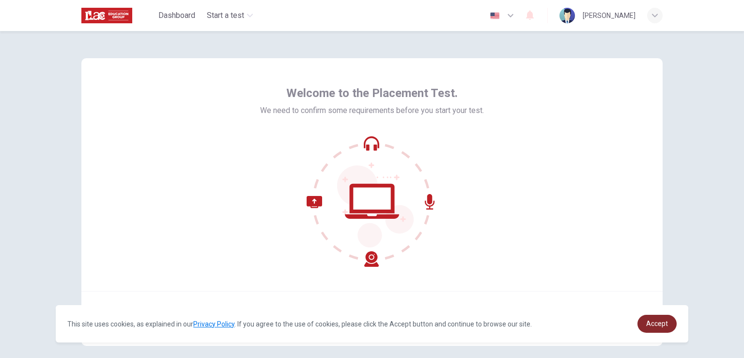
click at [662, 325] on span "Accept" at bounding box center [657, 323] width 22 height 8
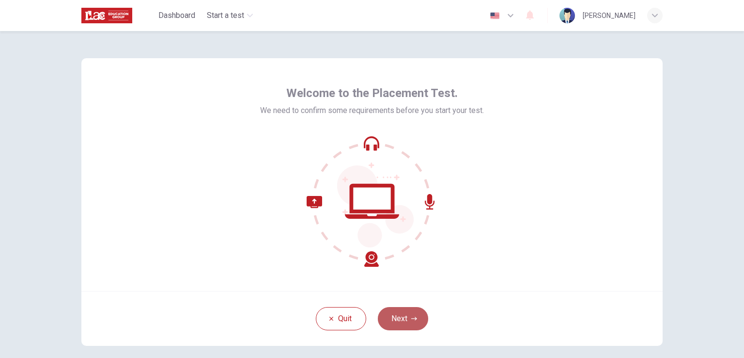
click at [397, 315] on button "Next" at bounding box center [403, 318] width 50 height 23
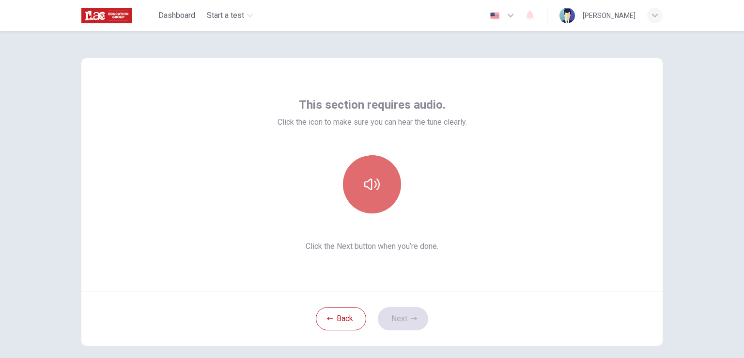
click at [380, 198] on button "button" at bounding box center [372, 184] width 58 height 58
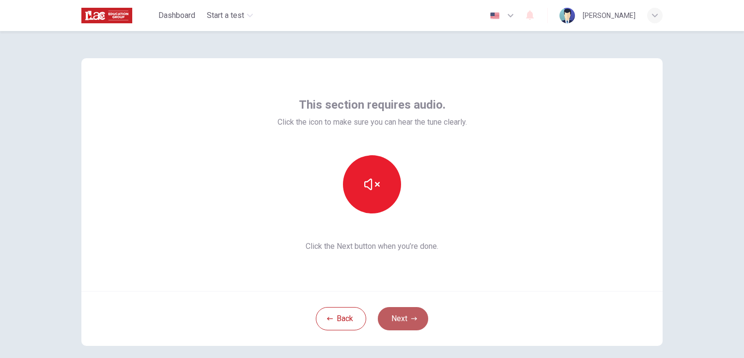
click at [399, 314] on button "Next" at bounding box center [403, 318] width 50 height 23
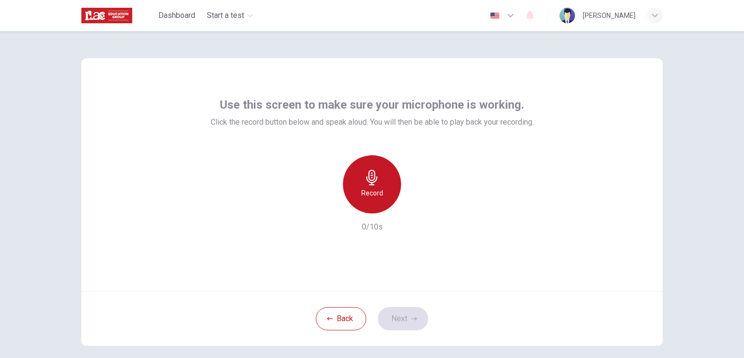
click at [384, 183] on div "Record" at bounding box center [372, 184] width 58 height 58
click at [384, 183] on div "Stop" at bounding box center [372, 184] width 58 height 58
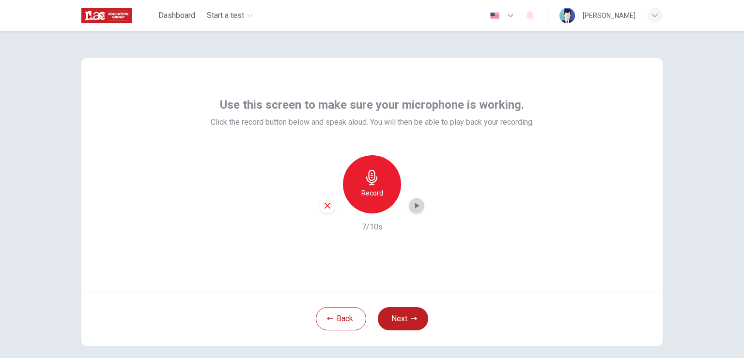
click at [412, 204] on icon "button" at bounding box center [417, 206] width 10 height 10
click at [406, 325] on button "Next" at bounding box center [403, 318] width 50 height 23
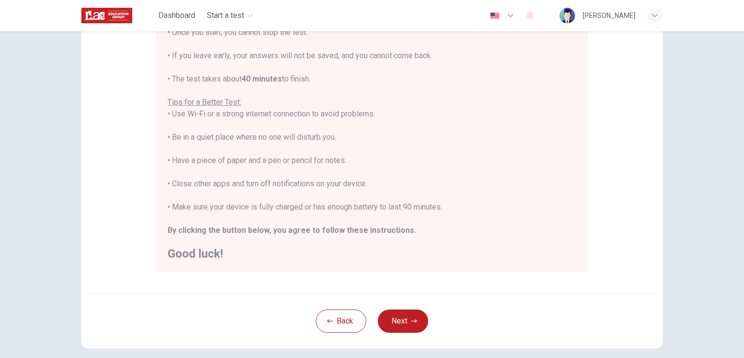
scroll to position [124, 0]
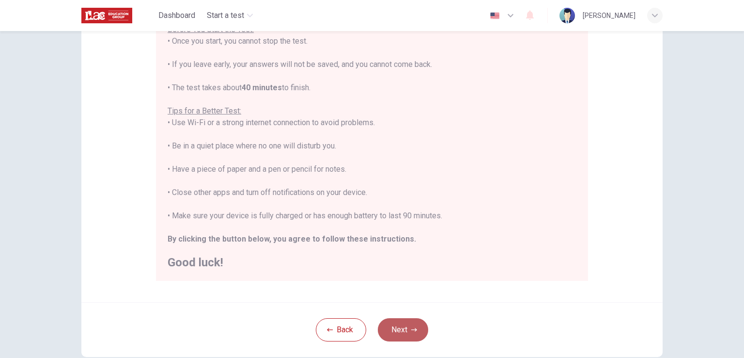
click at [402, 323] on button "Next" at bounding box center [403, 329] width 50 height 23
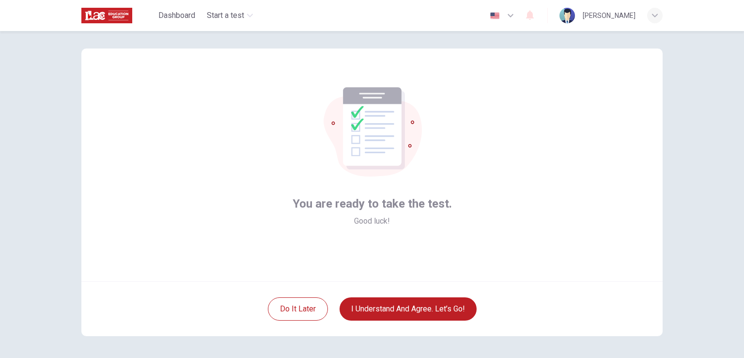
scroll to position [0, 0]
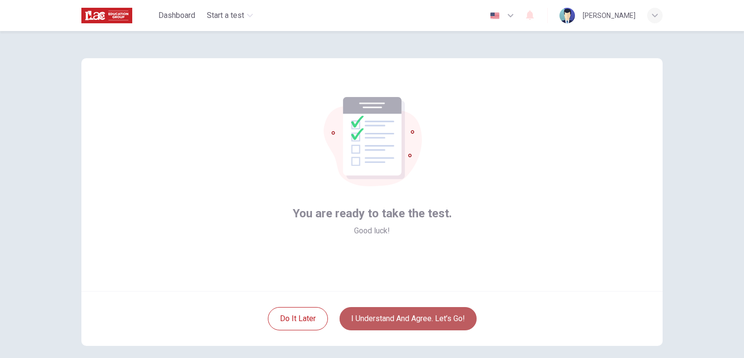
click at [405, 316] on button "I understand and agree. Let’s go!" at bounding box center [408, 318] width 137 height 23
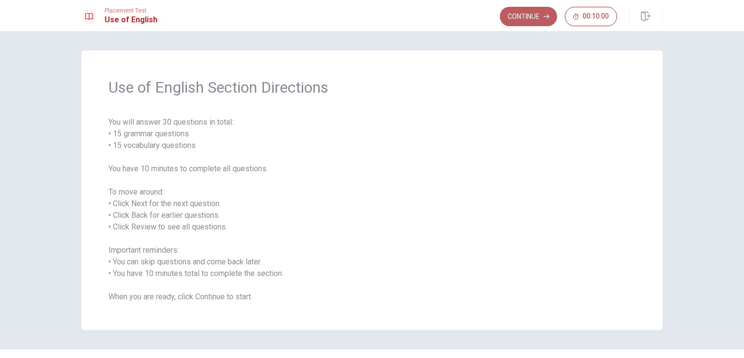
click at [536, 17] on button "Continue" at bounding box center [528, 16] width 57 height 19
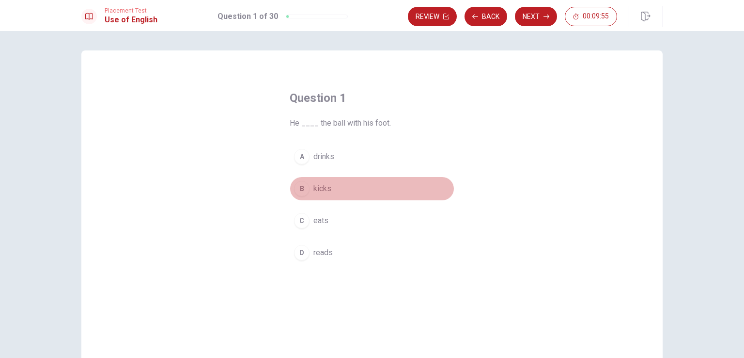
click at [302, 190] on div "B" at bounding box center [302, 189] width 16 height 16
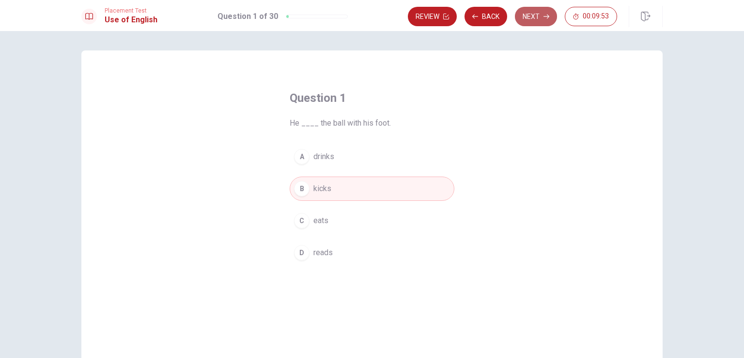
click at [543, 17] on button "Next" at bounding box center [536, 16] width 42 height 19
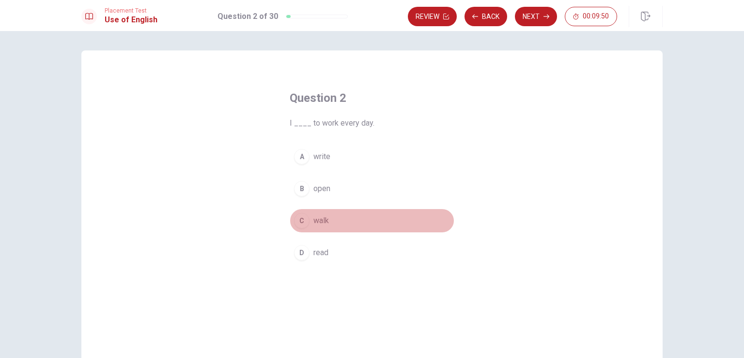
click at [316, 221] on span "walk" at bounding box center [321, 221] width 16 height 12
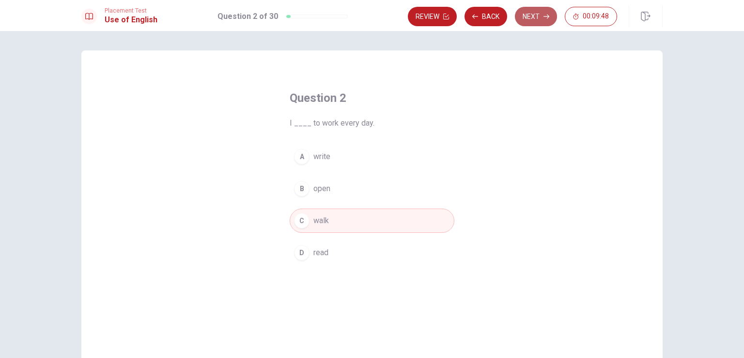
click at [531, 16] on button "Next" at bounding box center [536, 16] width 42 height 19
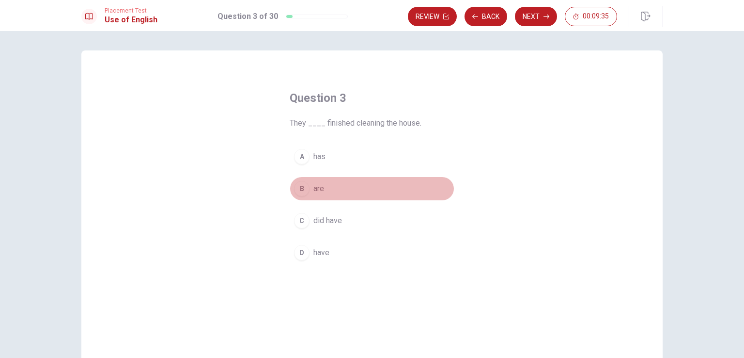
click at [308, 188] on button "B are" at bounding box center [372, 188] width 165 height 24
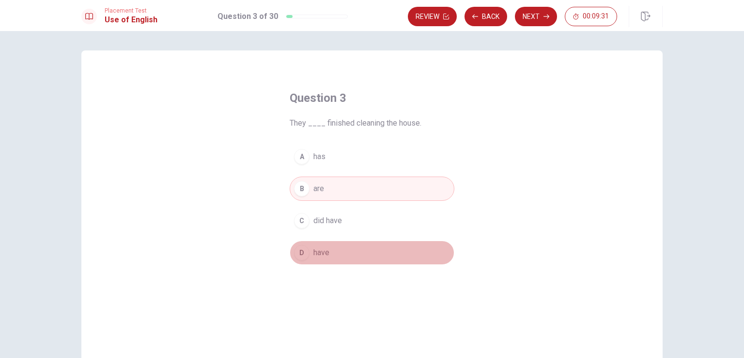
click at [313, 250] on span "have" at bounding box center [321, 253] width 16 height 12
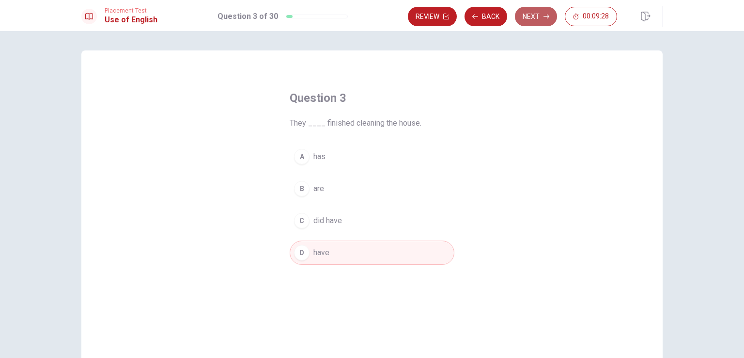
click at [534, 18] on button "Next" at bounding box center [536, 16] width 42 height 19
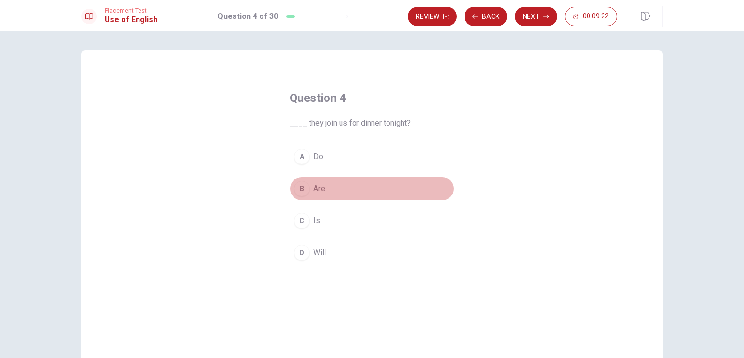
click at [307, 188] on button "B Are" at bounding box center [372, 188] width 165 height 24
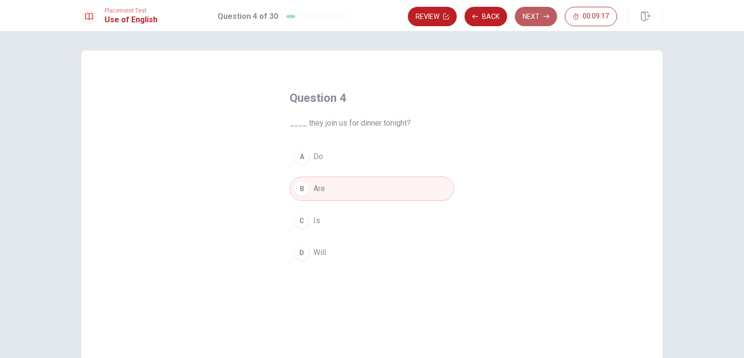
click at [529, 15] on button "Next" at bounding box center [536, 16] width 42 height 19
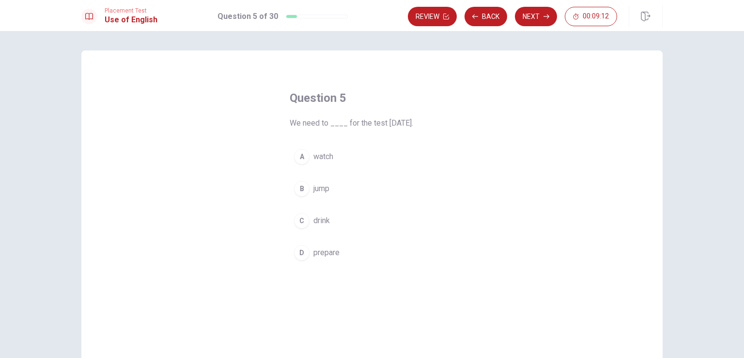
click at [305, 259] on button "D prepare" at bounding box center [372, 252] width 165 height 24
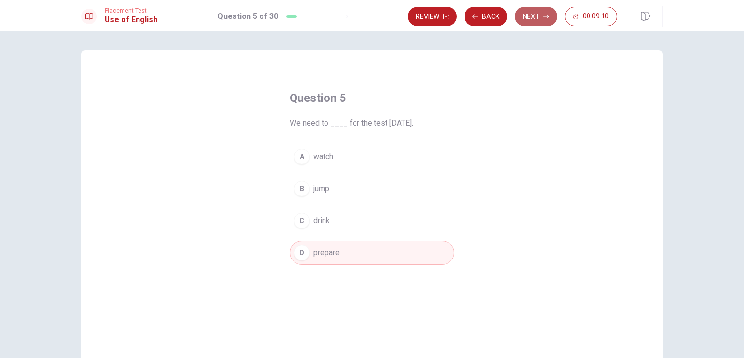
click at [534, 17] on button "Next" at bounding box center [536, 16] width 42 height 19
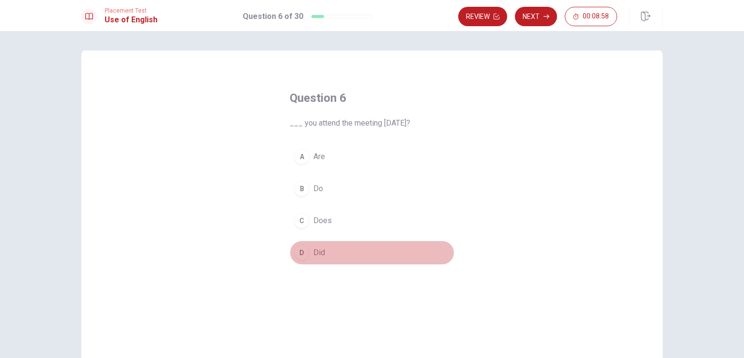
click at [313, 251] on span "Did" at bounding box center [319, 253] width 12 height 12
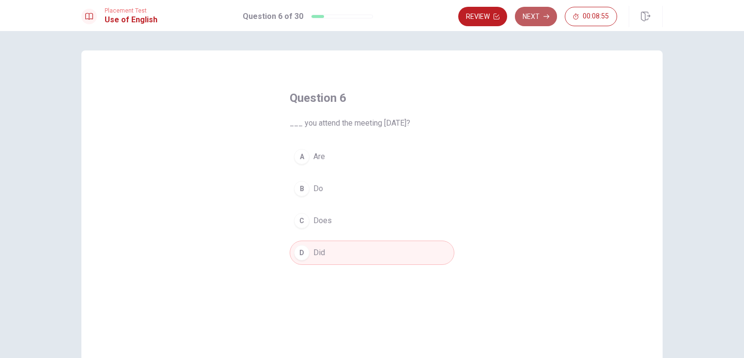
click at [536, 15] on button "Next" at bounding box center [536, 16] width 42 height 19
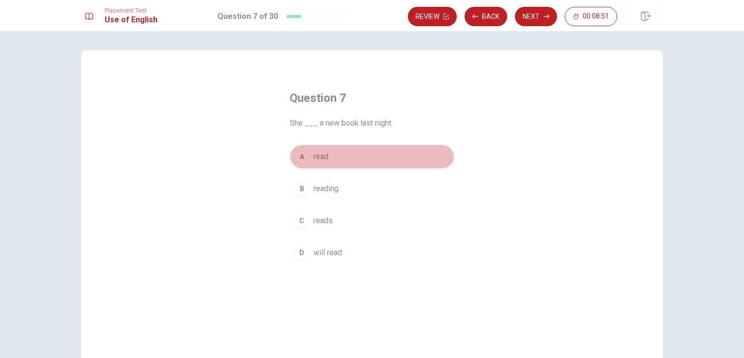
click at [323, 159] on span "read" at bounding box center [320, 157] width 15 height 12
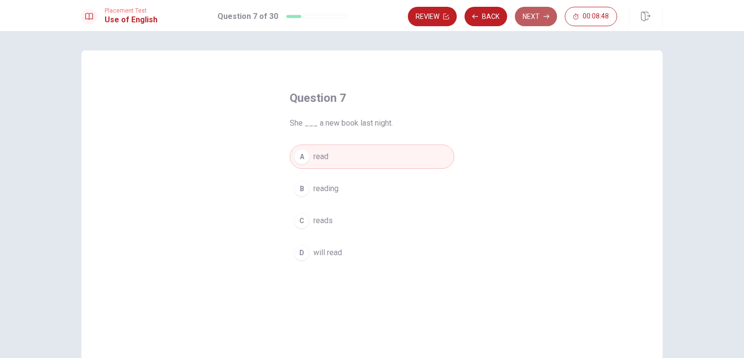
click at [532, 14] on button "Next" at bounding box center [536, 16] width 42 height 19
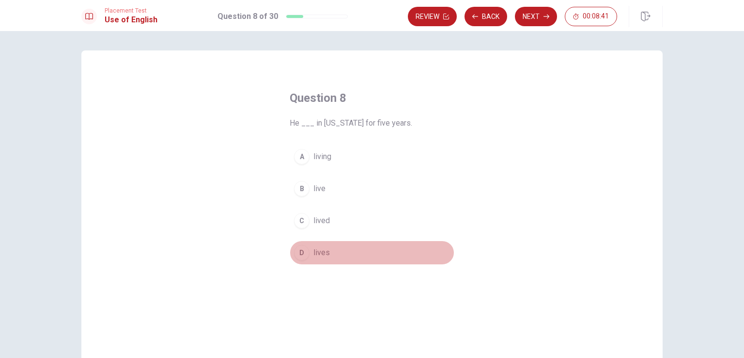
click at [314, 255] on span "lives" at bounding box center [321, 253] width 16 height 12
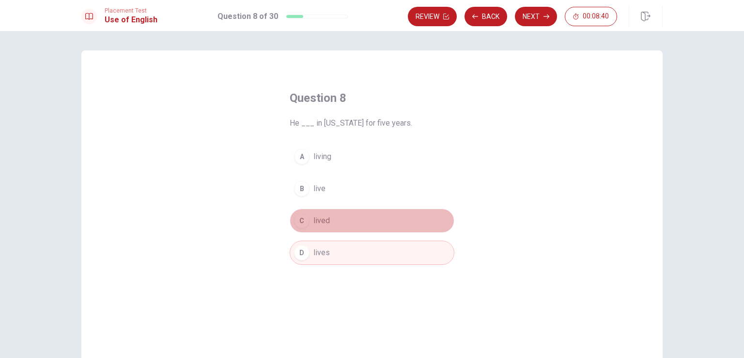
click at [313, 216] on span "lived" at bounding box center [321, 221] width 16 height 12
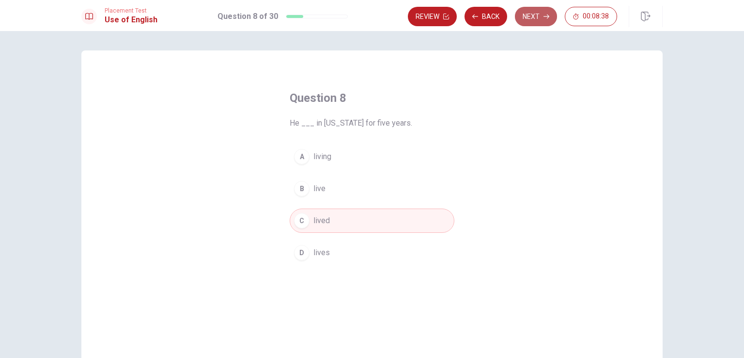
click at [527, 17] on button "Next" at bounding box center [536, 16] width 42 height 19
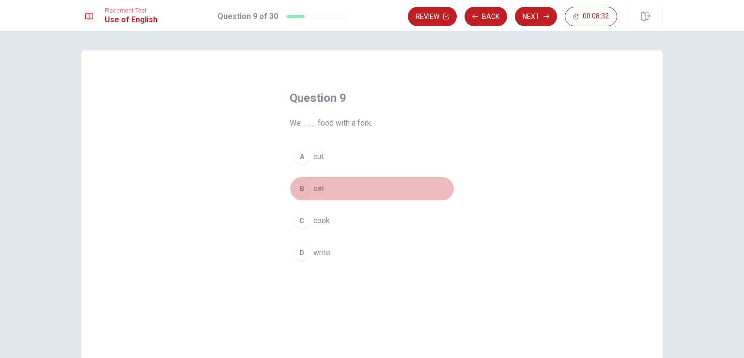
click at [316, 194] on button "B eat" at bounding box center [372, 188] width 165 height 24
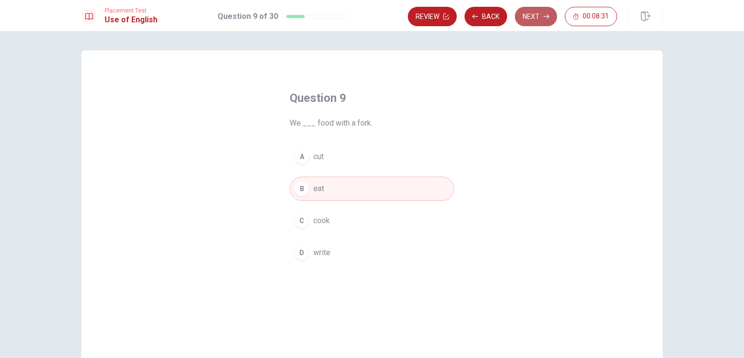
click at [542, 15] on button "Next" at bounding box center [536, 16] width 42 height 19
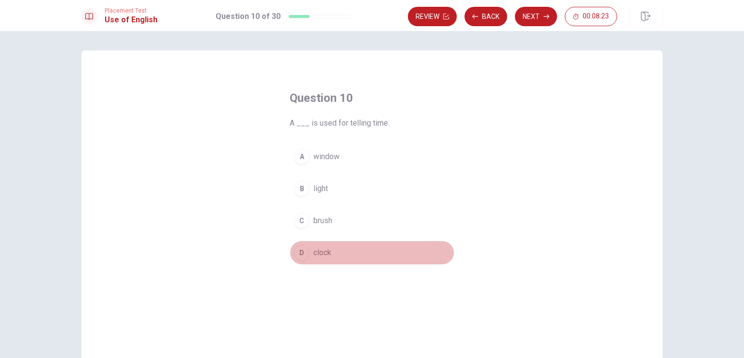
click at [320, 253] on span "clock" at bounding box center [322, 253] width 18 height 12
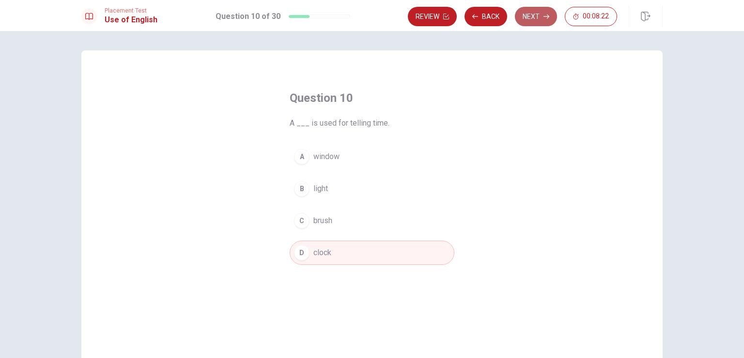
click at [531, 12] on button "Next" at bounding box center [536, 16] width 42 height 19
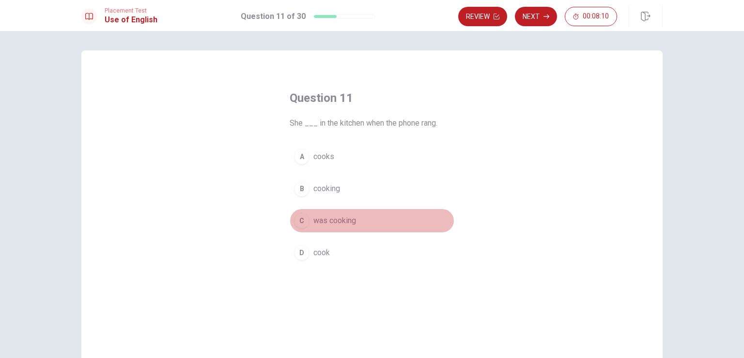
click at [347, 216] on span "was cooking" at bounding box center [334, 221] width 43 height 12
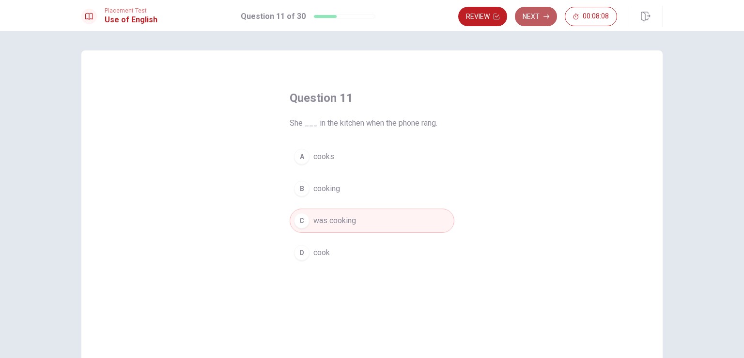
click at [539, 20] on button "Next" at bounding box center [536, 16] width 42 height 19
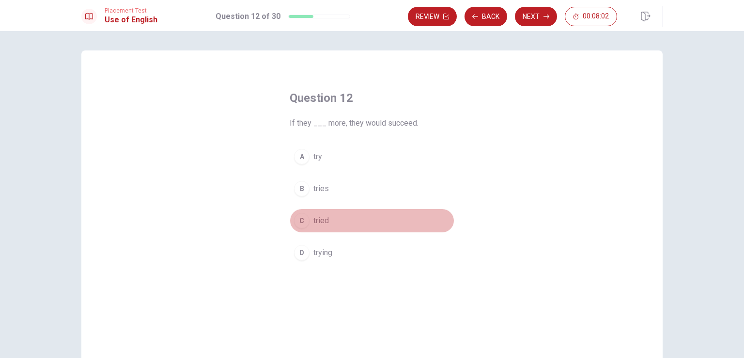
click at [308, 219] on button "C tried" at bounding box center [372, 220] width 165 height 24
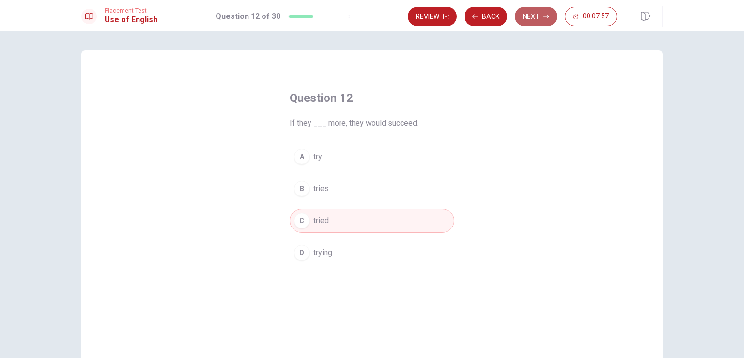
click at [534, 21] on button "Next" at bounding box center [536, 16] width 42 height 19
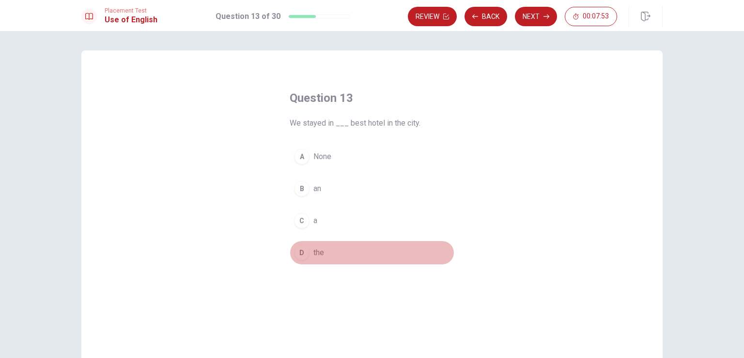
click at [305, 250] on div "D" at bounding box center [302, 253] width 16 height 16
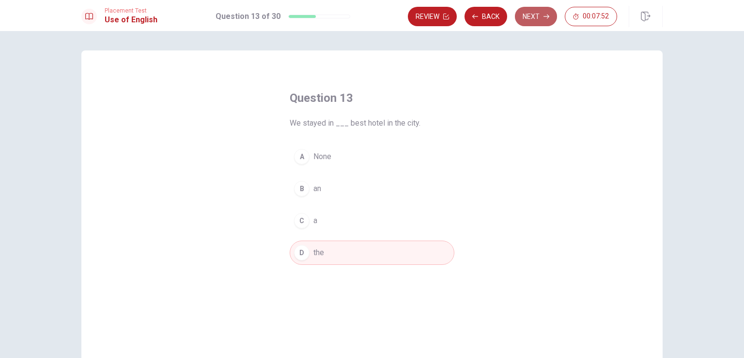
click at [531, 21] on button "Next" at bounding box center [536, 16] width 42 height 19
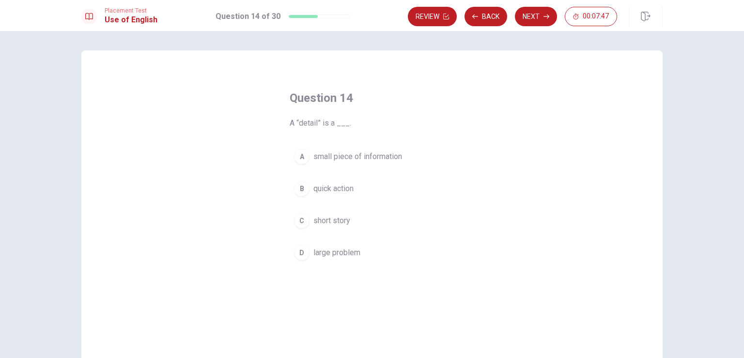
click at [378, 161] on span "small piece of information" at bounding box center [357, 157] width 89 height 12
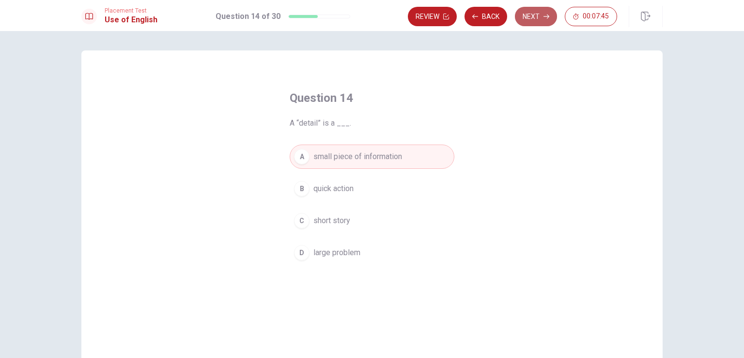
click at [525, 17] on button "Next" at bounding box center [536, 16] width 42 height 19
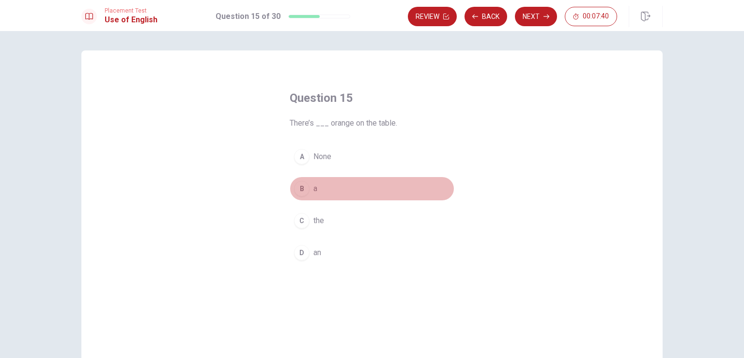
click at [308, 188] on button "B a" at bounding box center [372, 188] width 165 height 24
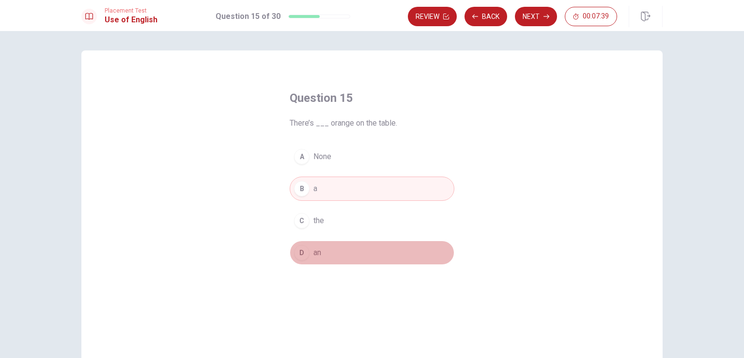
click at [302, 250] on div "D" at bounding box center [302, 253] width 16 height 16
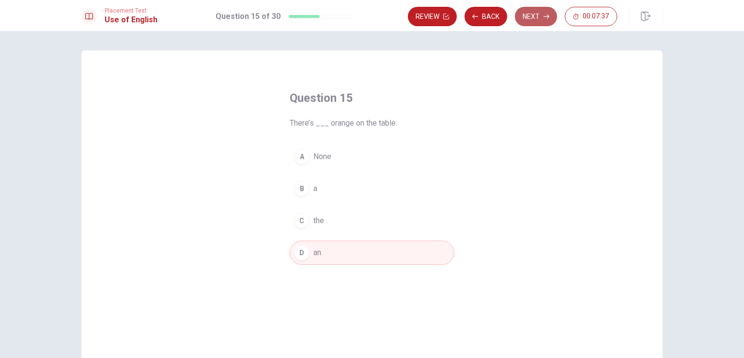
click at [532, 16] on button "Next" at bounding box center [536, 16] width 42 height 19
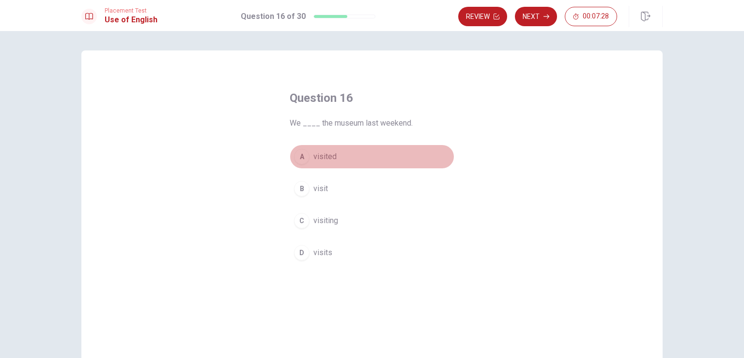
click at [323, 158] on span "visited" at bounding box center [324, 157] width 23 height 12
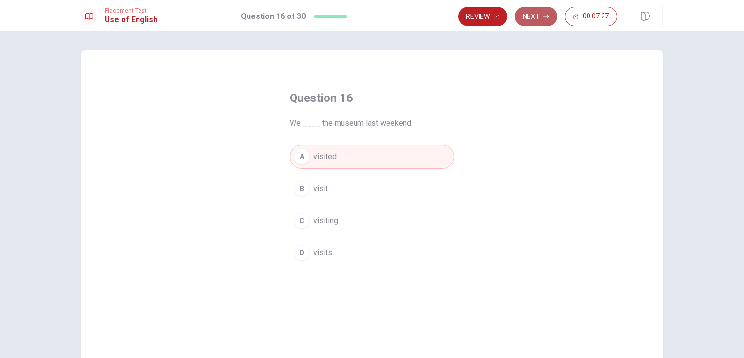
click at [543, 17] on button "Next" at bounding box center [536, 16] width 42 height 19
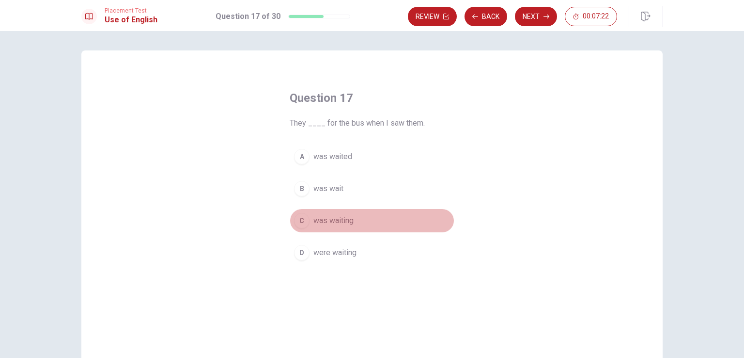
click at [335, 218] on span "was waiting" at bounding box center [333, 221] width 40 height 12
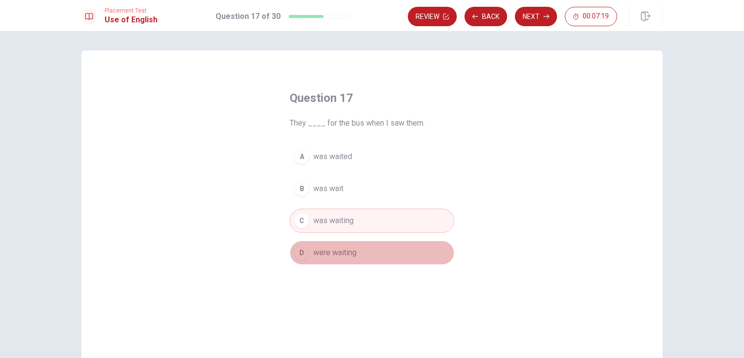
click at [329, 256] on span "were waiting" at bounding box center [334, 253] width 43 height 12
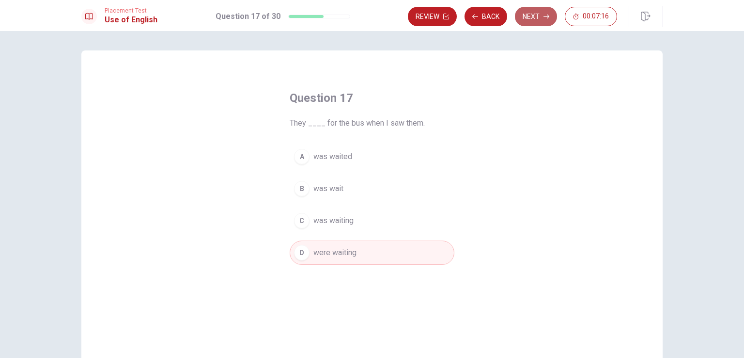
click at [536, 18] on button "Next" at bounding box center [536, 16] width 42 height 19
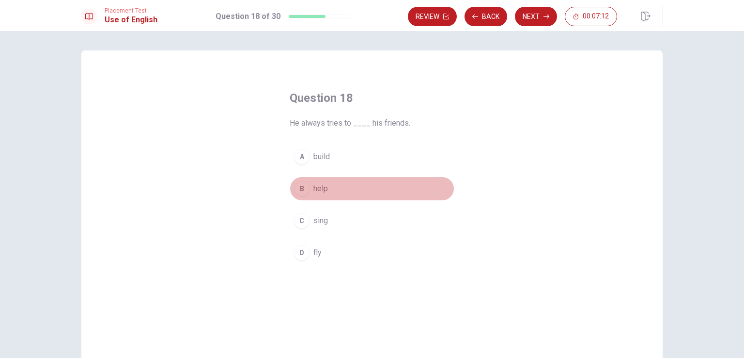
click at [305, 185] on div "B" at bounding box center [302, 189] width 16 height 16
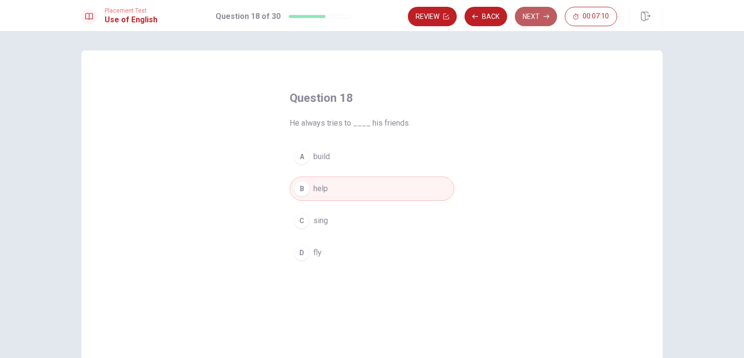
click at [529, 19] on button "Next" at bounding box center [536, 16] width 42 height 19
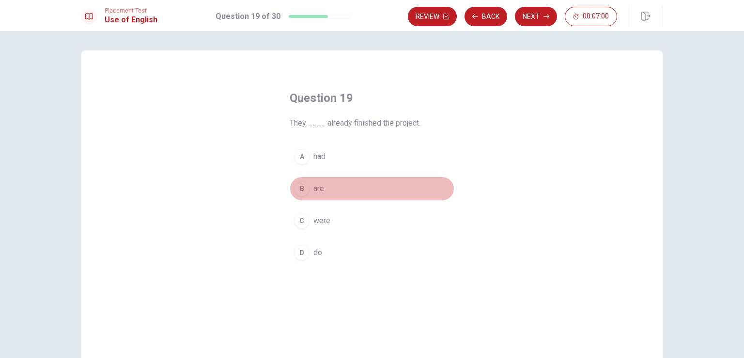
click at [300, 192] on div "B" at bounding box center [302, 189] width 16 height 16
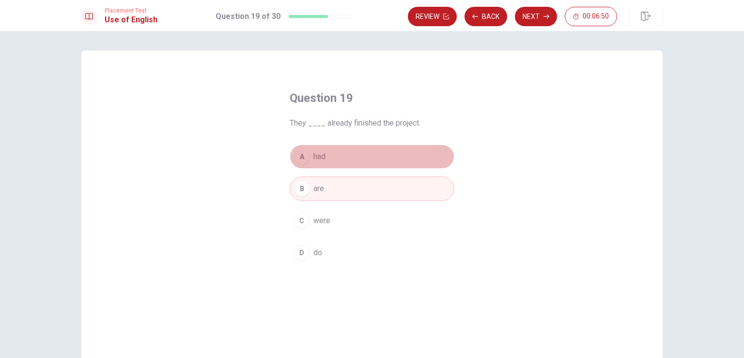
click at [345, 154] on button "A had" at bounding box center [372, 156] width 165 height 24
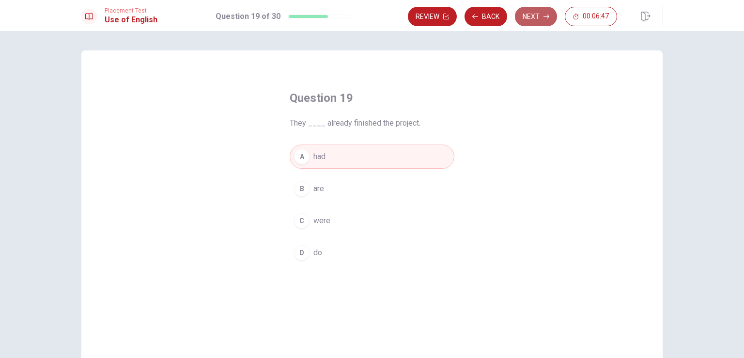
click at [539, 15] on button "Next" at bounding box center [536, 16] width 42 height 19
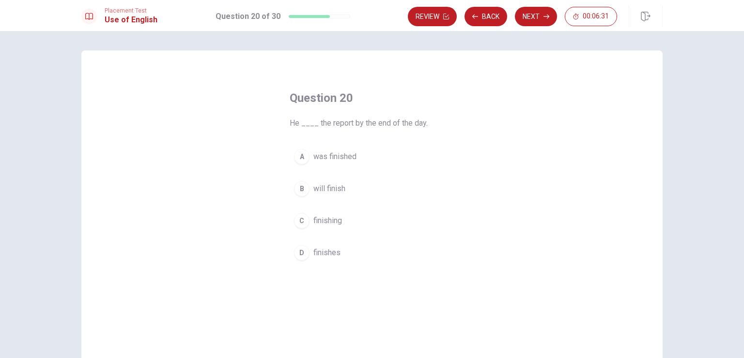
click at [328, 249] on span "finishes" at bounding box center [326, 253] width 27 height 12
click at [339, 191] on span "will finish" at bounding box center [329, 189] width 32 height 12
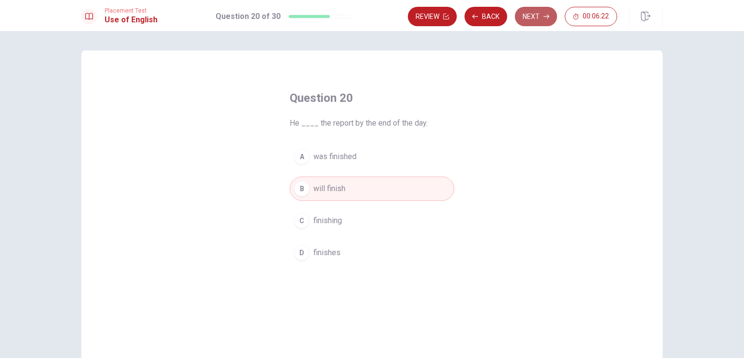
click at [540, 17] on button "Next" at bounding box center [536, 16] width 42 height 19
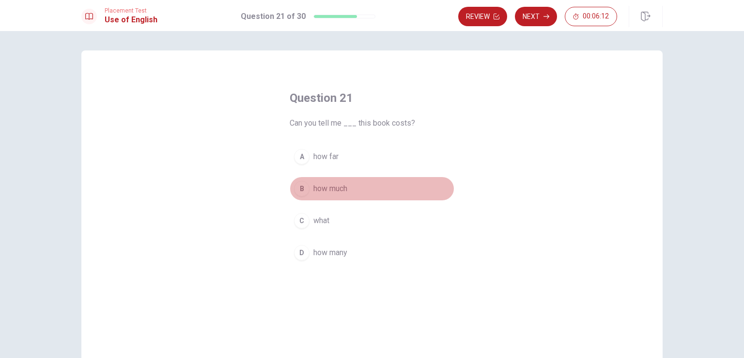
click at [326, 190] on span "how much" at bounding box center [330, 189] width 34 height 12
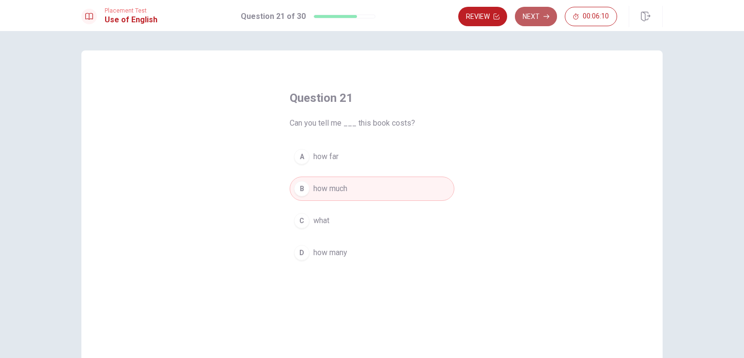
click at [522, 19] on button "Next" at bounding box center [536, 16] width 42 height 19
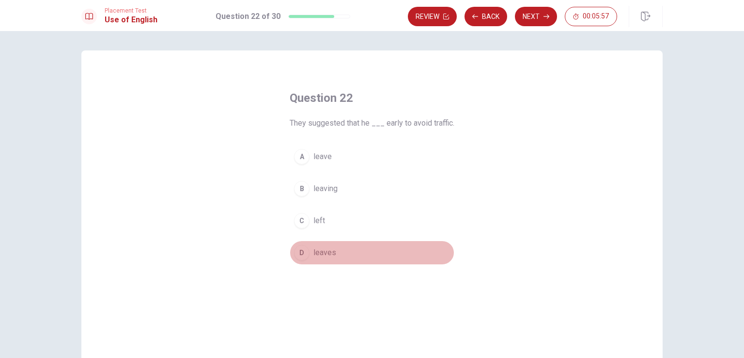
click at [326, 254] on span "leaves" at bounding box center [324, 253] width 23 height 12
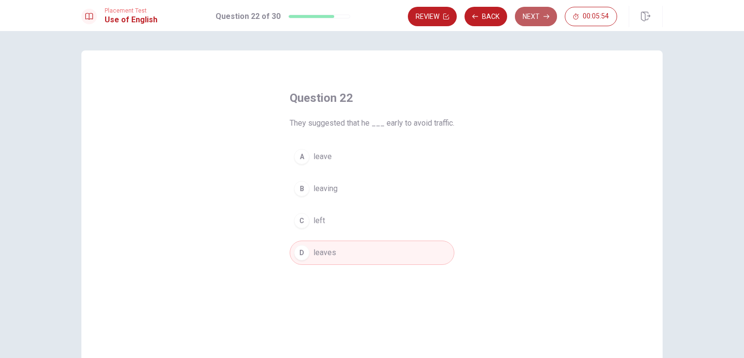
click at [533, 24] on button "Next" at bounding box center [536, 16] width 42 height 19
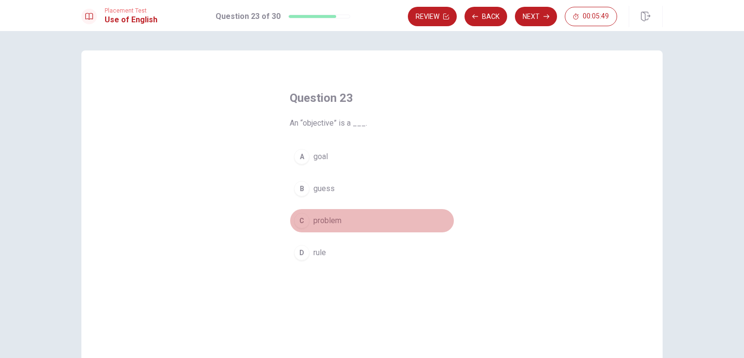
click at [324, 224] on span "problem" at bounding box center [327, 221] width 28 height 12
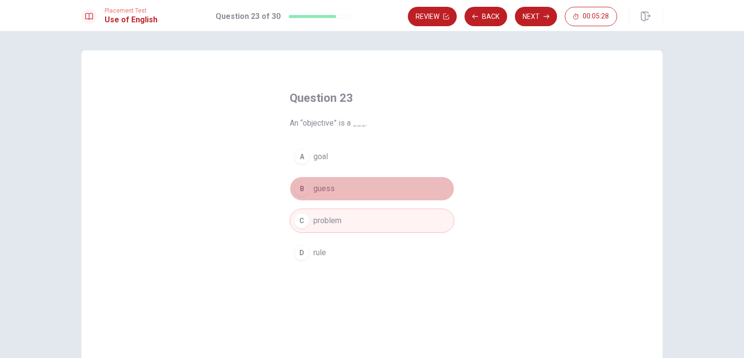
click at [331, 187] on button "B guess" at bounding box center [372, 188] width 165 height 24
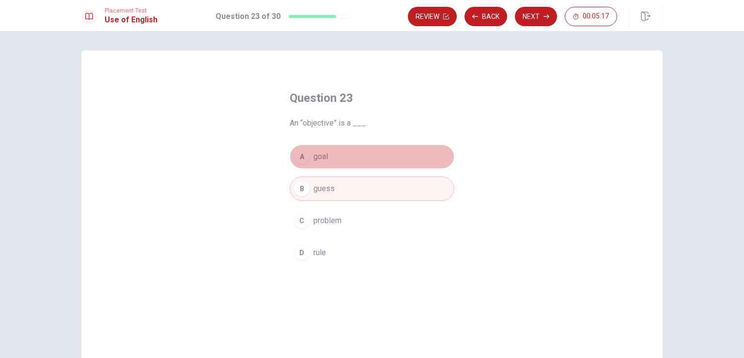
click at [362, 155] on button "A goal" at bounding box center [372, 156] width 165 height 24
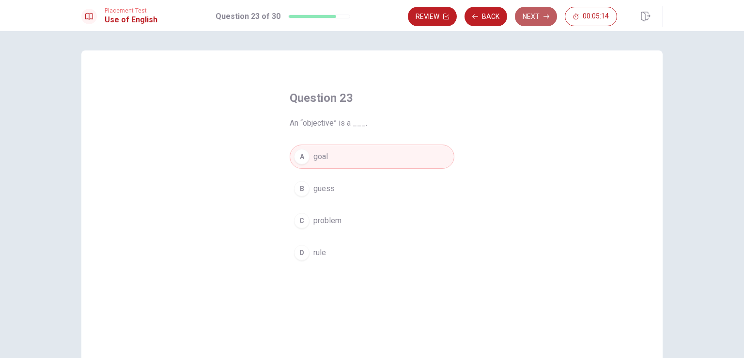
click at [526, 21] on button "Next" at bounding box center [536, 16] width 42 height 19
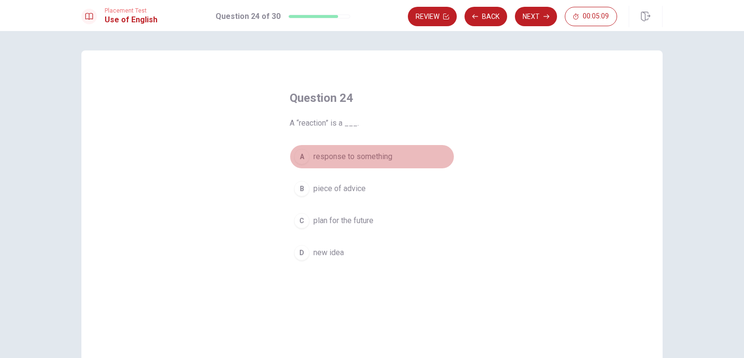
click at [368, 159] on span "response to something" at bounding box center [352, 157] width 79 height 12
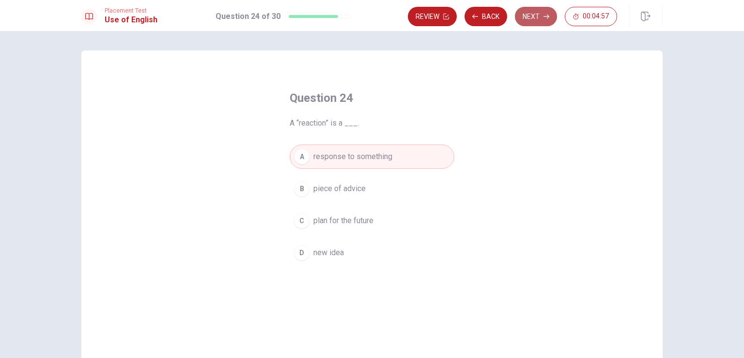
click at [529, 21] on button "Next" at bounding box center [536, 16] width 42 height 19
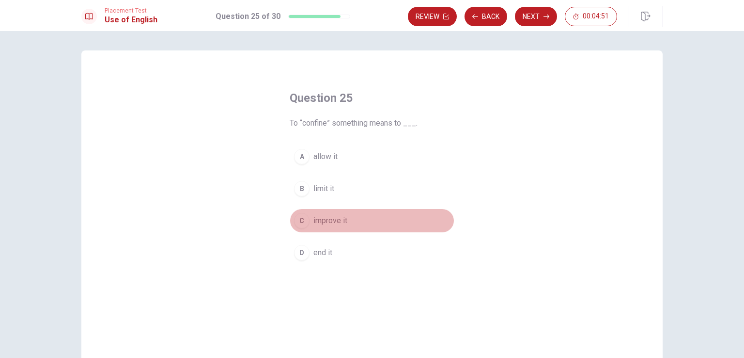
click at [322, 219] on span "improve it" at bounding box center [330, 221] width 34 height 12
click at [340, 191] on button "B limit it" at bounding box center [372, 188] width 165 height 24
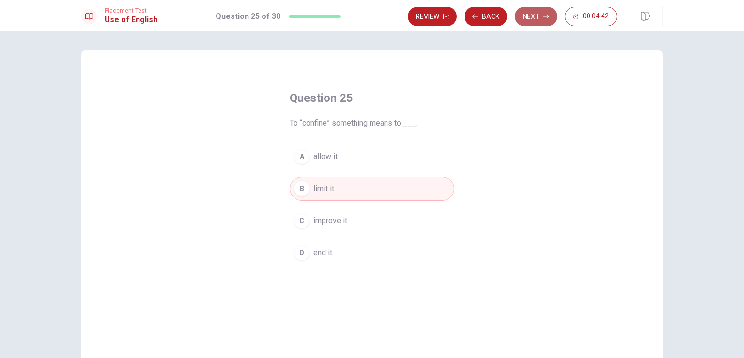
click at [528, 22] on button "Next" at bounding box center [536, 16] width 42 height 19
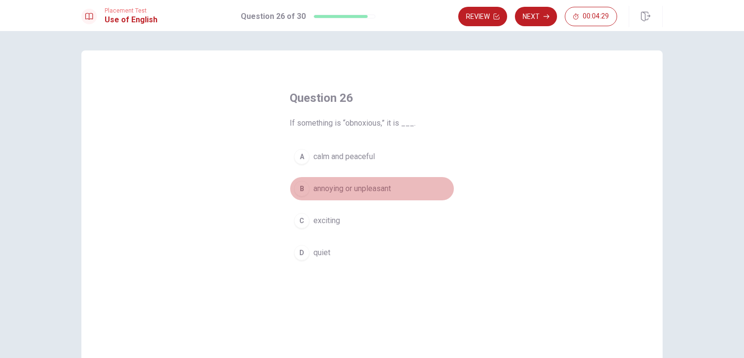
click at [380, 190] on span "annoying or unpleasant" at bounding box center [352, 189] width 78 height 12
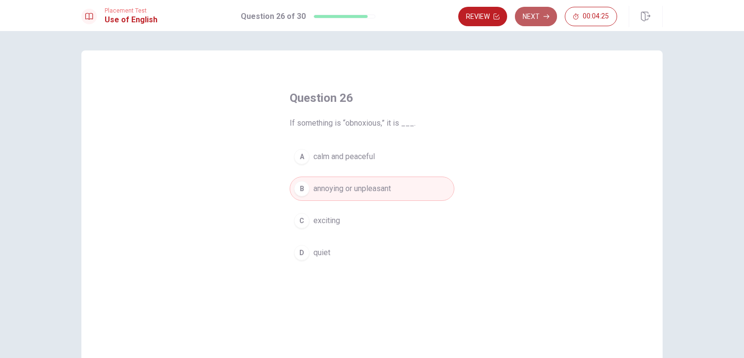
click at [525, 17] on button "Next" at bounding box center [536, 16] width 42 height 19
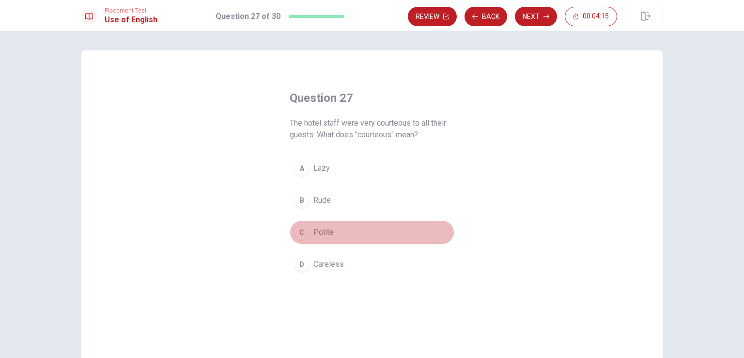
click at [320, 237] on span "Polite" at bounding box center [323, 232] width 20 height 12
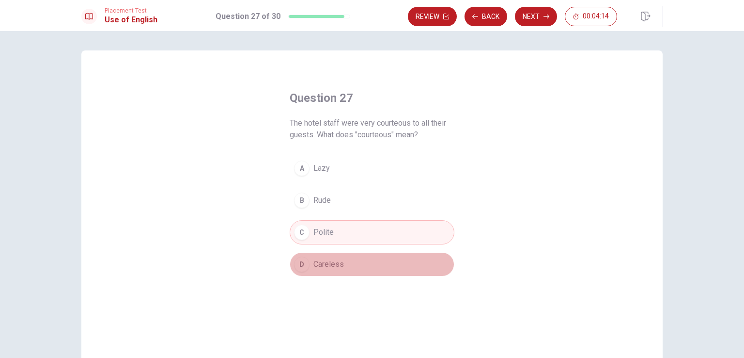
click at [333, 261] on span "Careless" at bounding box center [328, 264] width 31 height 12
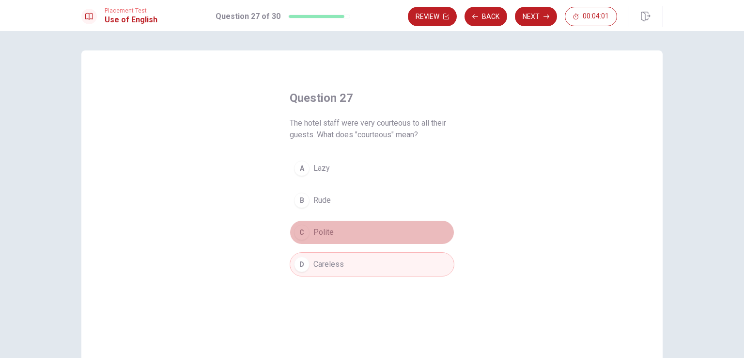
click at [339, 235] on button "C Polite" at bounding box center [372, 232] width 165 height 24
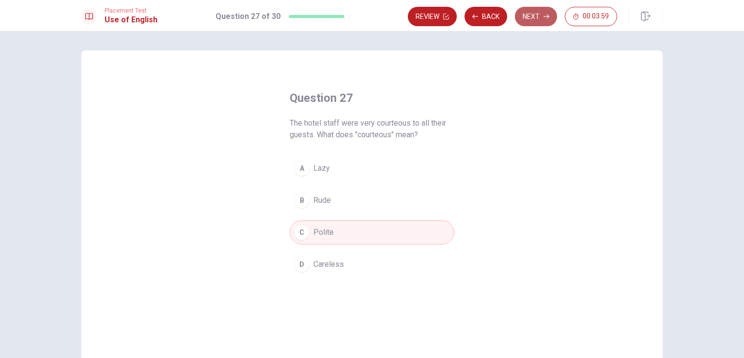
click at [535, 13] on button "Next" at bounding box center [536, 16] width 42 height 19
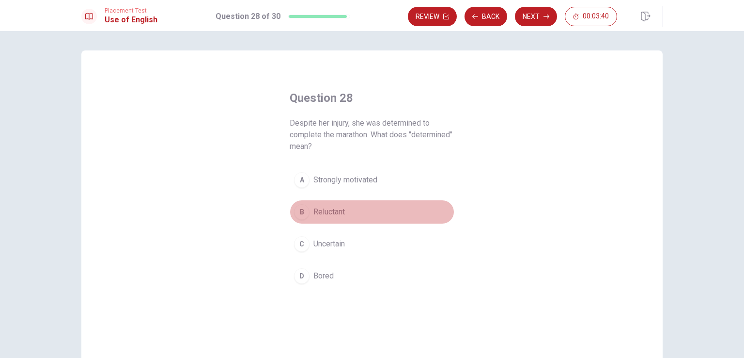
click at [337, 215] on span "Reluctant" at bounding box center [328, 212] width 31 height 12
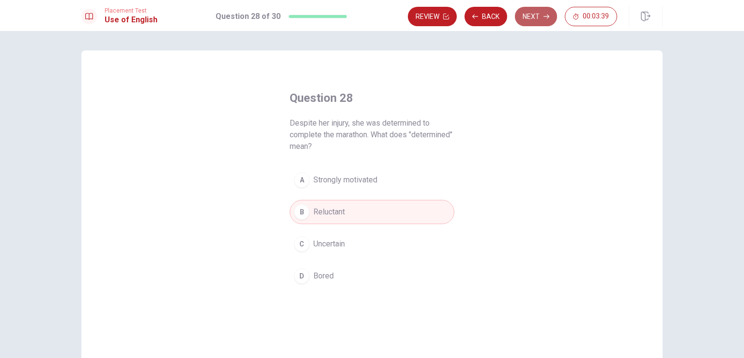
click at [538, 14] on button "Next" at bounding box center [536, 16] width 42 height 19
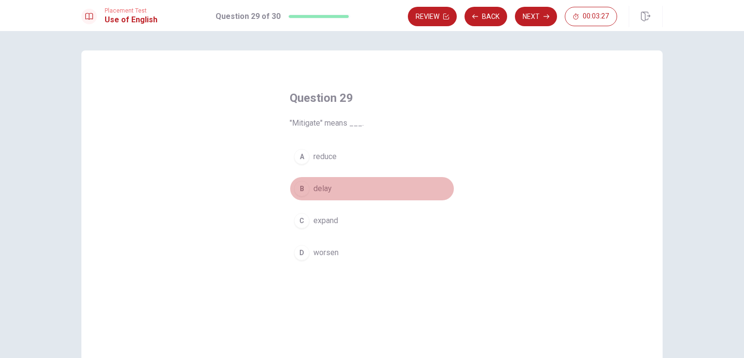
click at [325, 189] on span "delay" at bounding box center [322, 189] width 18 height 12
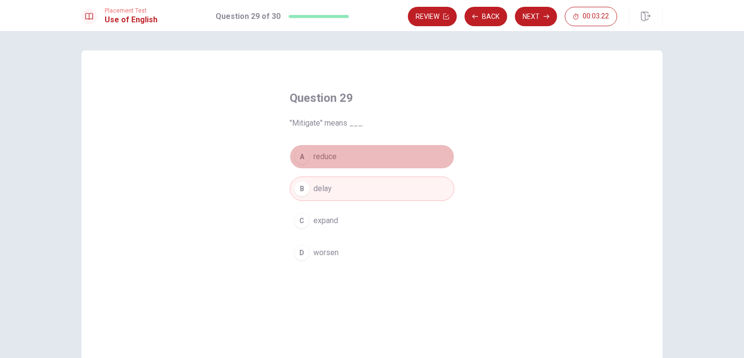
click at [346, 150] on button "A reduce" at bounding box center [372, 156] width 165 height 24
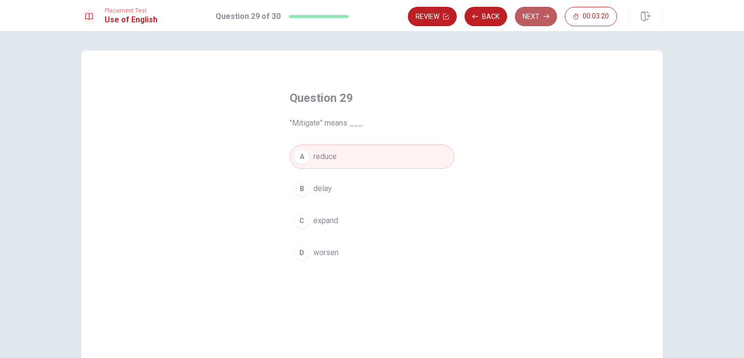
click at [541, 16] on button "Next" at bounding box center [536, 16] width 42 height 19
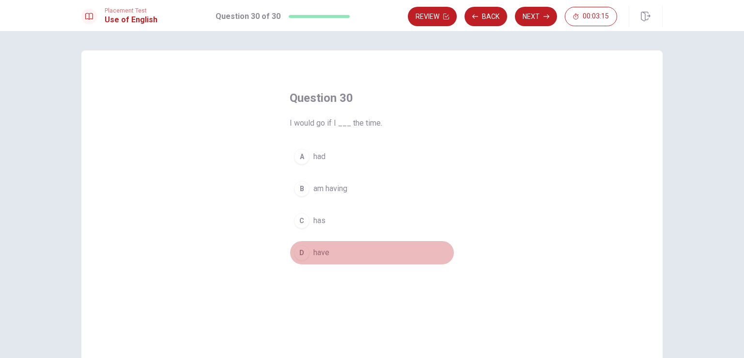
click at [316, 251] on span "have" at bounding box center [321, 253] width 16 height 12
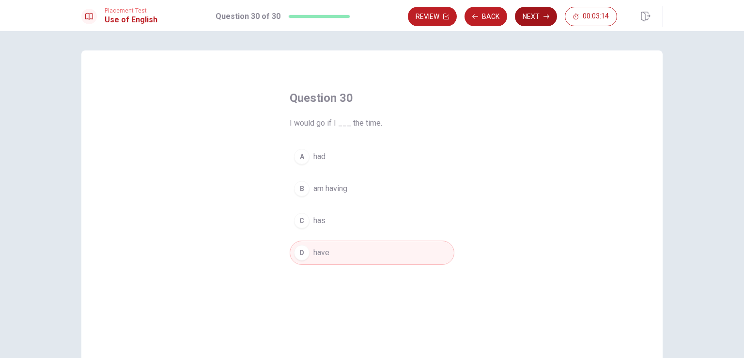
click at [539, 14] on button "Next" at bounding box center [536, 16] width 42 height 19
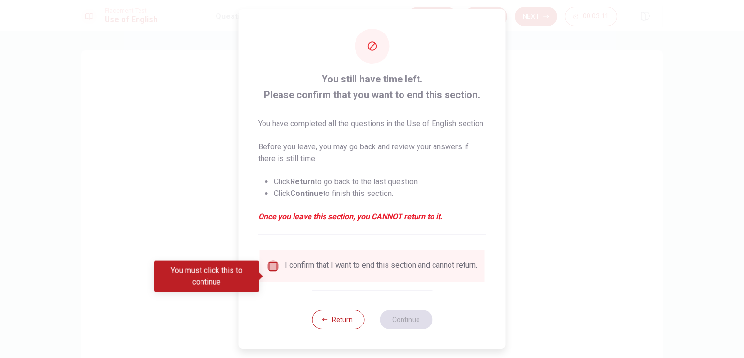
click at [271, 272] on input "You must click this to continue" at bounding box center [273, 266] width 12 height 12
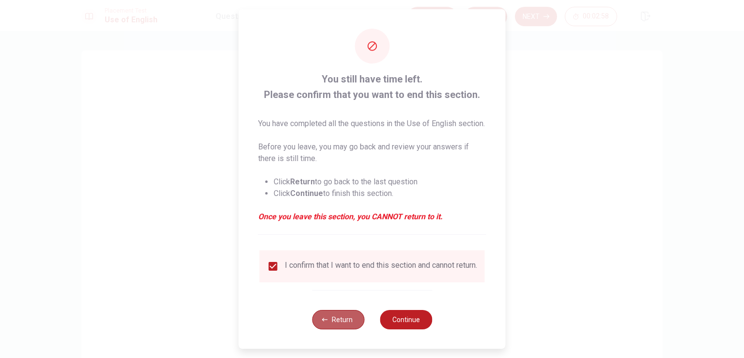
click at [331, 329] on button "Return" at bounding box center [338, 319] width 52 height 19
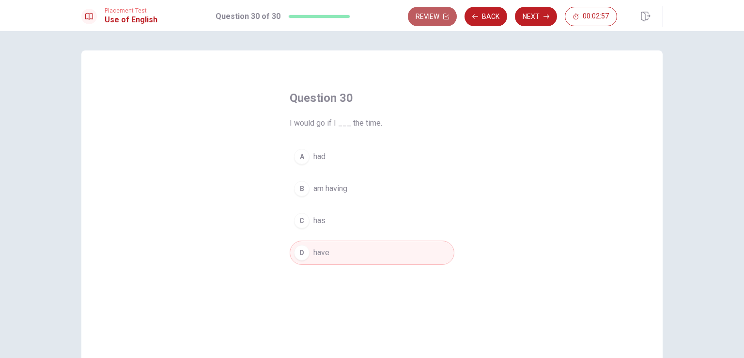
click at [436, 16] on button "Review" at bounding box center [432, 16] width 49 height 19
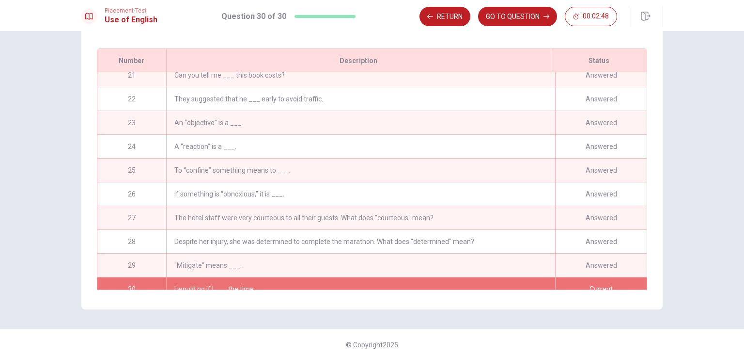
scroll to position [485, 0]
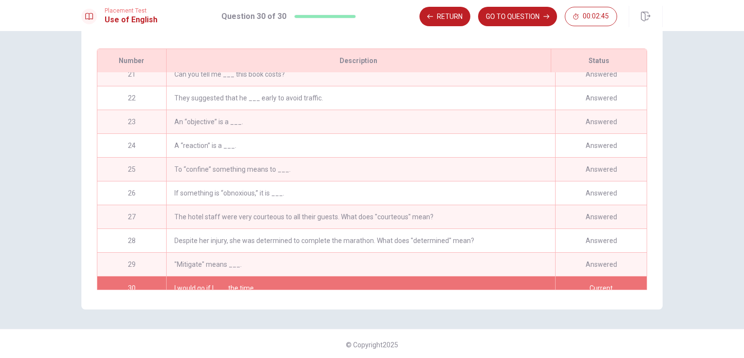
click at [240, 271] on div ""Mitigate" means ___." at bounding box center [360, 263] width 389 height 23
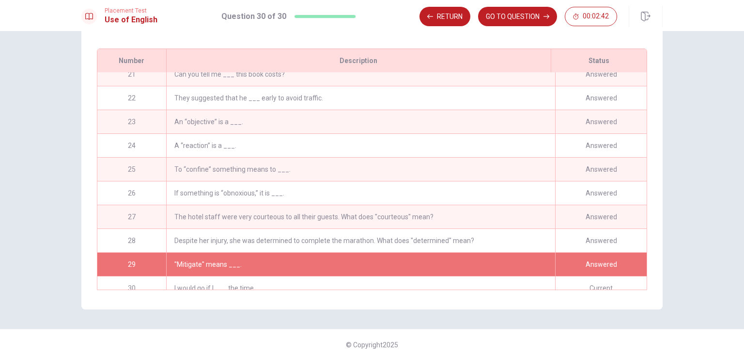
click at [205, 276] on div ""Mitigate" means ___." at bounding box center [360, 263] width 389 height 23
click at [122, 276] on div "29" at bounding box center [131, 263] width 69 height 23
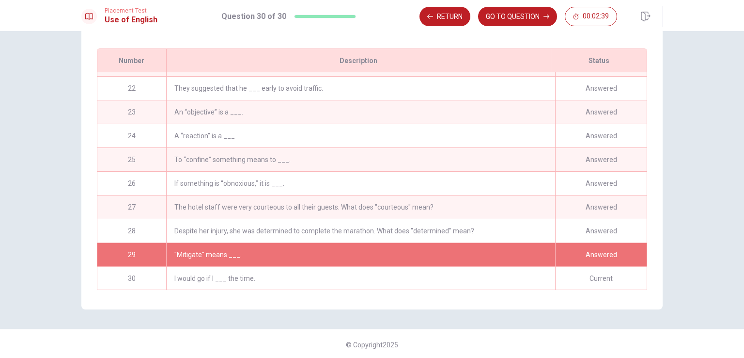
scroll to position [494, 0]
click at [506, 23] on button "GO TO QUESTION" at bounding box center [517, 16] width 79 height 19
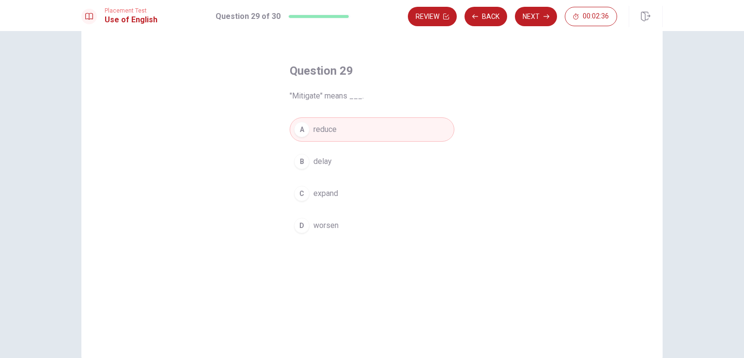
scroll to position [26, 0]
click at [330, 169] on button "B delay" at bounding box center [372, 163] width 165 height 24
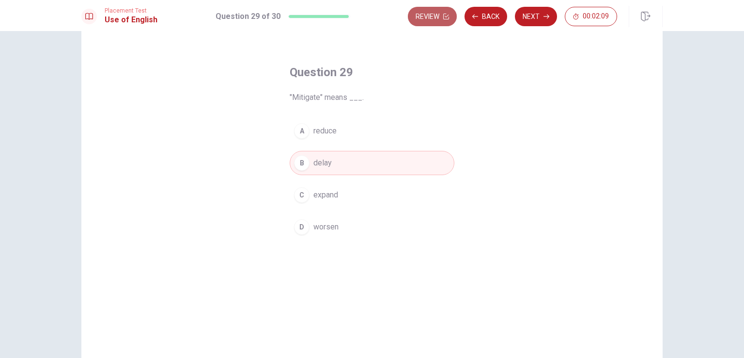
click at [431, 19] on button "Review" at bounding box center [432, 16] width 49 height 19
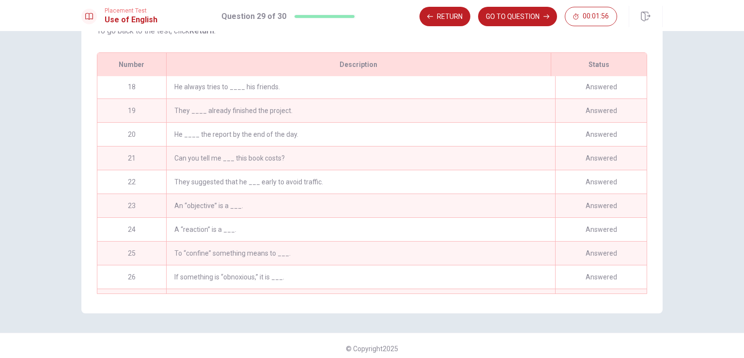
scroll to position [405, 0]
click at [293, 169] on div "Can you tell me ___ this book costs?" at bounding box center [360, 157] width 389 height 23
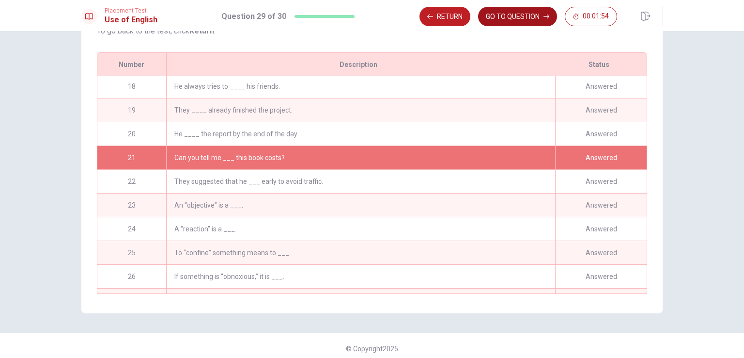
click at [517, 21] on button "GO TO QUESTION" at bounding box center [517, 16] width 79 height 19
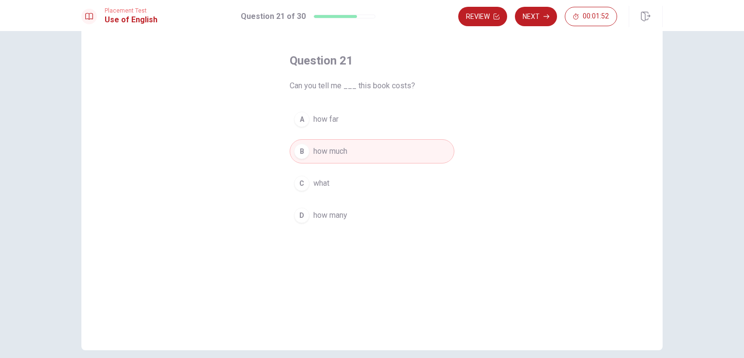
scroll to position [35, 0]
click at [398, 155] on button "B how much" at bounding box center [372, 153] width 165 height 24
click at [539, 23] on button "Next" at bounding box center [536, 16] width 42 height 19
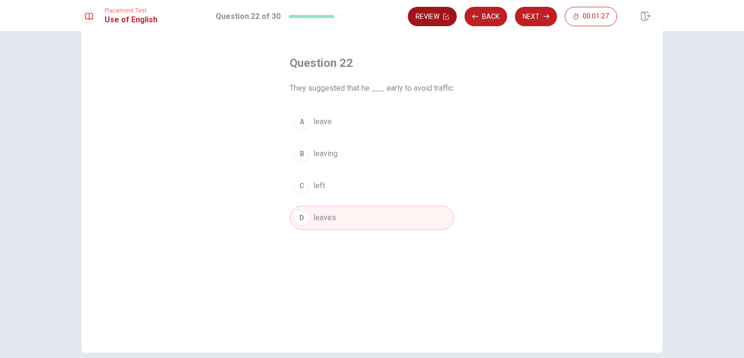
click at [431, 19] on button "Review" at bounding box center [432, 16] width 49 height 19
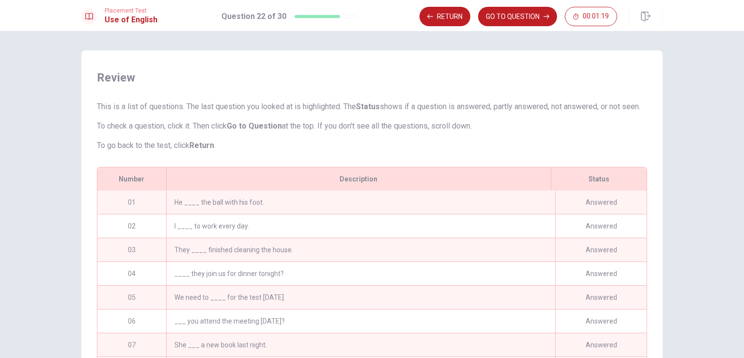
scroll to position [132, 0]
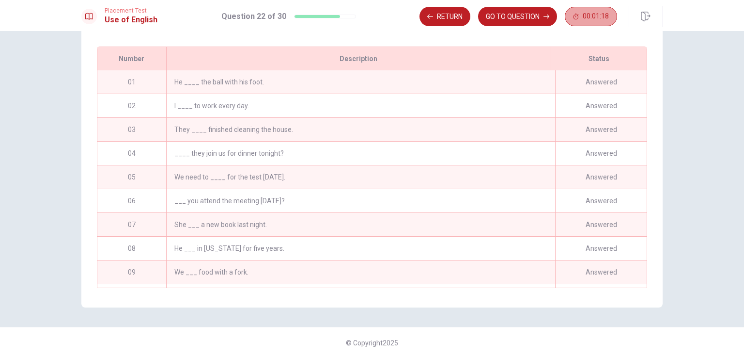
click at [583, 20] on button "00:01:18" at bounding box center [591, 16] width 52 height 19
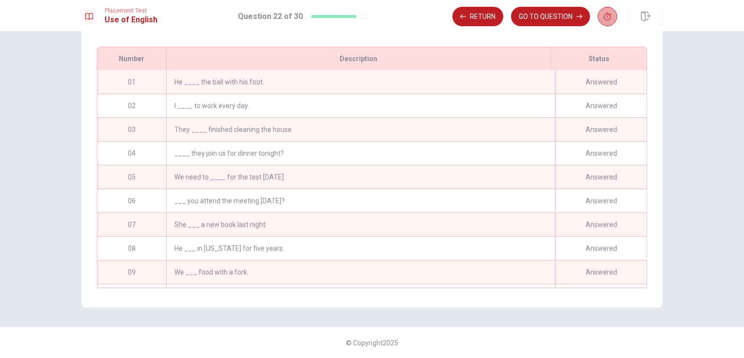
click at [604, 20] on icon "button" at bounding box center [608, 17] width 8 height 8
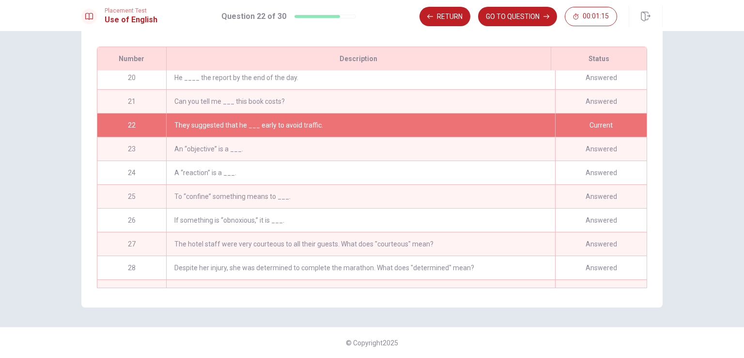
scroll to position [497, 0]
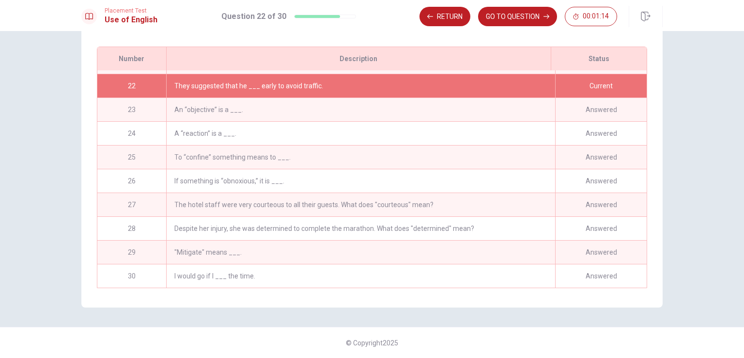
click at [445, 264] on div "I would go if I ___ the time." at bounding box center [360, 275] width 389 height 23
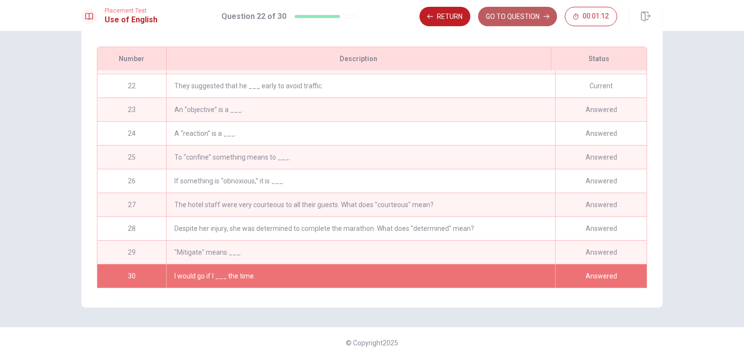
click at [522, 22] on button "GO TO QUESTION" at bounding box center [517, 16] width 79 height 19
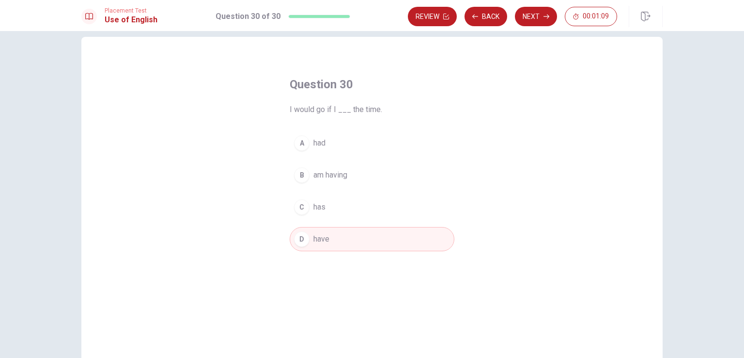
scroll to position [15, 0]
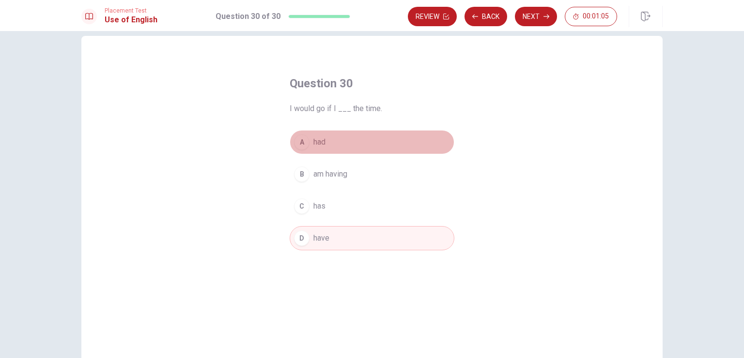
click at [328, 145] on button "A had" at bounding box center [372, 142] width 165 height 24
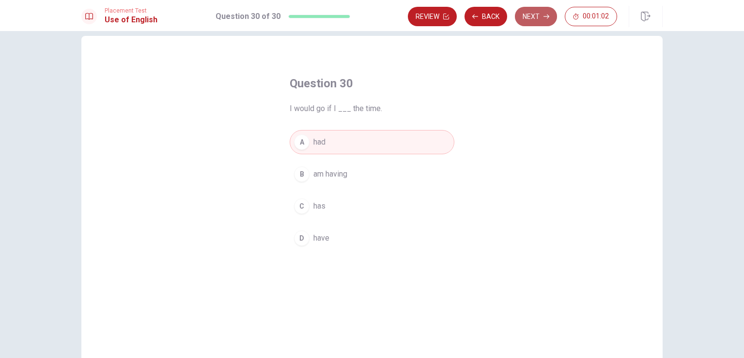
click at [543, 22] on button "Next" at bounding box center [536, 16] width 42 height 19
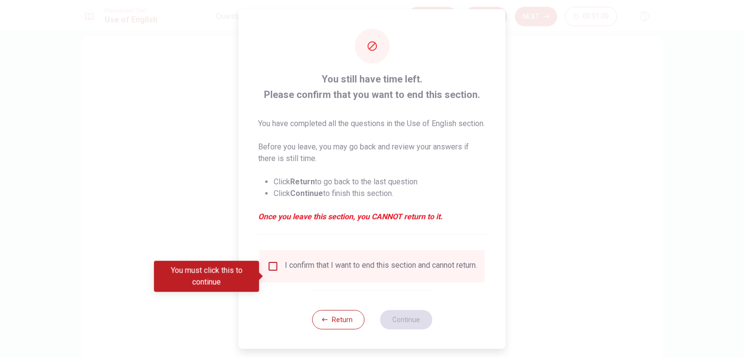
drag, startPoint x: 367, startPoint y: 278, endPoint x: 293, endPoint y: 273, distance: 74.8
click at [293, 272] on div "I confirm that I want to end this section and cannot return." at bounding box center [381, 266] width 192 height 12
click at [275, 272] on input "You must click this to continue" at bounding box center [273, 266] width 12 height 12
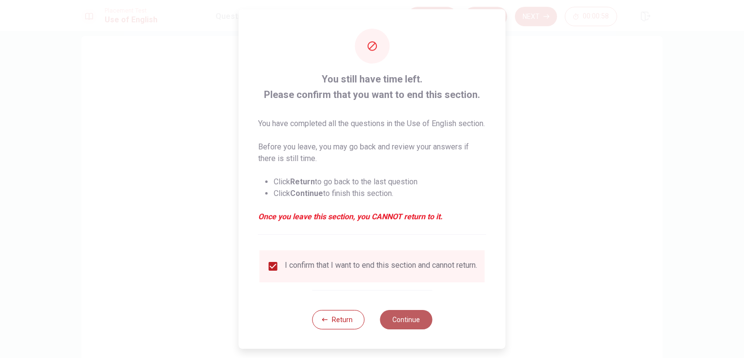
click at [393, 329] on button "Continue" at bounding box center [406, 319] width 52 height 19
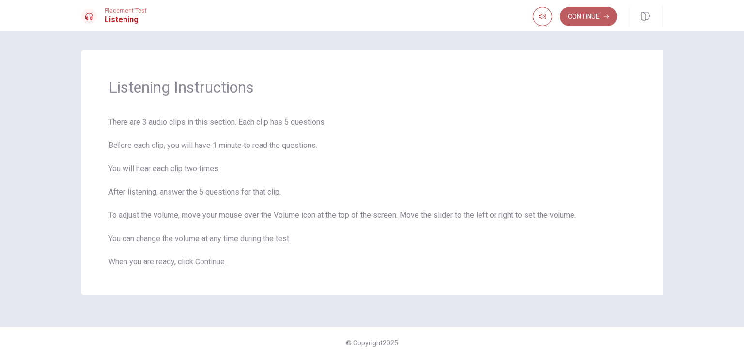
click at [578, 22] on button "Continue" at bounding box center [588, 16] width 57 height 19
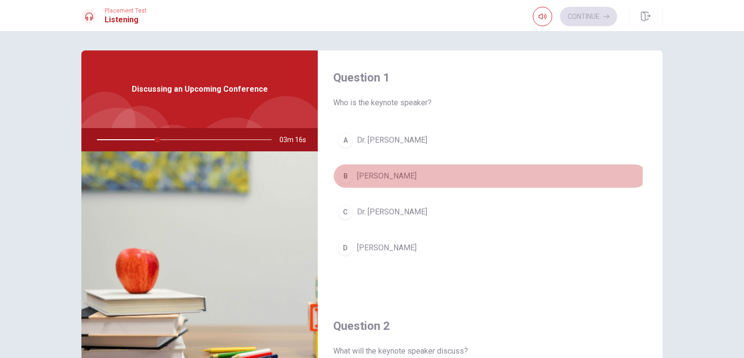
click at [391, 173] on span "[PERSON_NAME]" at bounding box center [387, 176] width 60 height 12
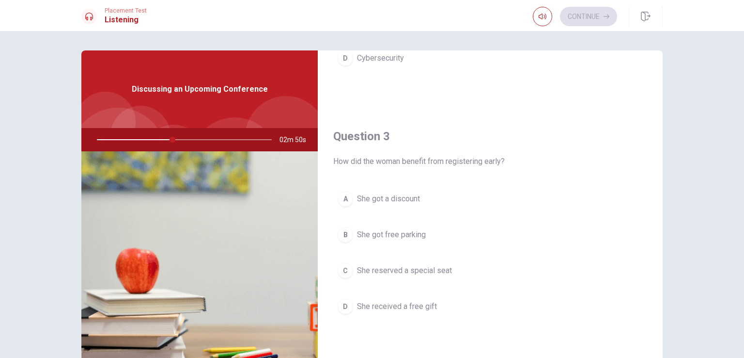
scroll to position [438, 0]
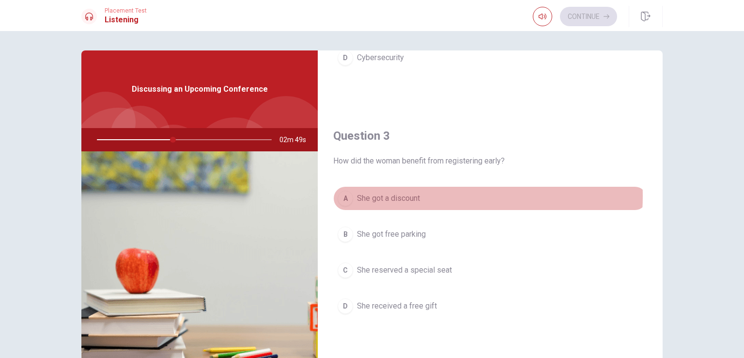
click at [400, 194] on span "She got a discount" at bounding box center [388, 198] width 63 height 12
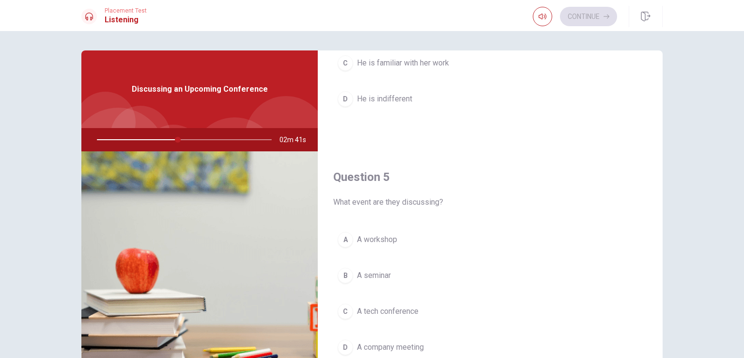
scroll to position [895, 0]
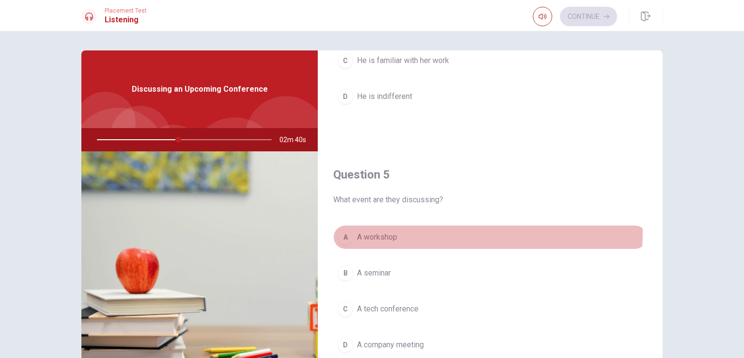
click at [368, 227] on button "A A workshop" at bounding box center [490, 237] width 314 height 24
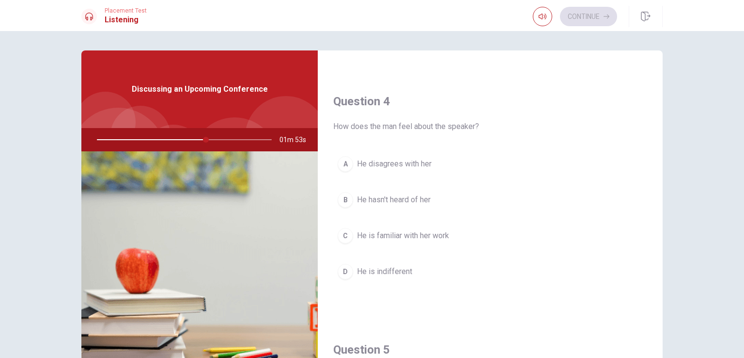
scroll to position [720, 0]
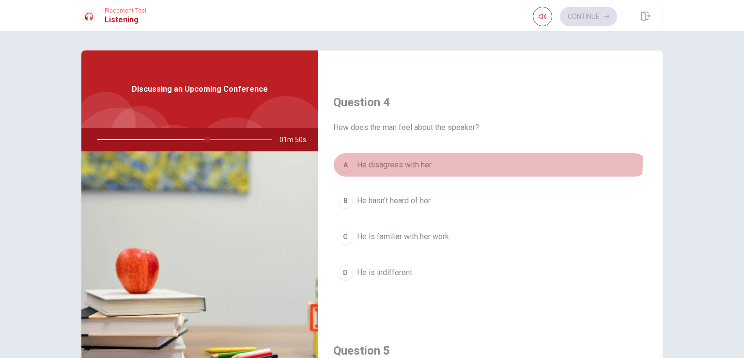
click at [412, 159] on span "He disagrees with her" at bounding box center [394, 165] width 75 height 12
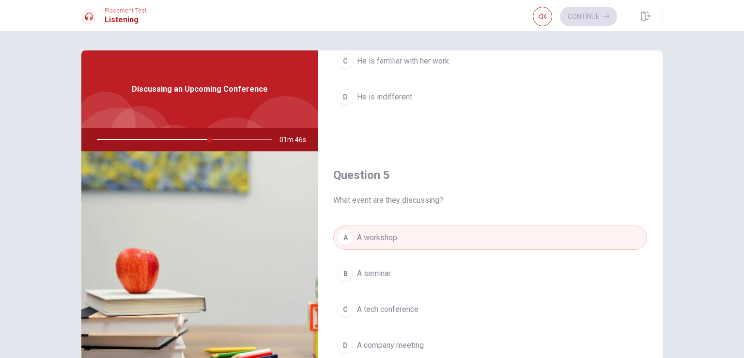
scroll to position [899, 0]
click at [374, 271] on button "B A seminar" at bounding box center [490, 269] width 314 height 24
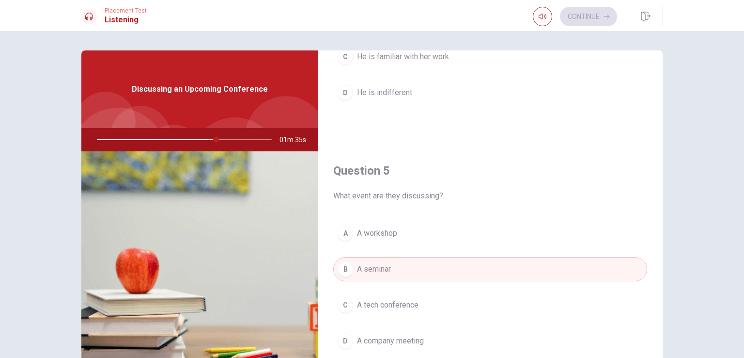
scroll to position [897, 0]
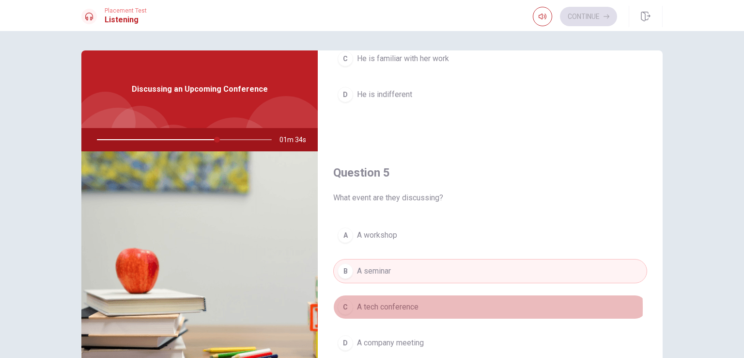
click at [373, 304] on span "A tech conference" at bounding box center [388, 307] width 62 height 12
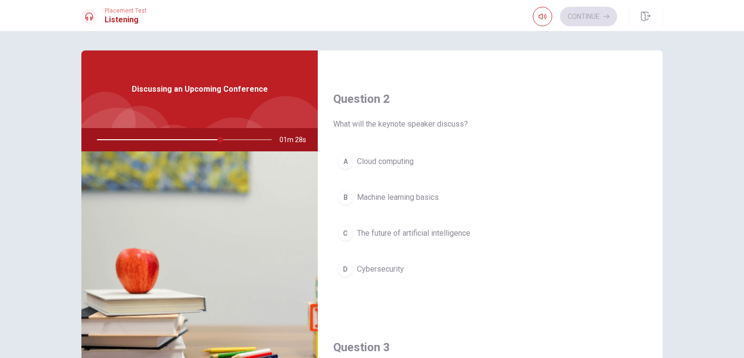
scroll to position [226, 0]
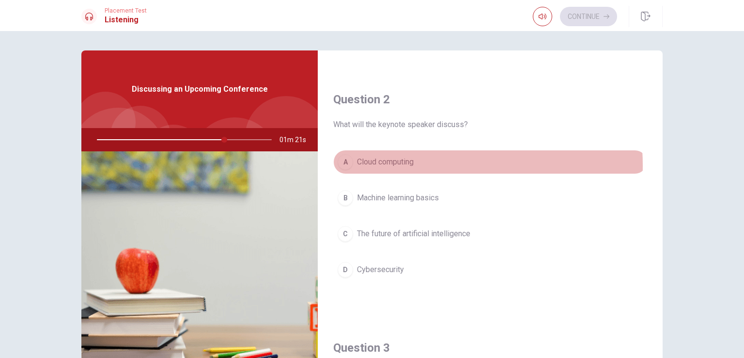
click at [402, 164] on span "Cloud computing" at bounding box center [385, 162] width 57 height 12
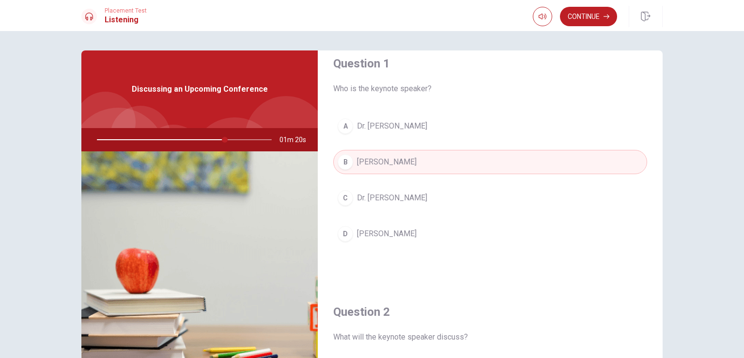
scroll to position [0, 0]
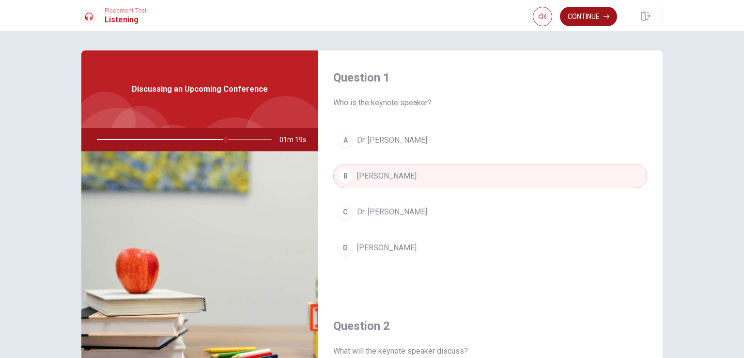
click at [585, 17] on button "Continue" at bounding box center [588, 16] width 57 height 19
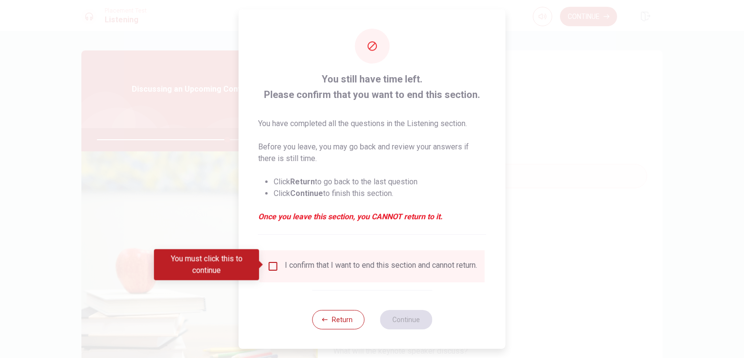
click at [273, 262] on div "I confirm that I want to end this section and cannot return." at bounding box center [372, 266] width 225 height 32
click at [273, 262] on input "You must click this to continue" at bounding box center [273, 266] width 12 height 12
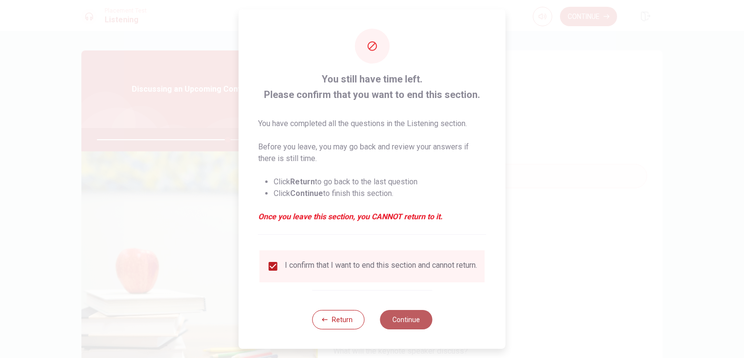
click at [395, 324] on button "Continue" at bounding box center [406, 319] width 52 height 19
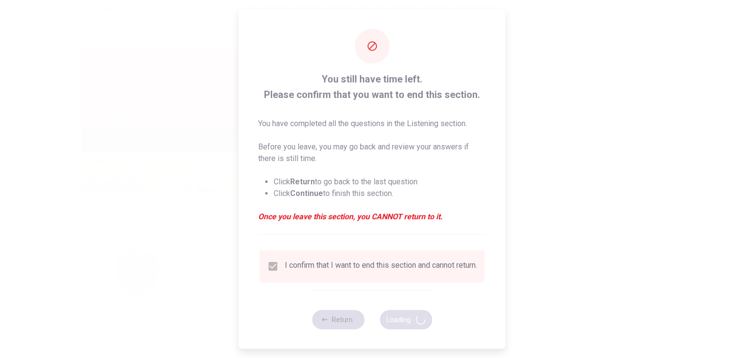
type input "76"
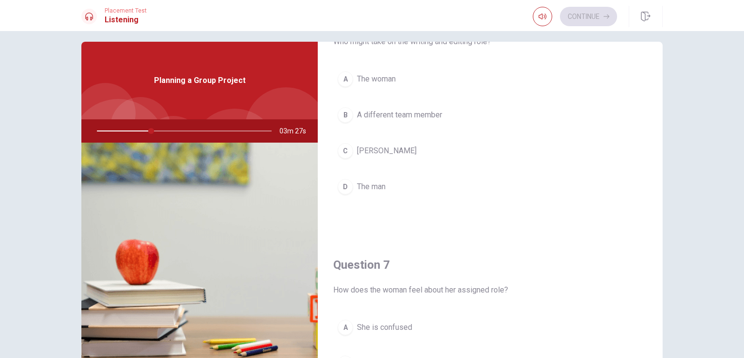
scroll to position [47, 0]
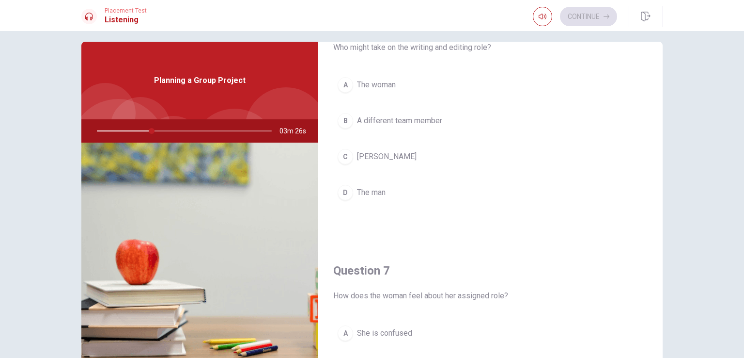
click at [429, 118] on span "A different team member" at bounding box center [399, 121] width 85 height 12
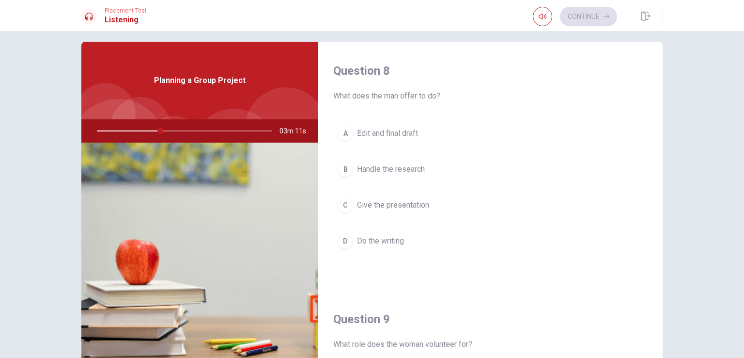
scroll to position [494, 0]
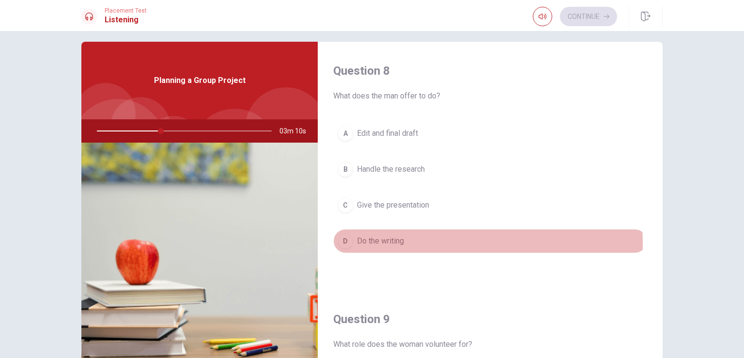
click at [375, 241] on span "Do the writing" at bounding box center [380, 241] width 47 height 12
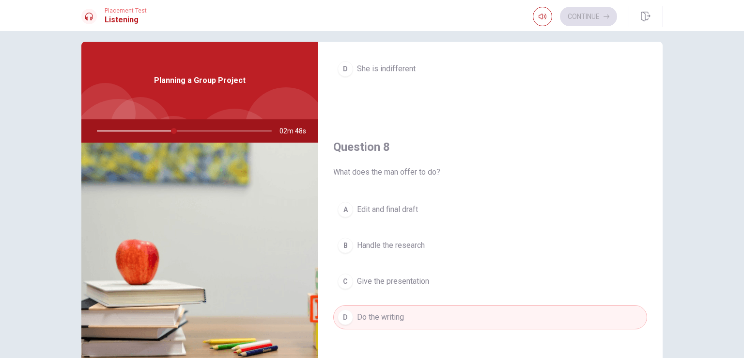
scroll to position [434, 0]
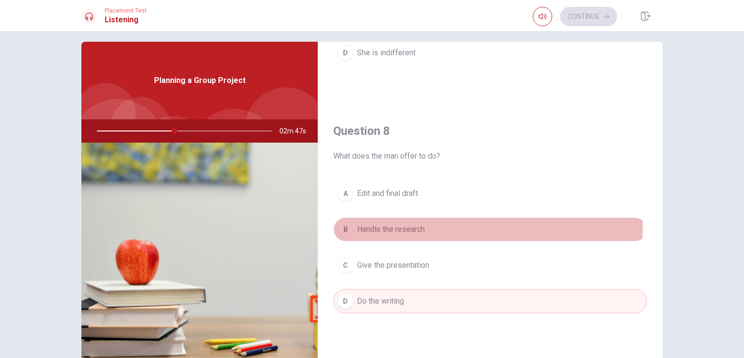
click at [380, 223] on span "Handle the research" at bounding box center [391, 229] width 68 height 12
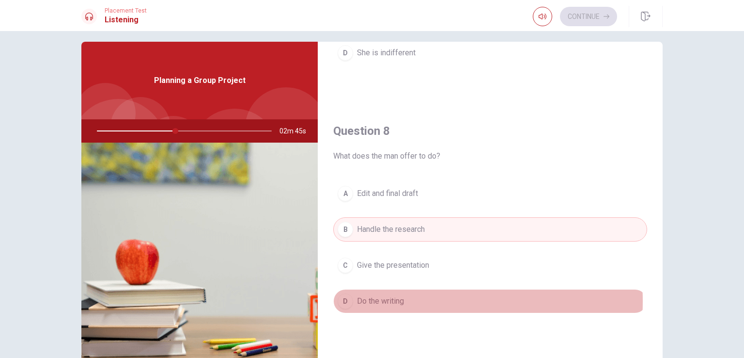
click at [385, 298] on span "Do the writing" at bounding box center [380, 301] width 47 height 12
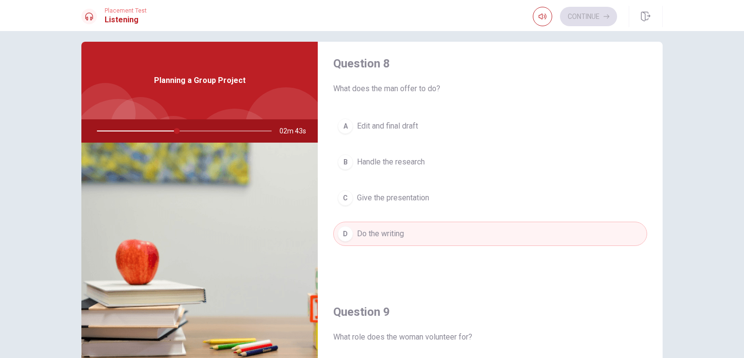
scroll to position [502, 0]
click at [399, 201] on button "C Give the presentation" at bounding box center [490, 197] width 314 height 24
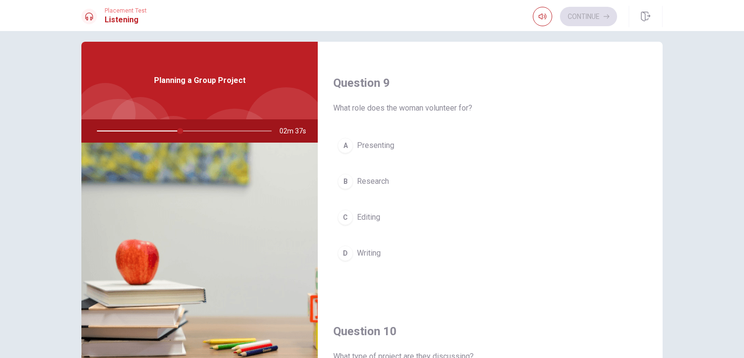
scroll to position [731, 0]
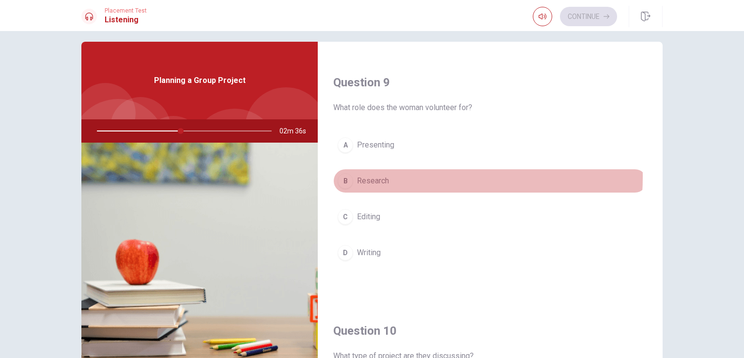
click at [388, 173] on button "B Research" at bounding box center [490, 181] width 314 height 24
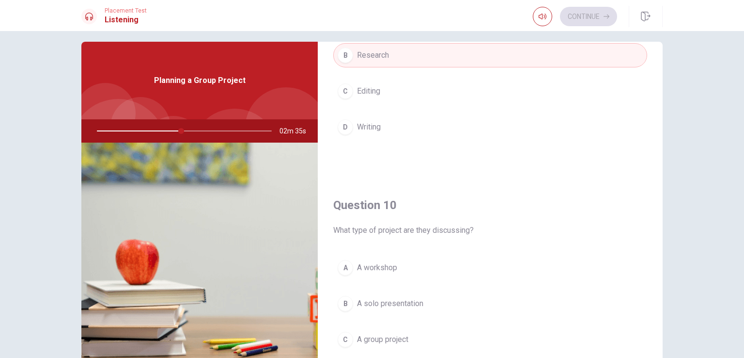
scroll to position [899, 0]
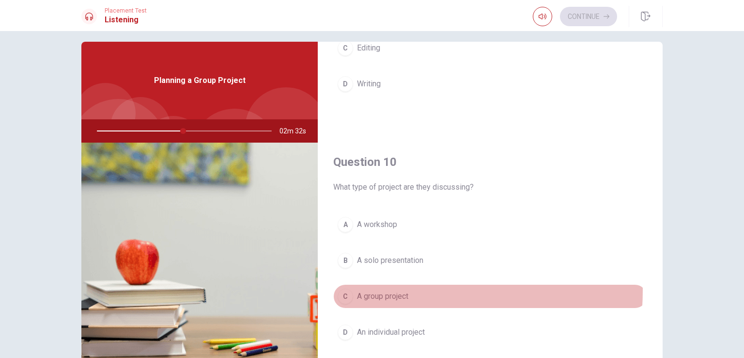
click at [371, 290] on span "A group project" at bounding box center [382, 296] width 51 height 12
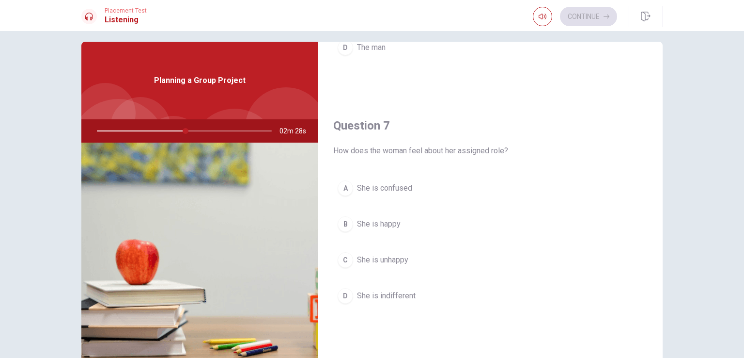
scroll to position [189, 0]
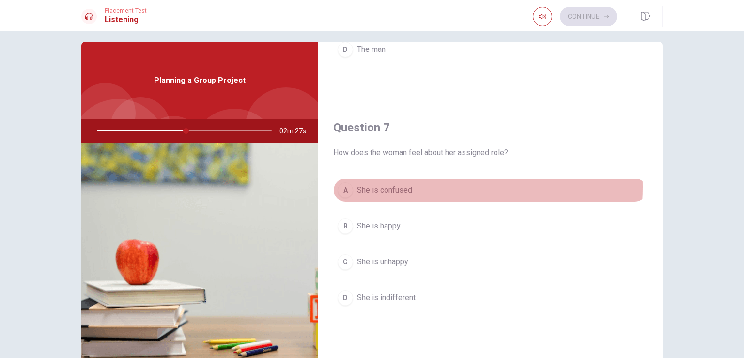
click at [399, 186] on span "She is confused" at bounding box center [384, 190] width 55 height 12
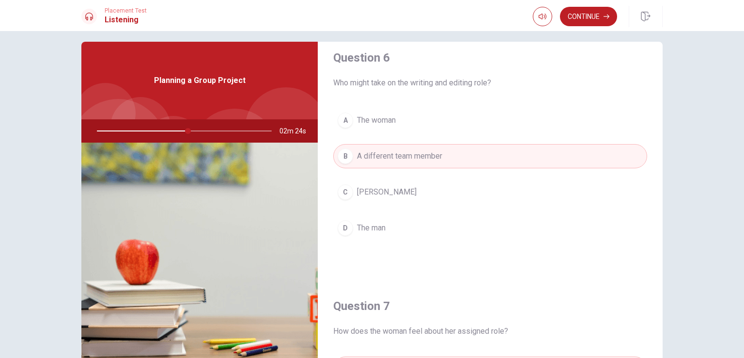
scroll to position [10, 0]
click at [429, 163] on button "B A different team member" at bounding box center [490, 157] width 314 height 24
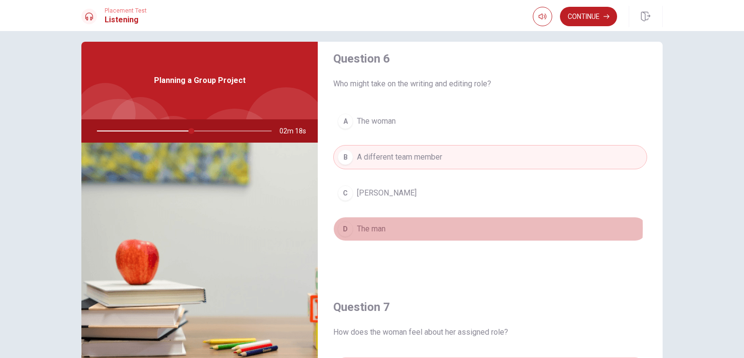
click at [379, 227] on span "The man" at bounding box center [371, 229] width 29 height 12
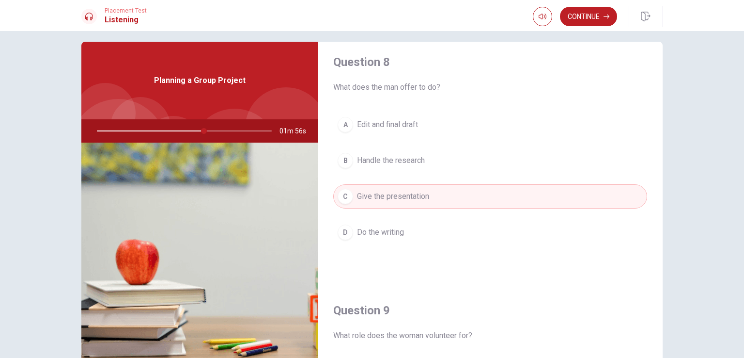
scroll to position [503, 0]
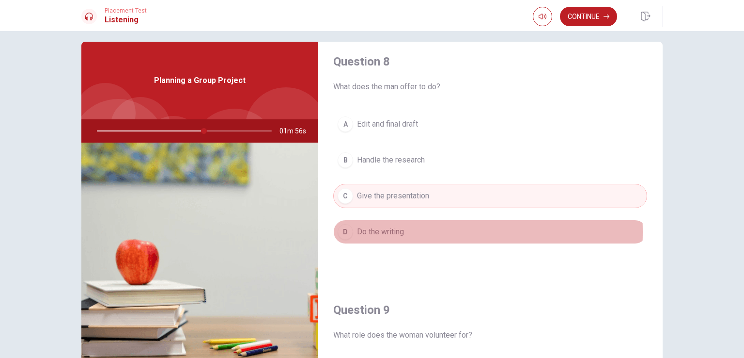
click at [392, 229] on span "Do the writing" at bounding box center [380, 232] width 47 height 12
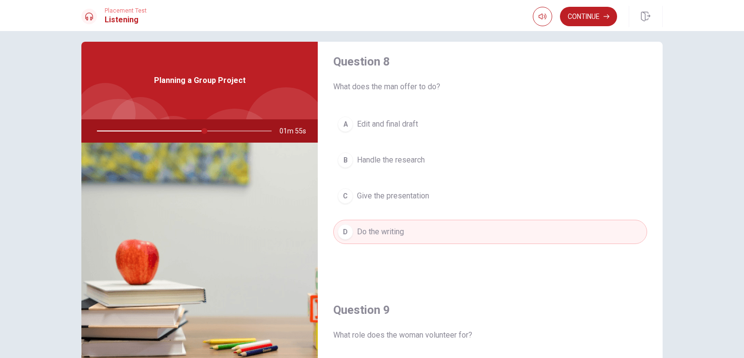
click at [400, 204] on button "C Give the presentation" at bounding box center [490, 196] width 314 height 24
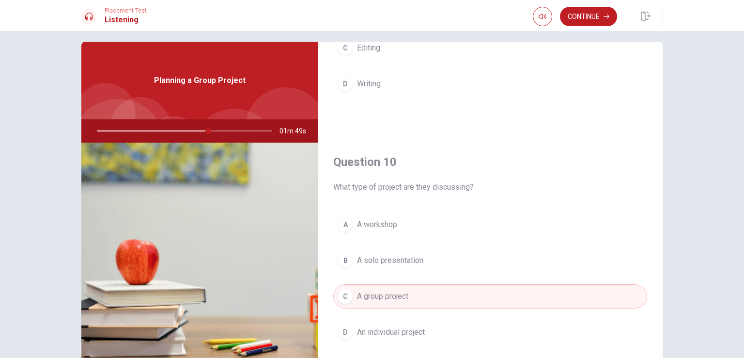
scroll to position [26, 0]
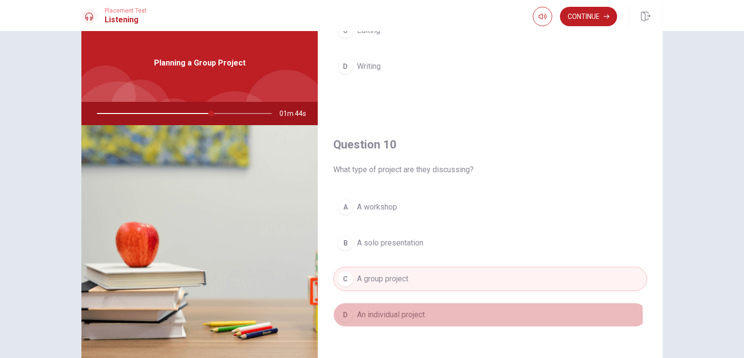
click at [399, 313] on span "An individual project" at bounding box center [391, 315] width 68 height 12
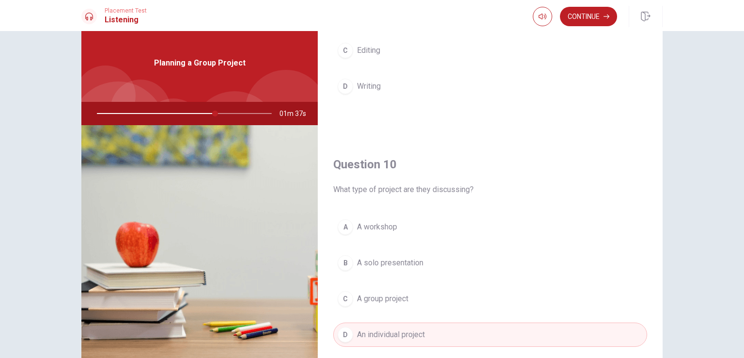
scroll to position [899, 0]
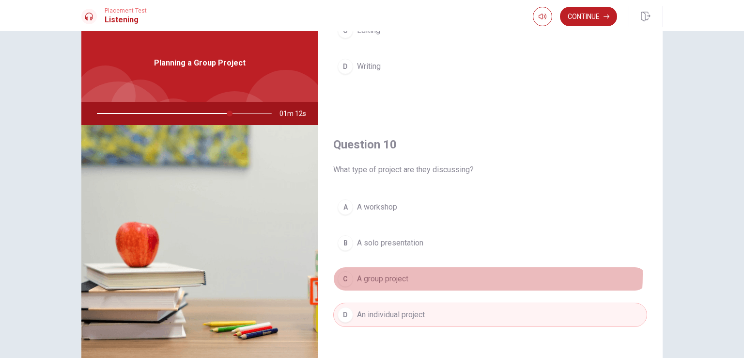
click at [428, 270] on button "C A group project" at bounding box center [490, 278] width 314 height 24
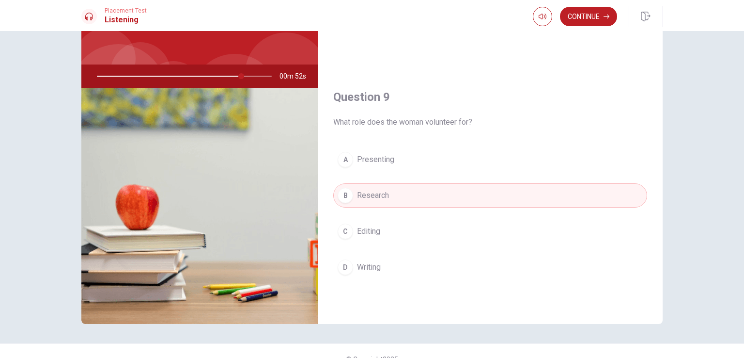
scroll to position [645, 0]
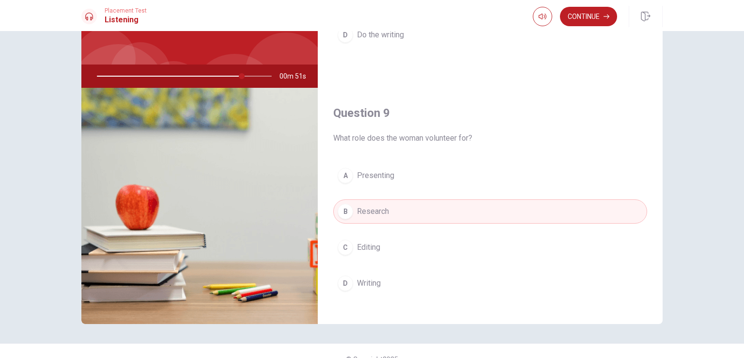
click at [442, 165] on button "A Presenting" at bounding box center [490, 175] width 314 height 24
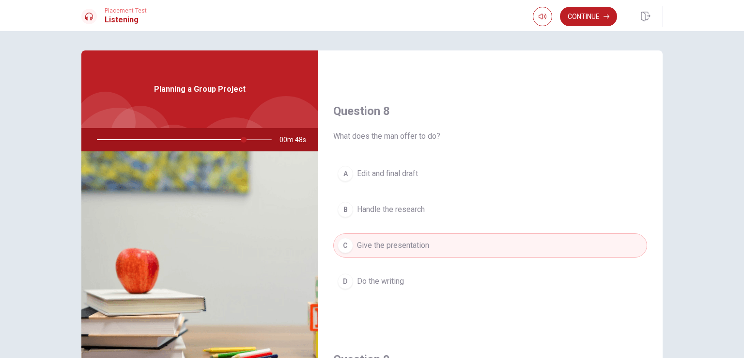
scroll to position [462, 0]
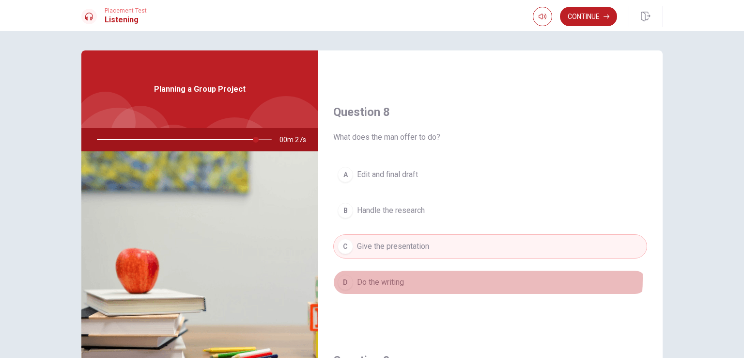
click at [458, 276] on button "D Do the writing" at bounding box center [490, 282] width 314 height 24
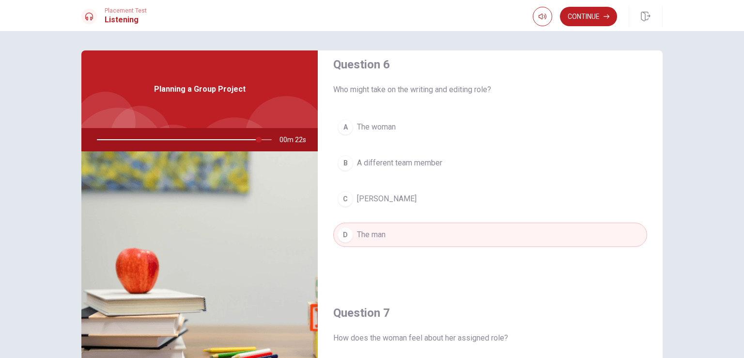
scroll to position [8, 0]
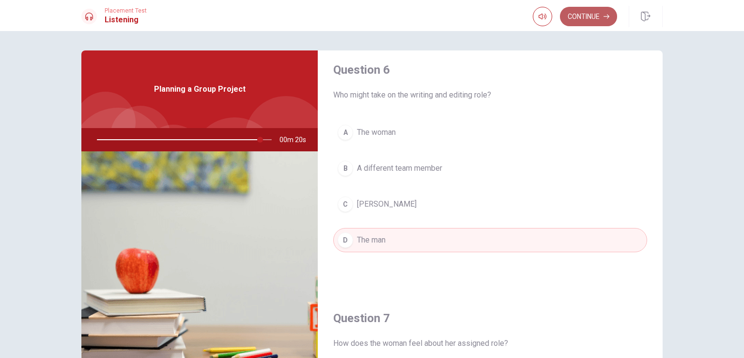
click at [583, 18] on button "Continue" at bounding box center [588, 16] width 57 height 19
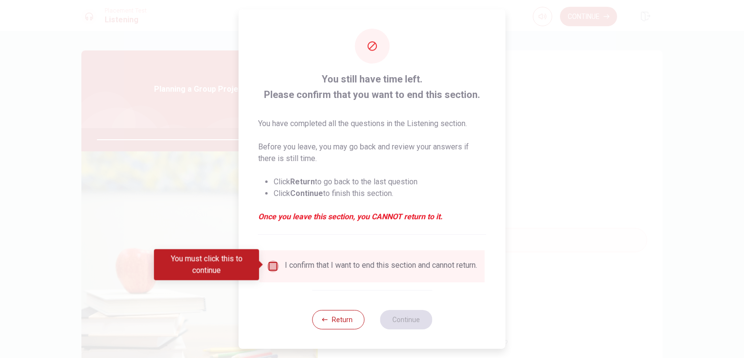
click at [273, 266] on input "You must click this to continue" at bounding box center [273, 266] width 12 height 12
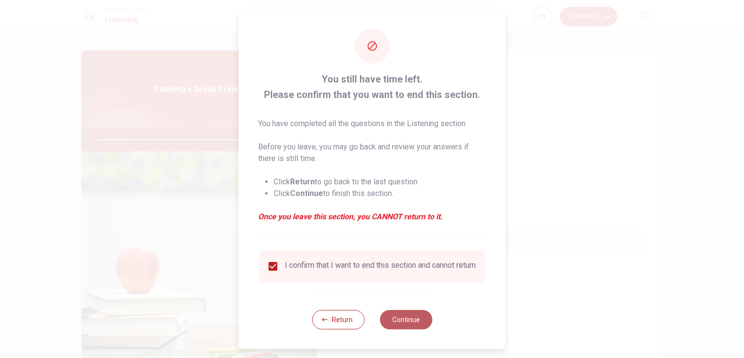
click at [392, 322] on button "Continue" at bounding box center [406, 319] width 52 height 19
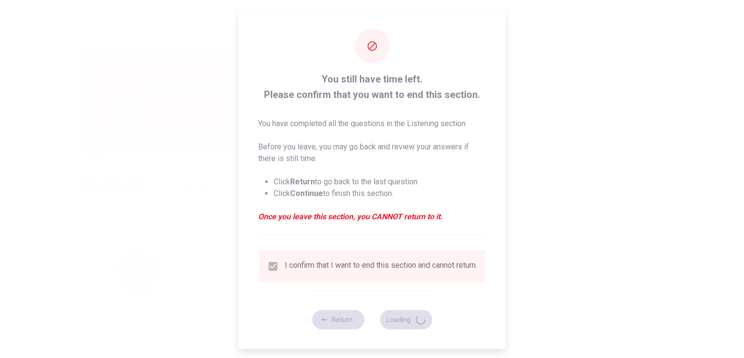
type input "95"
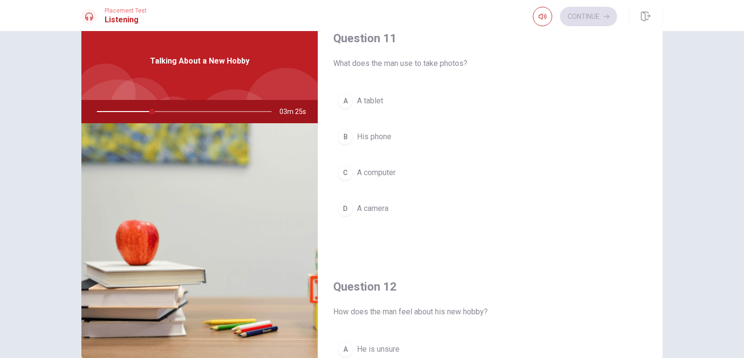
scroll to position [12, 0]
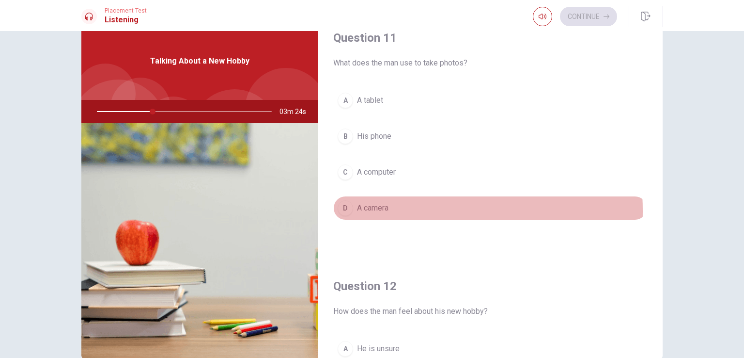
click at [373, 210] on span "A camera" at bounding box center [372, 208] width 31 height 12
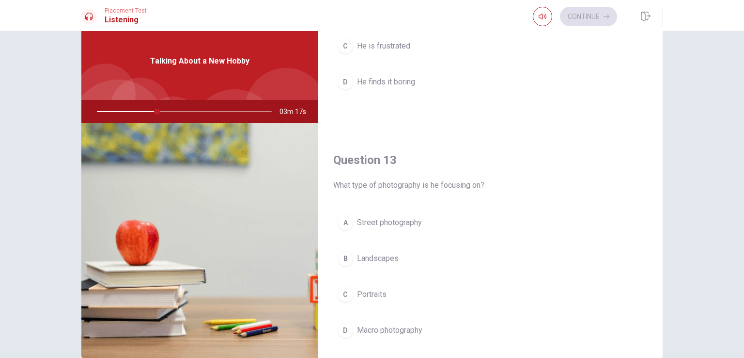
scroll to position [391, 0]
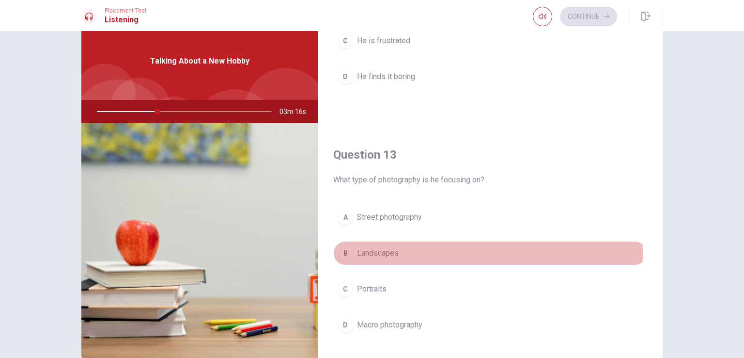
click at [383, 253] on span "Landscapes" at bounding box center [378, 253] width 42 height 12
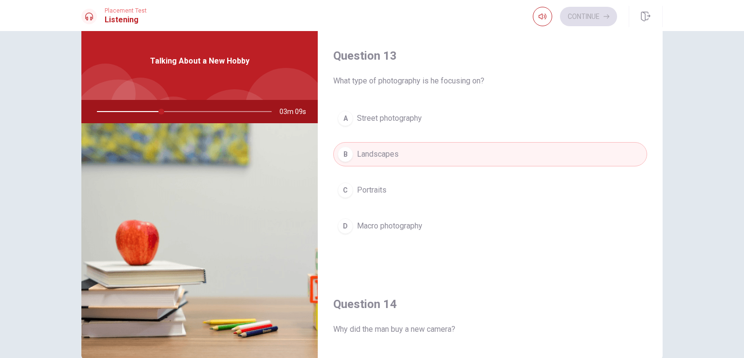
scroll to position [494, 0]
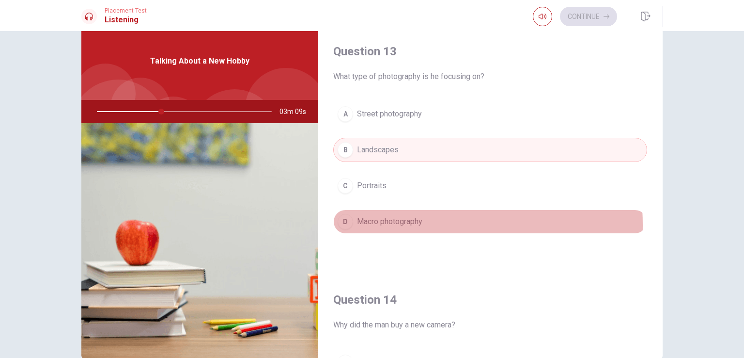
click at [389, 222] on span "Macro photography" at bounding box center [389, 222] width 65 height 12
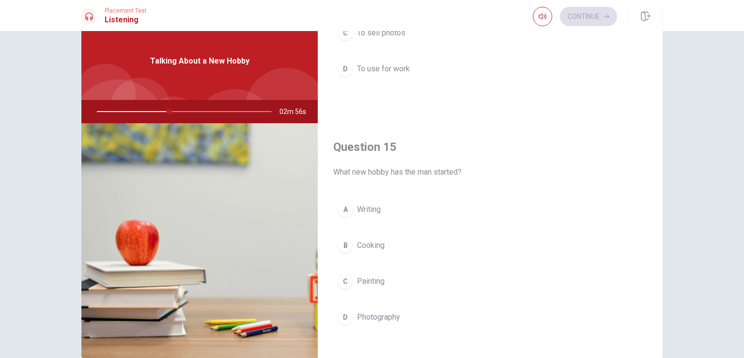
scroll to position [895, 0]
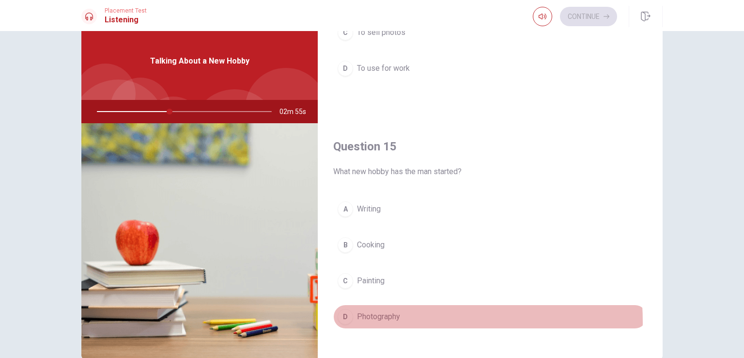
click at [360, 318] on span "Photography" at bounding box center [378, 317] width 43 height 12
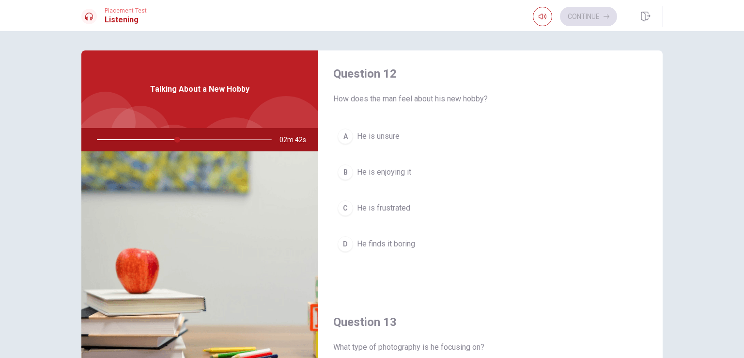
scroll to position [251, 0]
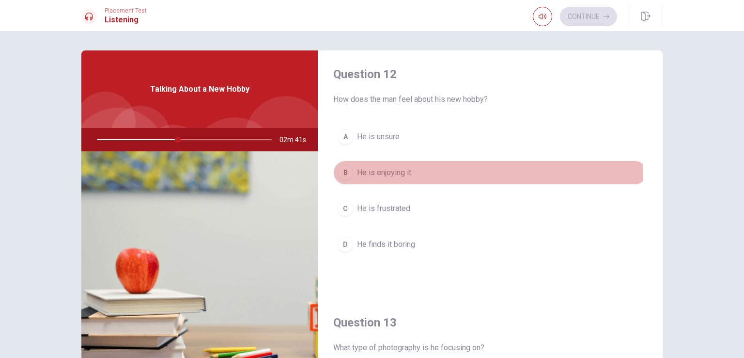
click at [398, 178] on button "B He is enjoying it" at bounding box center [490, 172] width 314 height 24
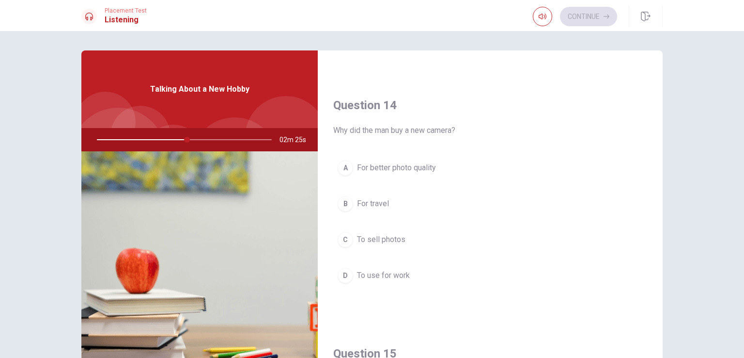
scroll to position [724, 0]
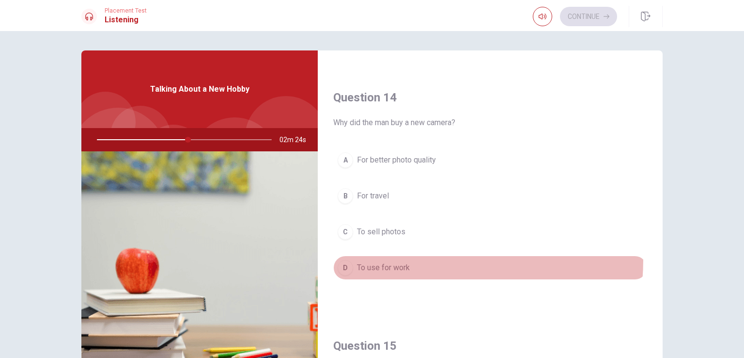
click at [376, 256] on button "D To use for work" at bounding box center [490, 267] width 314 height 24
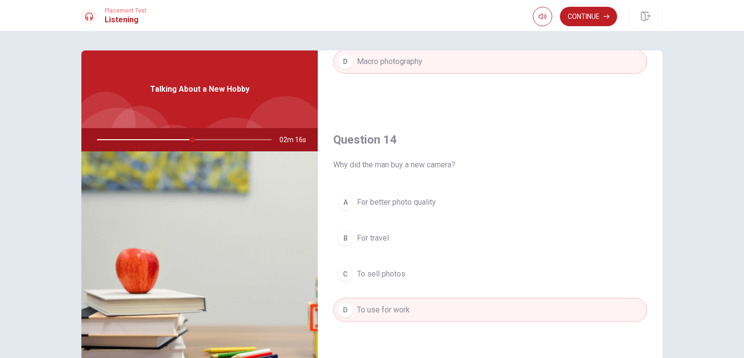
scroll to position [682, 0]
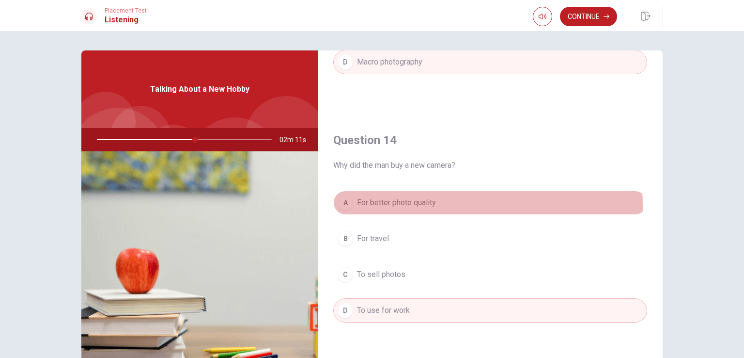
click at [405, 204] on span "For better photo quality" at bounding box center [396, 203] width 79 height 12
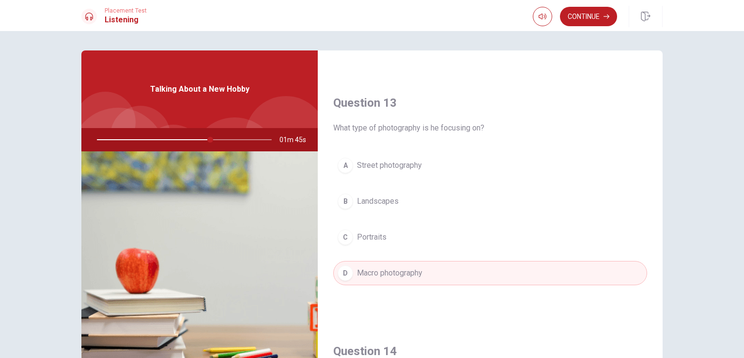
scroll to position [471, 0]
click at [386, 200] on span "Landscapes" at bounding box center [378, 201] width 42 height 12
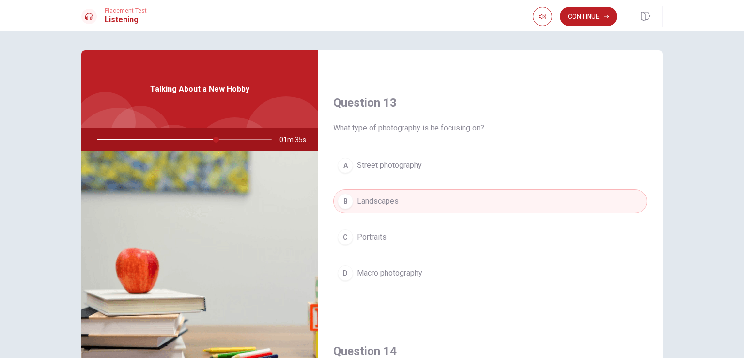
scroll to position [494, 0]
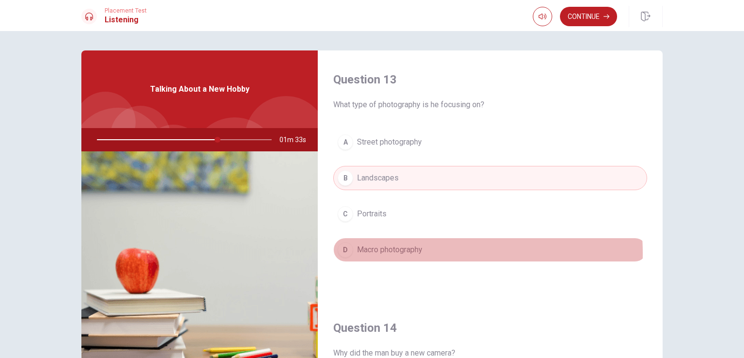
click at [381, 251] on span "Macro photography" at bounding box center [389, 250] width 65 height 12
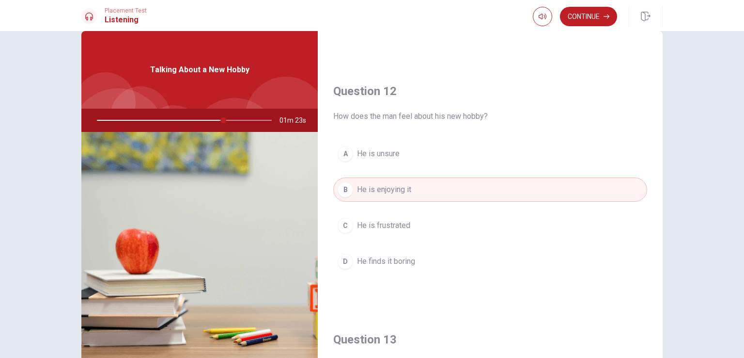
scroll to position [216, 0]
click at [580, 18] on button "Continue" at bounding box center [588, 16] width 57 height 19
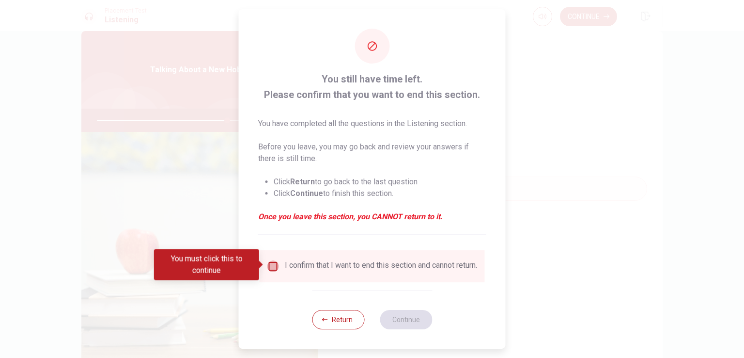
click at [276, 263] on input "You must click this to continue" at bounding box center [273, 266] width 12 height 12
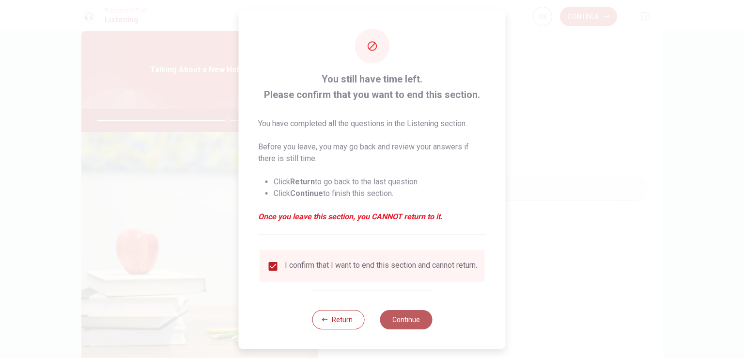
click at [411, 326] on button "Continue" at bounding box center [406, 319] width 52 height 19
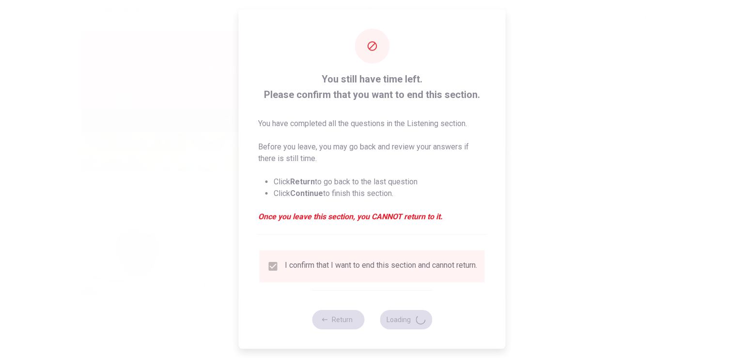
type input "76"
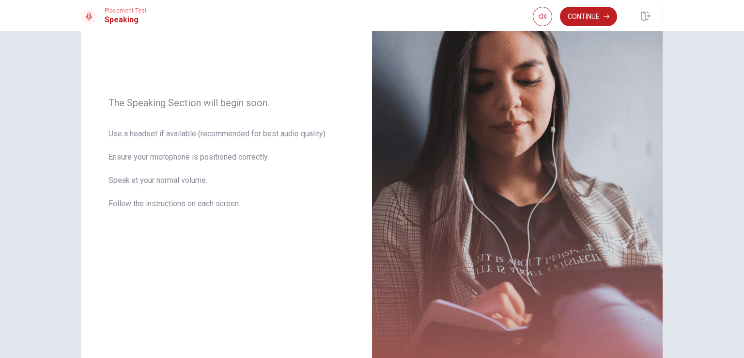
scroll to position [100, 0]
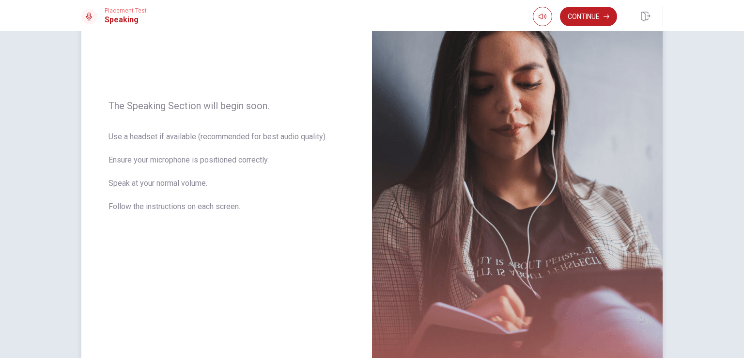
click at [376, 264] on img at bounding box center [517, 162] width 291 height 423
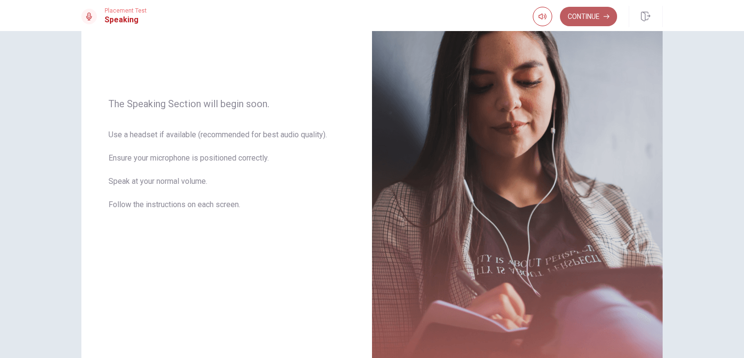
click at [585, 10] on button "Continue" at bounding box center [588, 16] width 57 height 19
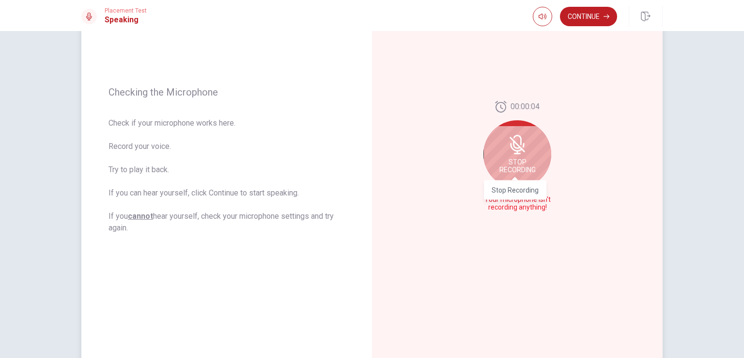
click at [514, 162] on span "Stop Recording" at bounding box center [518, 166] width 36 height 16
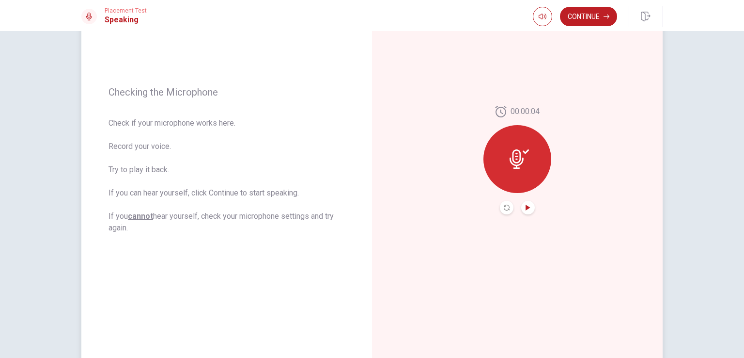
click at [526, 207] on icon "Play Audio" at bounding box center [528, 207] width 4 height 6
click at [504, 209] on icon "Record Again" at bounding box center [507, 207] width 6 height 6
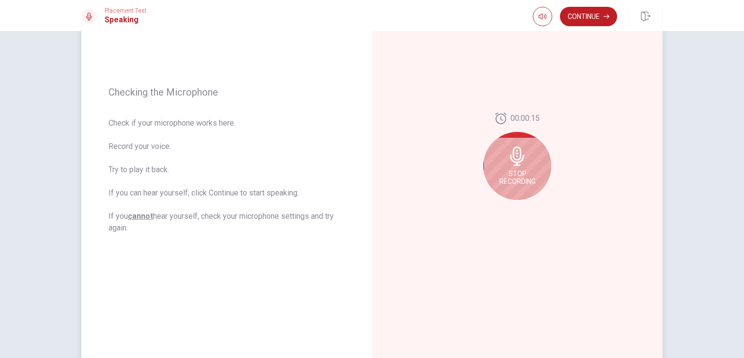
click at [516, 177] on span "Stop Recording" at bounding box center [518, 178] width 36 height 16
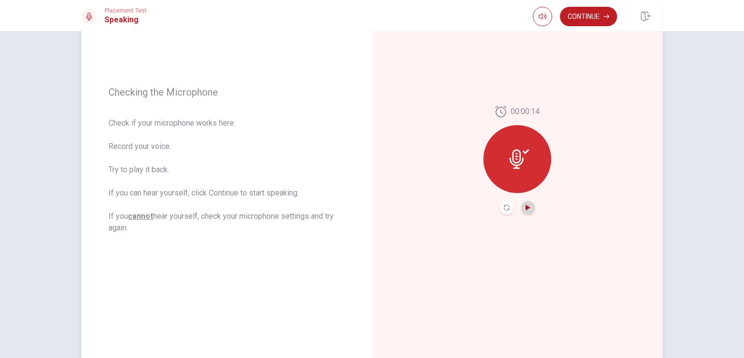
click at [526, 209] on icon "Play Audio" at bounding box center [528, 207] width 4 height 6
click at [525, 204] on icon "Play Audio" at bounding box center [528, 207] width 6 height 6
click at [517, 165] on icon at bounding box center [517, 158] width 14 height 19
click at [504, 206] on icon "Record Again" at bounding box center [507, 207] width 6 height 6
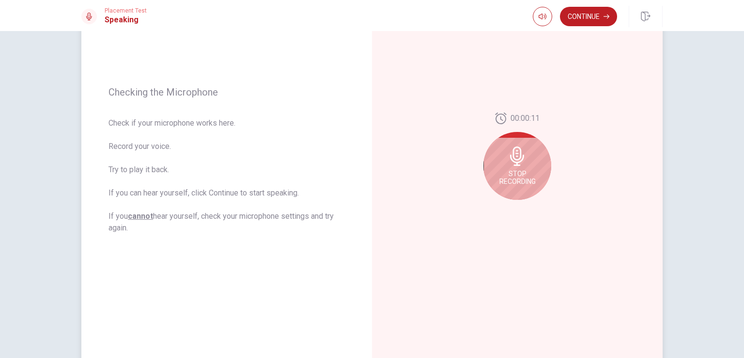
click at [524, 167] on div "Stop Recording" at bounding box center [518, 166] width 68 height 68
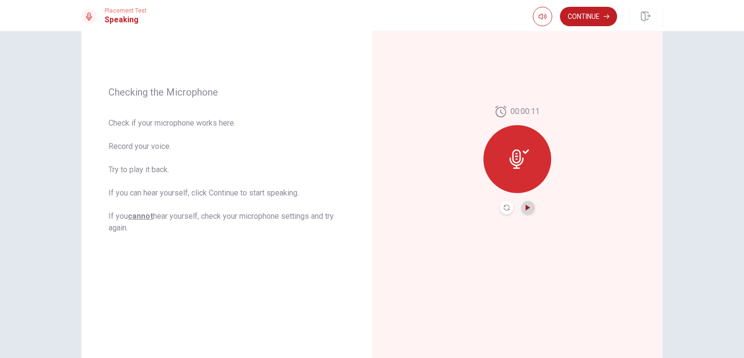
click at [528, 207] on icon "Play Audio" at bounding box center [528, 207] width 6 height 6
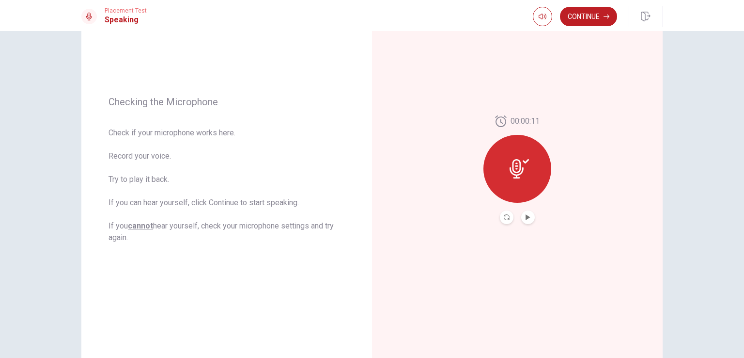
scroll to position [94, 0]
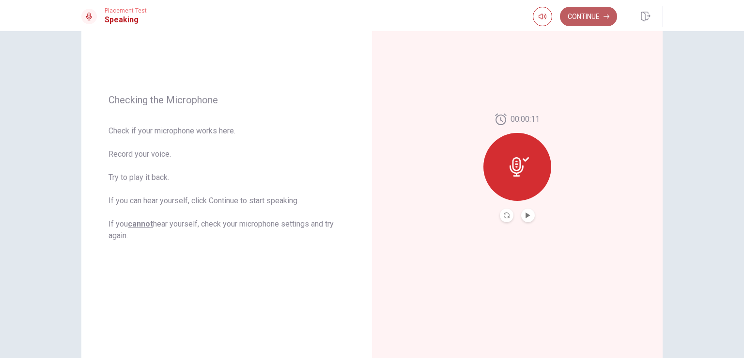
click at [600, 18] on button "Continue" at bounding box center [588, 16] width 57 height 19
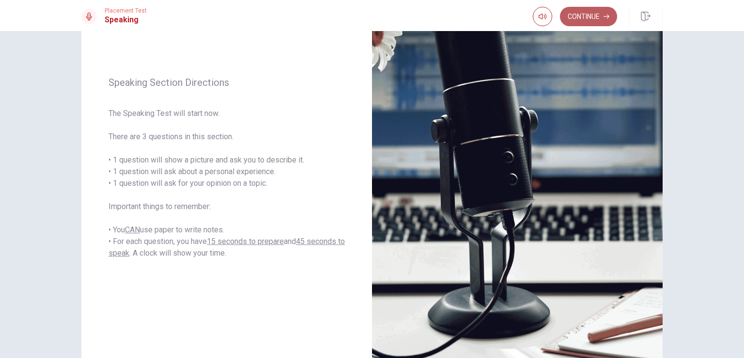
click at [599, 16] on button "Continue" at bounding box center [588, 16] width 57 height 19
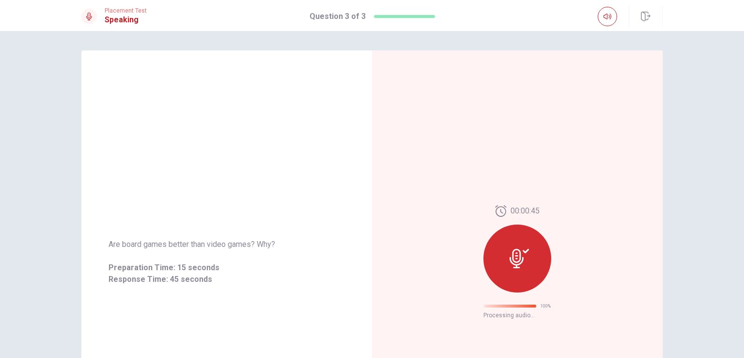
scroll to position [0, 0]
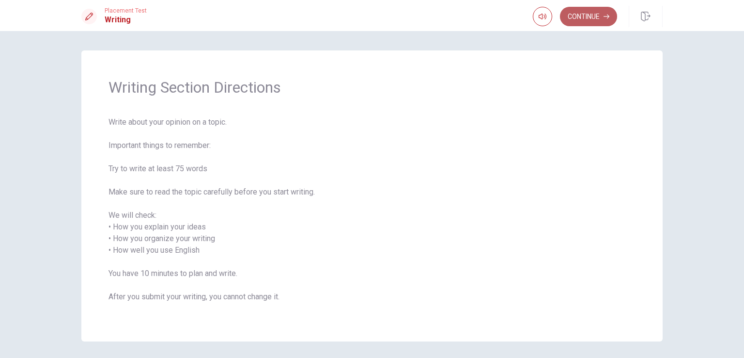
click at [591, 14] on button "Continue" at bounding box center [588, 16] width 57 height 19
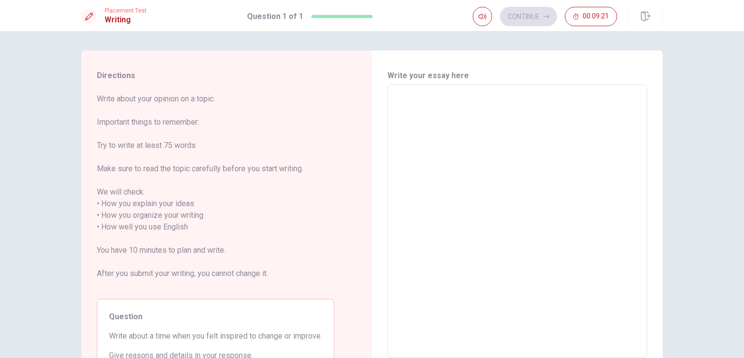
click at [457, 148] on textarea at bounding box center [517, 221] width 246 height 257
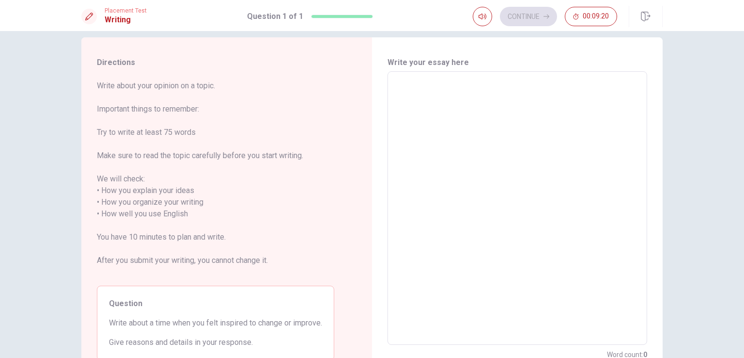
scroll to position [14, 0]
type textarea "i"
type textarea "x"
type textarea "it"
type textarea "x"
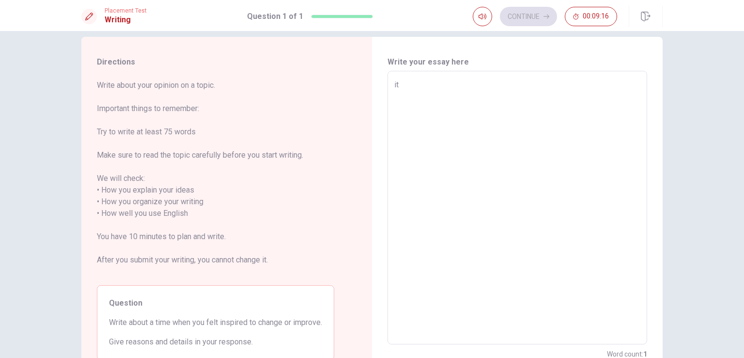
type textarea "i"
type textarea "x"
type textarea "I"
type textarea "x"
type textarea "I"
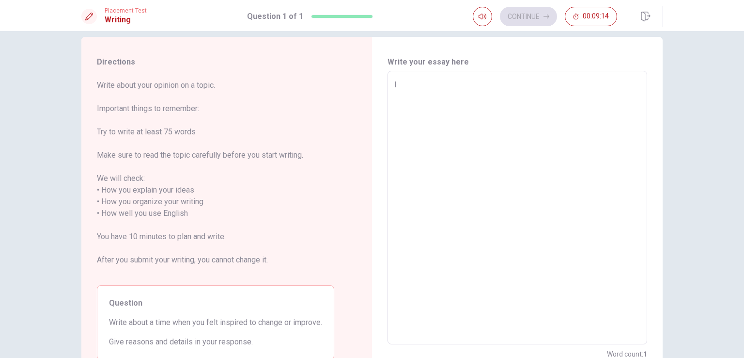
type textarea "x"
type textarea "I t"
type textarea "x"
type textarea "I th"
type textarea "x"
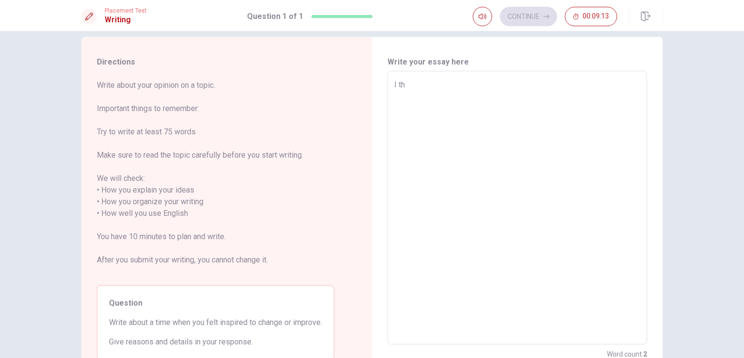
type textarea "I thi"
type textarea "x"
type textarea "I thin"
type textarea "x"
type textarea "I think"
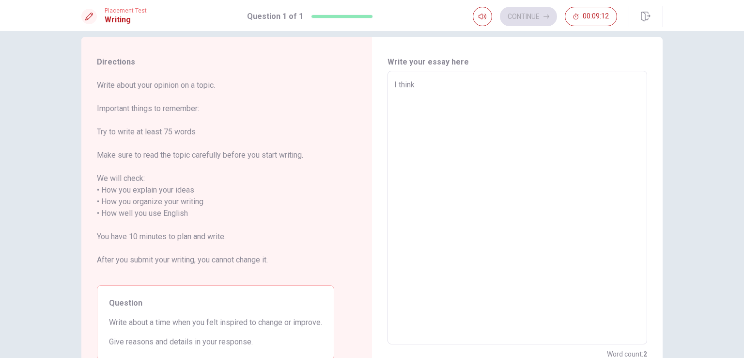
type textarea "x"
type textarea "I think"
type textarea "x"
type textarea "I think s"
type textarea "x"
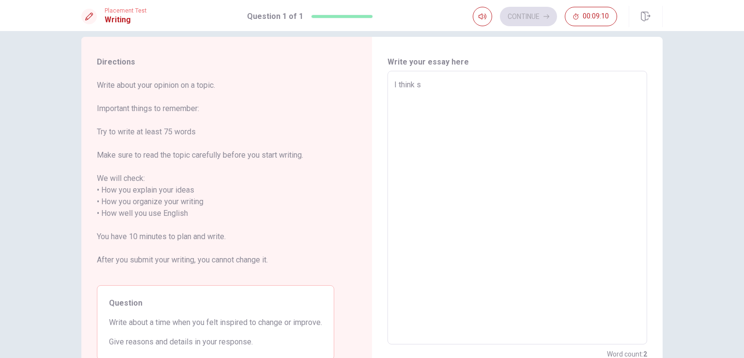
type textarea "I think si"
type textarea "x"
type textarea "I think s"
type textarea "x"
type textarea "I think"
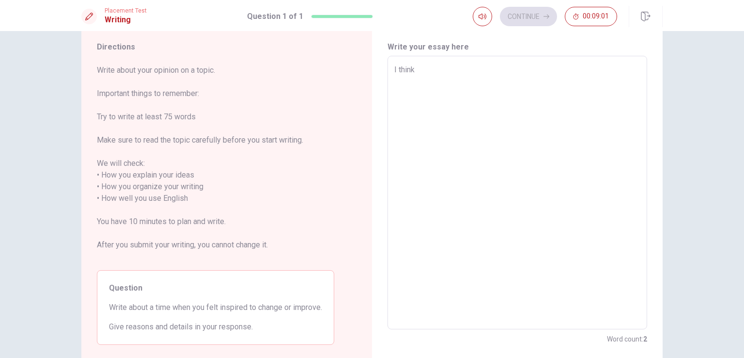
scroll to position [29, 0]
type textarea "x"
type textarea "I think t"
type textarea "x"
type textarea "I think th"
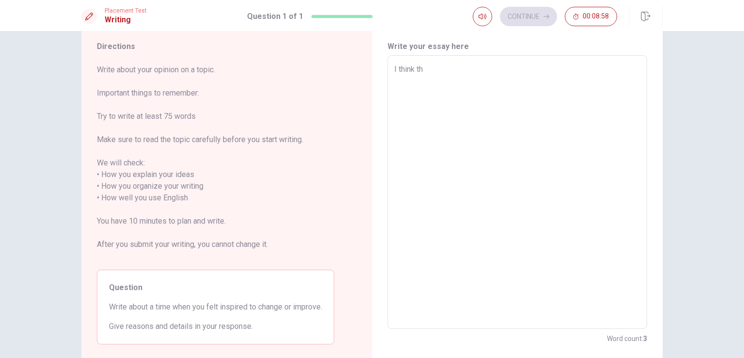
type textarea "x"
type textarea "I think thi"
type textarea "x"
type textarea "I think this"
type textarea "x"
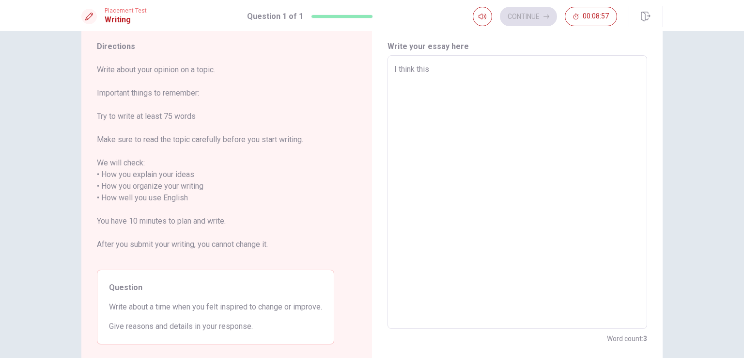
type textarea "I think this"
type textarea "x"
type textarea "I think this t"
type textarea "x"
type textarea "I think this ti"
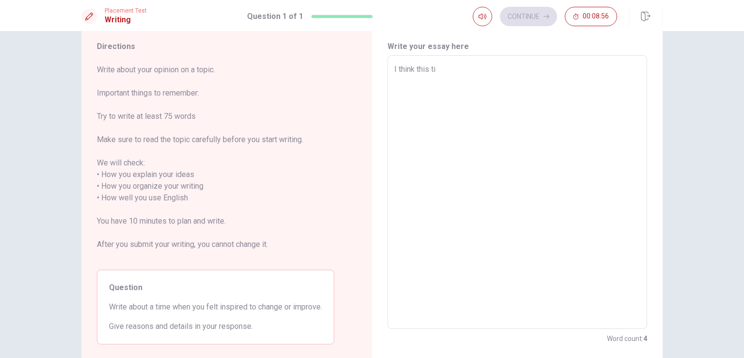
type textarea "x"
type textarea "I think this [PERSON_NAME]"
type textarea "x"
type textarea "I think this time"
type textarea "x"
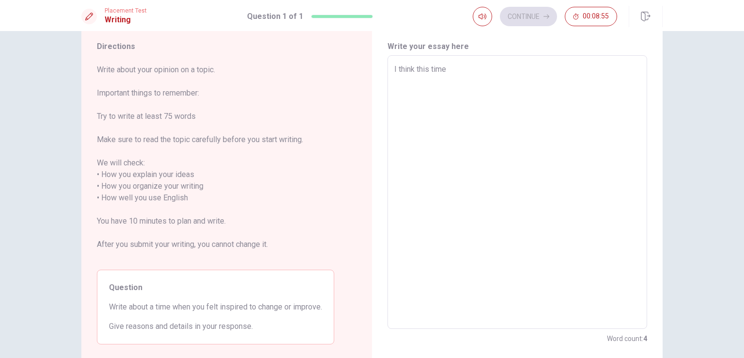
type textarea "I think this time"
type textarea "x"
type textarea "I think this time i"
type textarea "x"
type textarea "I think this time is"
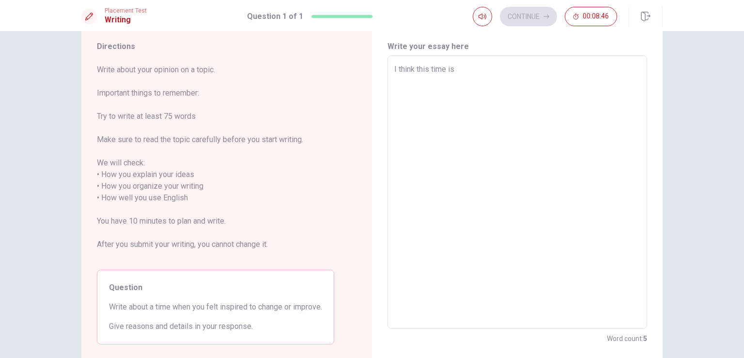
click at [463, 66] on textarea "I think this time is" at bounding box center [517, 191] width 246 height 257
type textarea "x"
type textarea "I think this time is"
type textarea "x"
type textarea "I think this time is o"
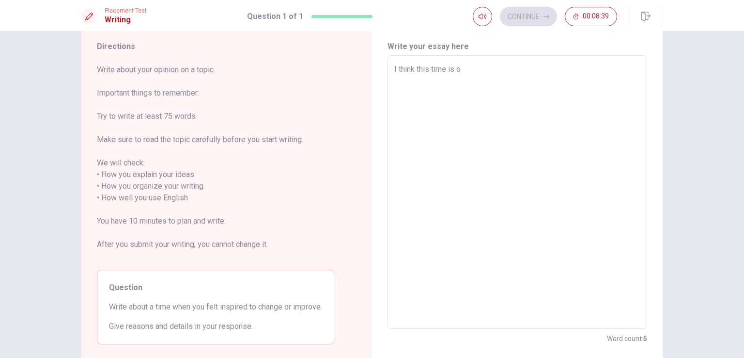
type textarea "x"
type textarea "I think this time is on"
type textarea "x"
type textarea "I think this time is on"
type textarea "x"
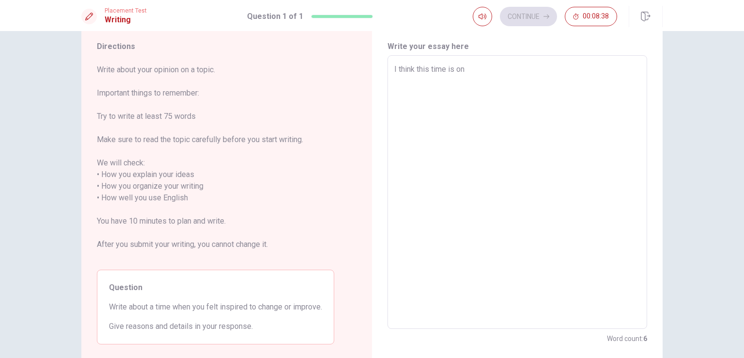
type textarea "I think this time is on m"
type textarea "x"
click at [550, 101] on textarea "I think this time is on m" at bounding box center [517, 191] width 246 height 257
type textarea "I think this time is on"
type textarea "x"
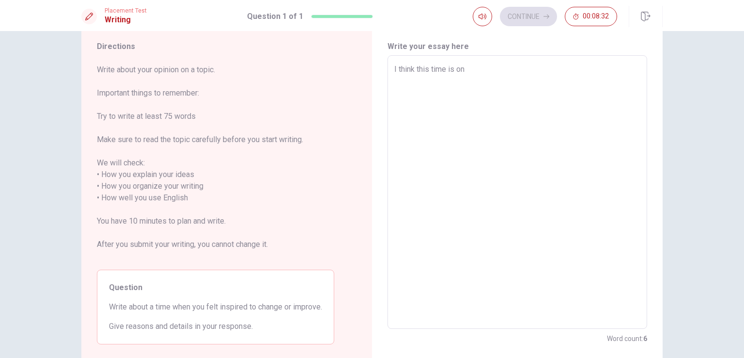
type textarea "I think this time is on m"
type textarea "x"
type textarea "I think this time is on my"
type textarea "x"
type textarea "I think this time is on my"
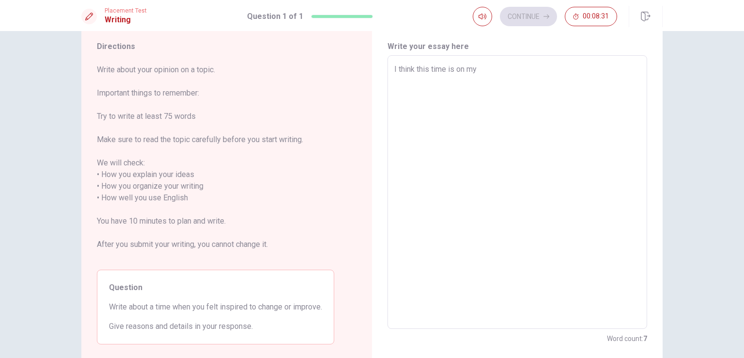
type textarea "x"
type textarea "I think this time is on my s"
type textarea "x"
type textarea "I think this time is on my si"
type textarea "x"
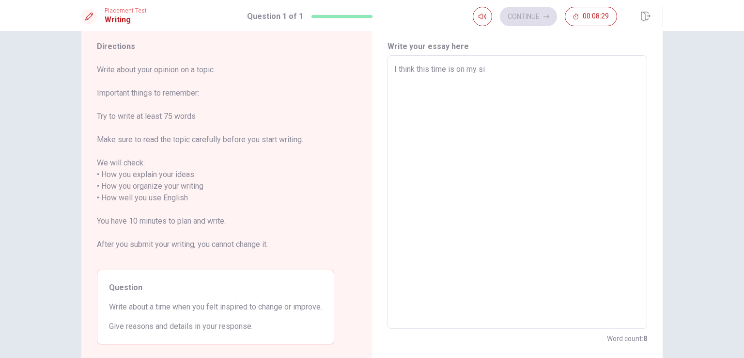
type textarea "I think this time is on my sic"
type textarea "x"
type textarea "I think this time is on my sicu"
type textarea "x"
type textarea "I think this time is on my sic"
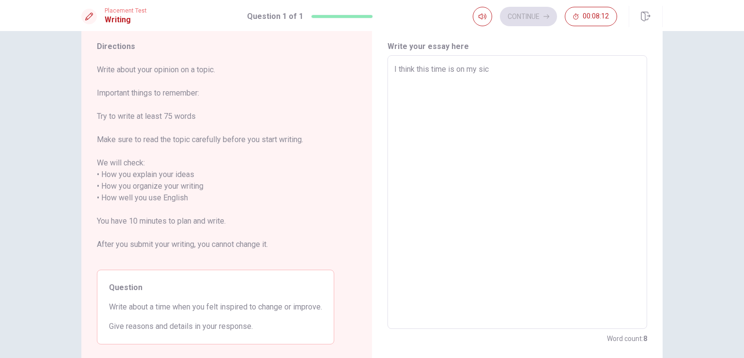
type textarea "x"
type textarea "I think this time is on my si"
type textarea "x"
type textarea "I think this time is on my s"
type textarea "x"
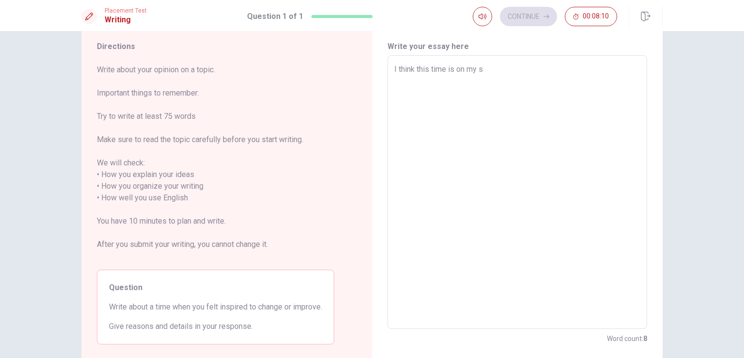
type textarea "I think this time is on my"
type textarea "x"
type textarea "I think this time is on my f"
type textarea "x"
type textarea "I think this time is on my fr"
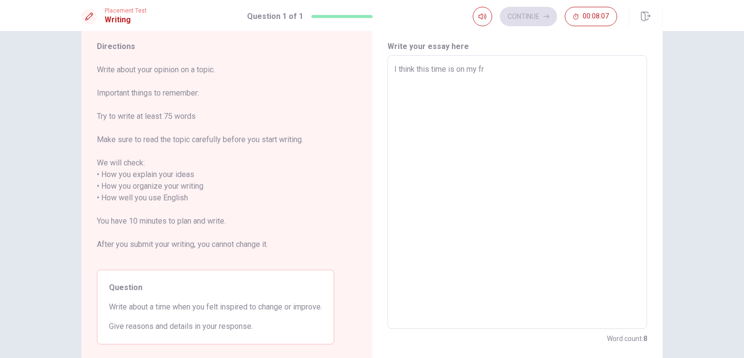
type textarea "x"
type textarea "I think this time is on my fru"
type textarea "x"
type textarea "I think this time is on my frus"
type textarea "x"
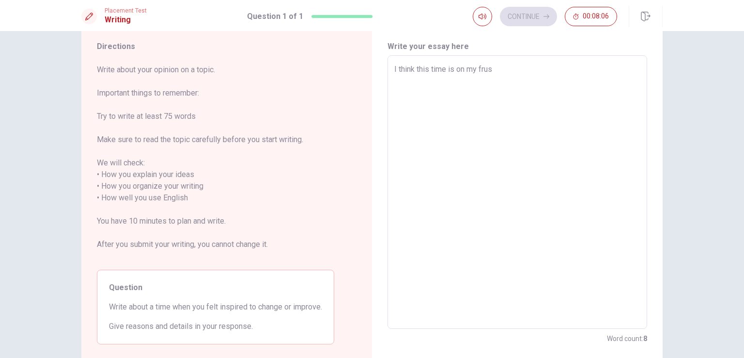
type textarea "I think this time is on my frusi"
type textarea "x"
type textarea "I think this time is on my frus"
type textarea "x"
type textarea "I think this time is on my frust"
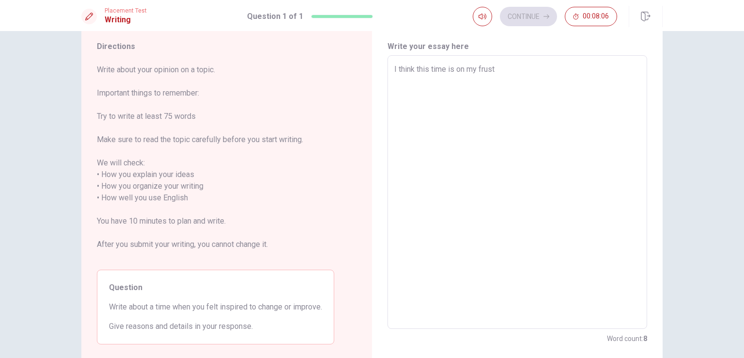
type textarea "x"
type textarea "I think this time is on my [PERSON_NAME]"
type textarea "x"
type textarea "I think this time is on my frust"
type textarea "x"
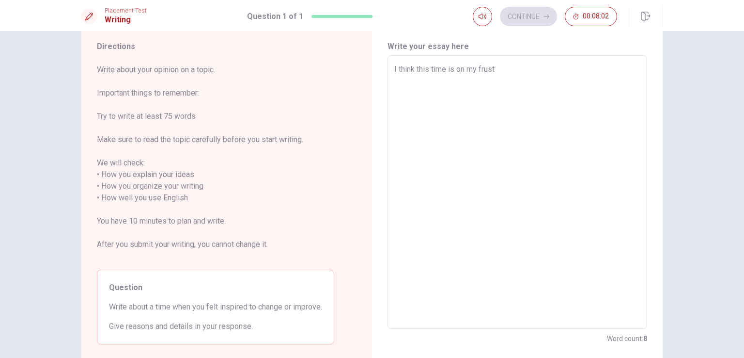
type textarea "I think this time is on my frustr"
type textarea "x"
type textarea "I think this time is on my frustra"
type textarea "x"
type textarea "I think this time is on my frustrat"
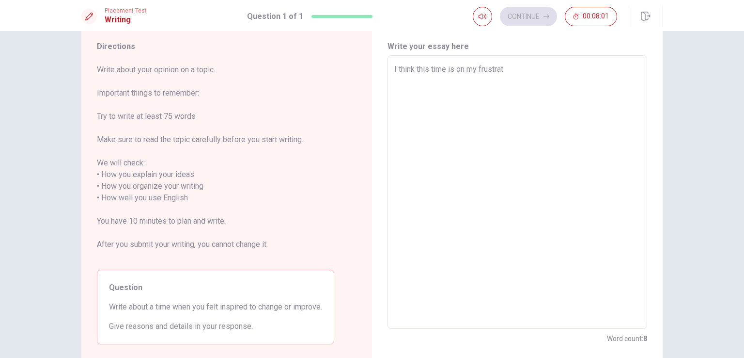
type textarea "x"
type textarea "I think this time is on my frustrati"
type textarea "x"
type textarea "I think this time is on my frustratio"
type textarea "x"
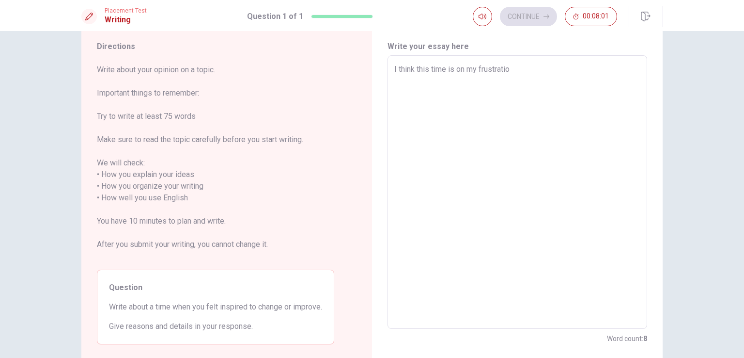
type textarea "I think this time is on my frustration"
type textarea "x"
type textarea "I think this time is on my frustration"
type textarea "x"
type textarea "I think this time is on my frustration i"
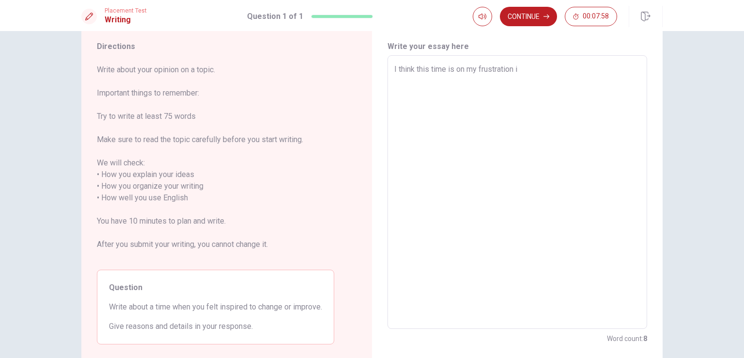
type textarea "x"
type textarea "I think this time is on my frustration"
type textarea "x"
type textarea "I think this time is on my frustration"
type textarea "x"
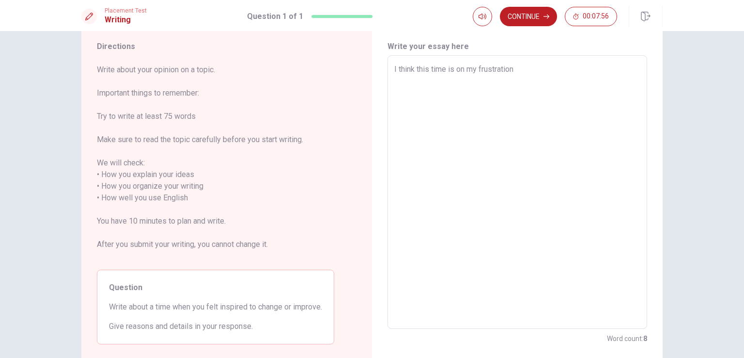
type textarea "I think this time is on my frustration."
type textarea "x"
type textarea "I think this time is on my frustration.i"
type textarea "x"
type textarea "I think this time is on my frustration."
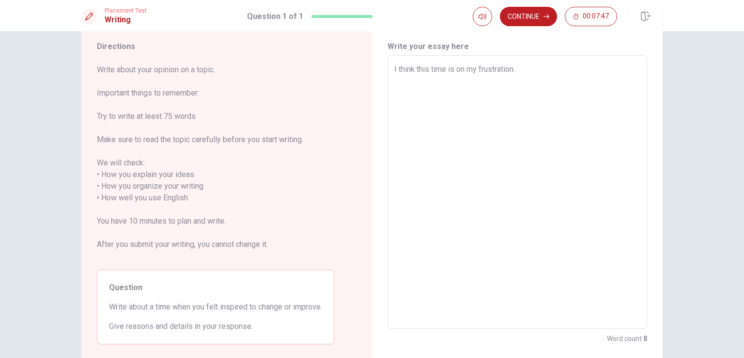
type textarea "x"
type textarea "I think this time is on my frustration.i"
type textarea "x"
type textarea "I think this time is on my frustration.i"
type textarea "x"
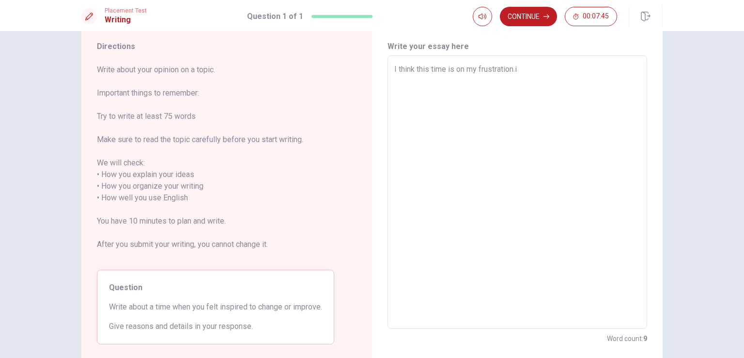
type textarea "I think this time is on my frustration.i"
type textarea "x"
type textarea "I think this time is on my frustration."
type textarea "x"
type textarea "I think this time is on my frustration."
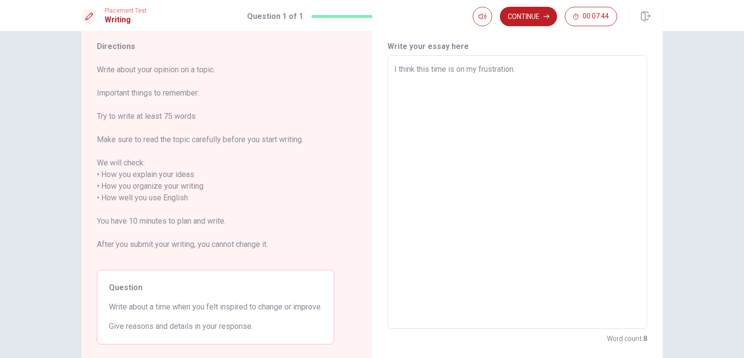
type textarea "x"
type textarea "I think this time is on my frustration. I"
type textarea "x"
type textarea "I think this time is on my frustration. I"
type textarea "x"
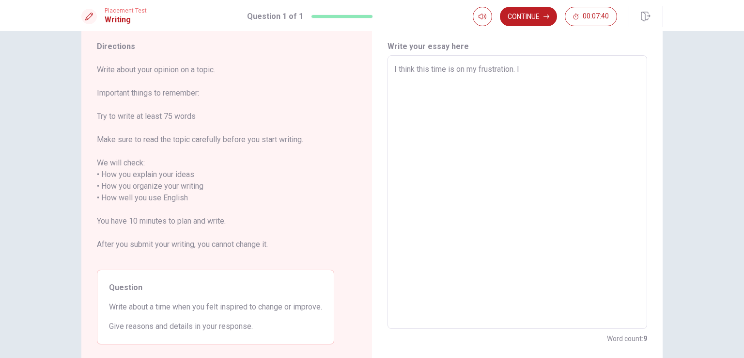
type textarea "I think this time is on my frustration. I"
type textarea "x"
type textarea "I think this time is on my frustration. I"
type textarea "x"
type textarea "I think this time is on my frustration. I H"
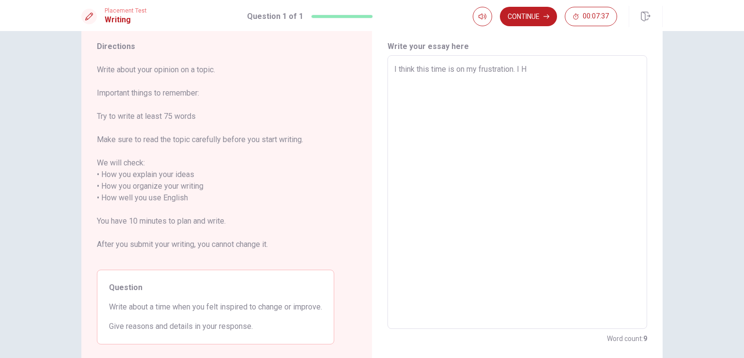
type textarea "x"
type textarea "I think this time is on my frustration. I"
type textarea "x"
type textarea "I think this time is on my frustration. I F"
type textarea "x"
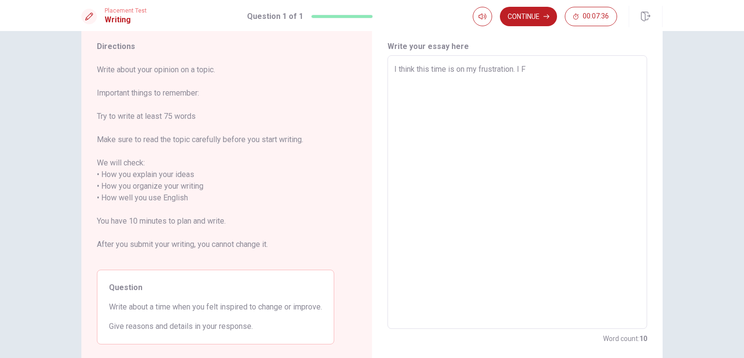
type textarea "I think this time is on my frustration. I"
type textarea "x"
type textarea "I think this time is on my frustration. I C"
type textarea "x"
type textarea "I think this time is on my frustration. I CH"
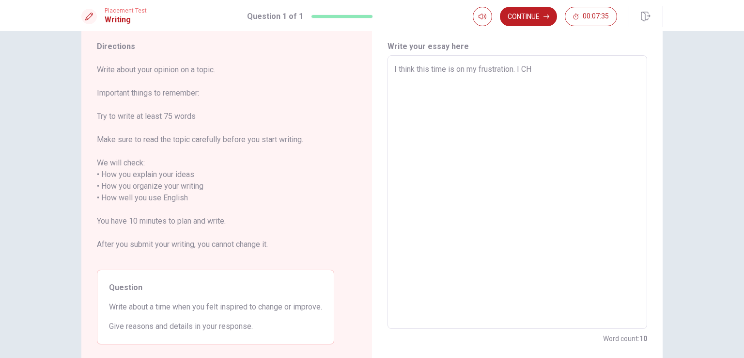
type textarea "x"
type textarea "I think this time is on my frustration. I CHA"
type textarea "x"
type textarea "I think this time is on my frustration. I CHAN"
type textarea "x"
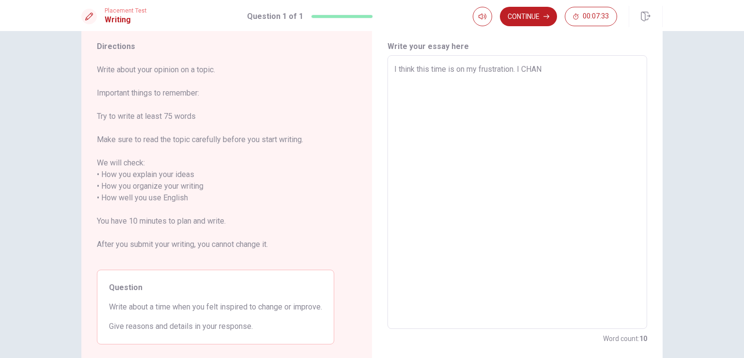
type textarea "I think this time is on my frustration. I CHA"
type textarea "x"
type textarea "I think this time is on my frustration. I CH"
type textarea "x"
type textarea "I think this time is on my frustration. I C"
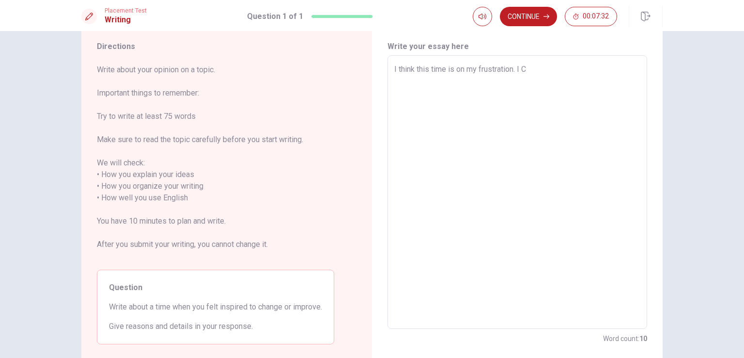
type textarea "x"
type textarea "I think this time is on my frustration. I"
type textarea "x"
type textarea "I think this time is on my frustration. I"
type textarea "x"
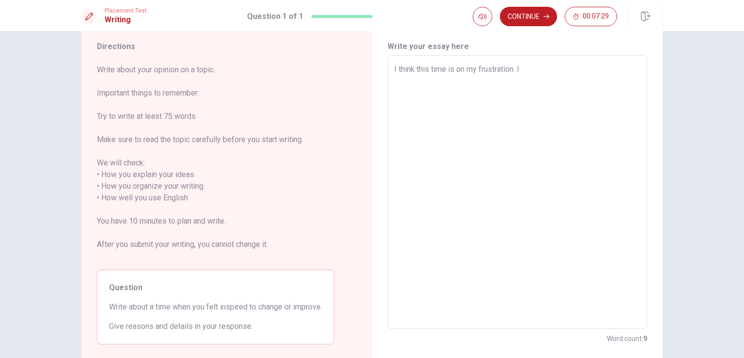
type textarea "I think this time is on my frustration. I t"
type textarea "x"
type textarea "I think this time is on my frustration. I th"
type textarea "x"
type textarea "I think this time is on my frustration. I thi"
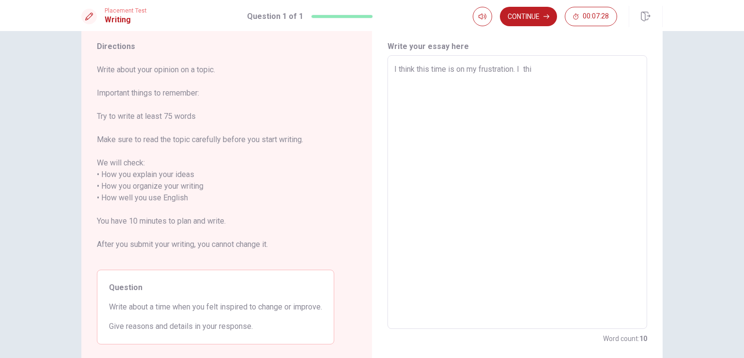
type textarea "x"
type textarea "I think this time is on my frustration. I thin"
type textarea "x"
type textarea "I think this time is on my frustration. I think"
type textarea "x"
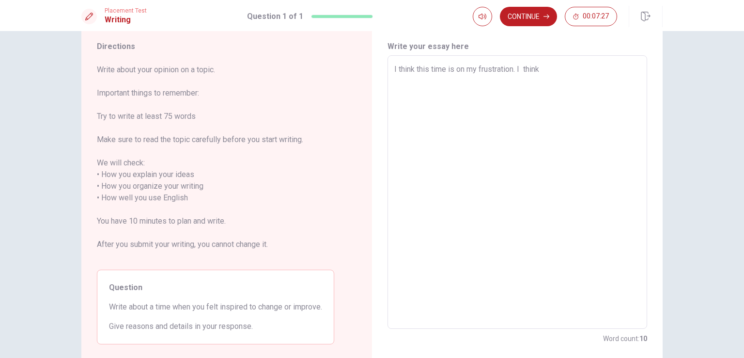
type textarea "I think this time is on my frustration. I think"
type textarea "x"
type textarea "I think this time is on my frustration. I think t"
type textarea "x"
type textarea "I think this time is on my frustration. I think th"
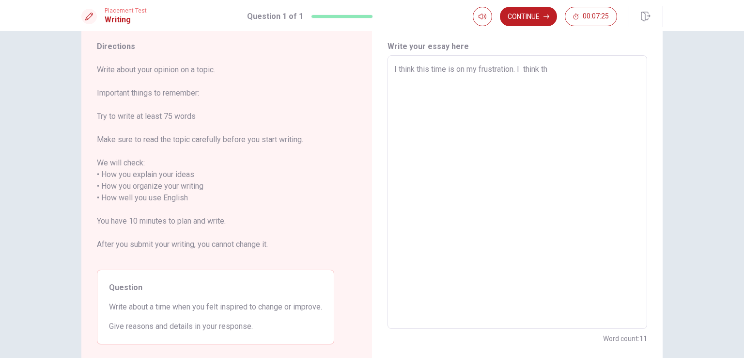
type textarea "x"
type textarea "I think this time is on my frustration. I think the"
type textarea "x"
type textarea "I think this time is on my frustration. I think the"
type textarea "x"
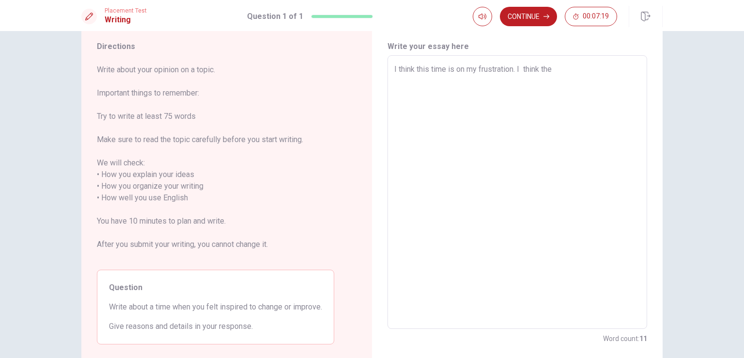
type textarea "I think this time is on my frustration. I think the b"
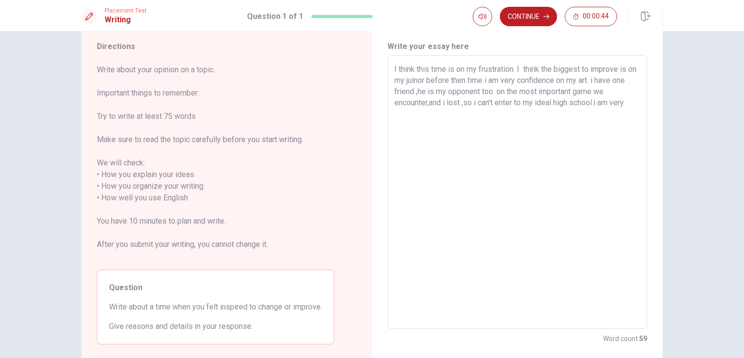
drag, startPoint x: 478, startPoint y: 71, endPoint x: 512, endPoint y: 71, distance: 34.4
click at [512, 71] on textarea "I think this time is on my frustration. I think the biggest to improve is on my…" at bounding box center [517, 191] width 246 height 257
click at [628, 101] on textarea "I think this time is on my frustration. I think the biggest to improve is on my…" at bounding box center [517, 191] width 246 height 257
paste textarea
paste textarea "f"
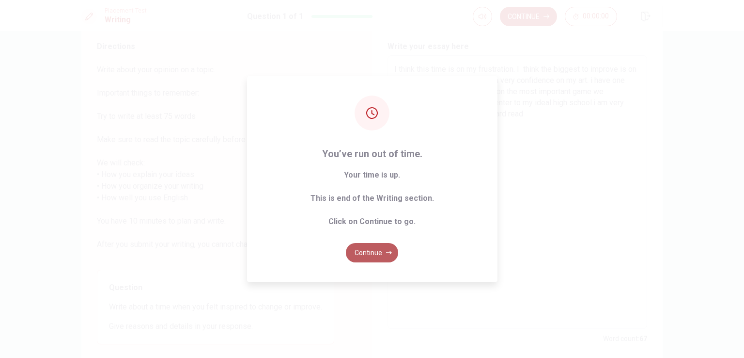
click at [384, 260] on button "Continue" at bounding box center [372, 252] width 52 height 19
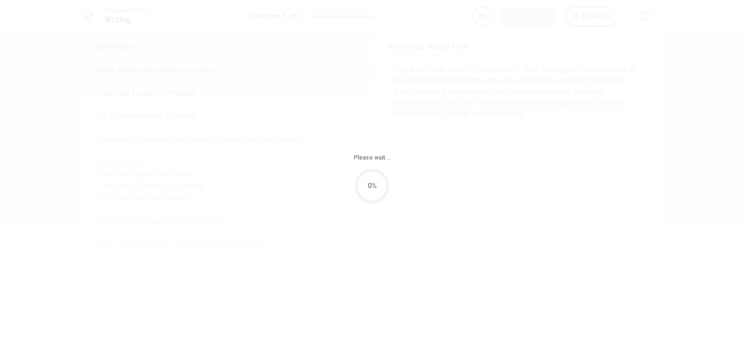
scroll to position [0, 0]
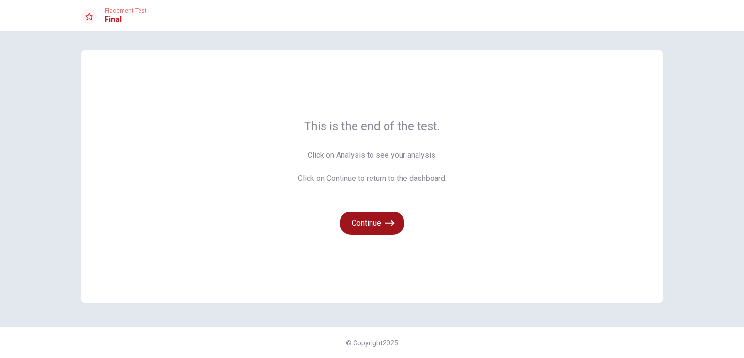
click at [373, 227] on button "Continue" at bounding box center [372, 222] width 65 height 23
